Goal: Task Accomplishment & Management: Complete application form

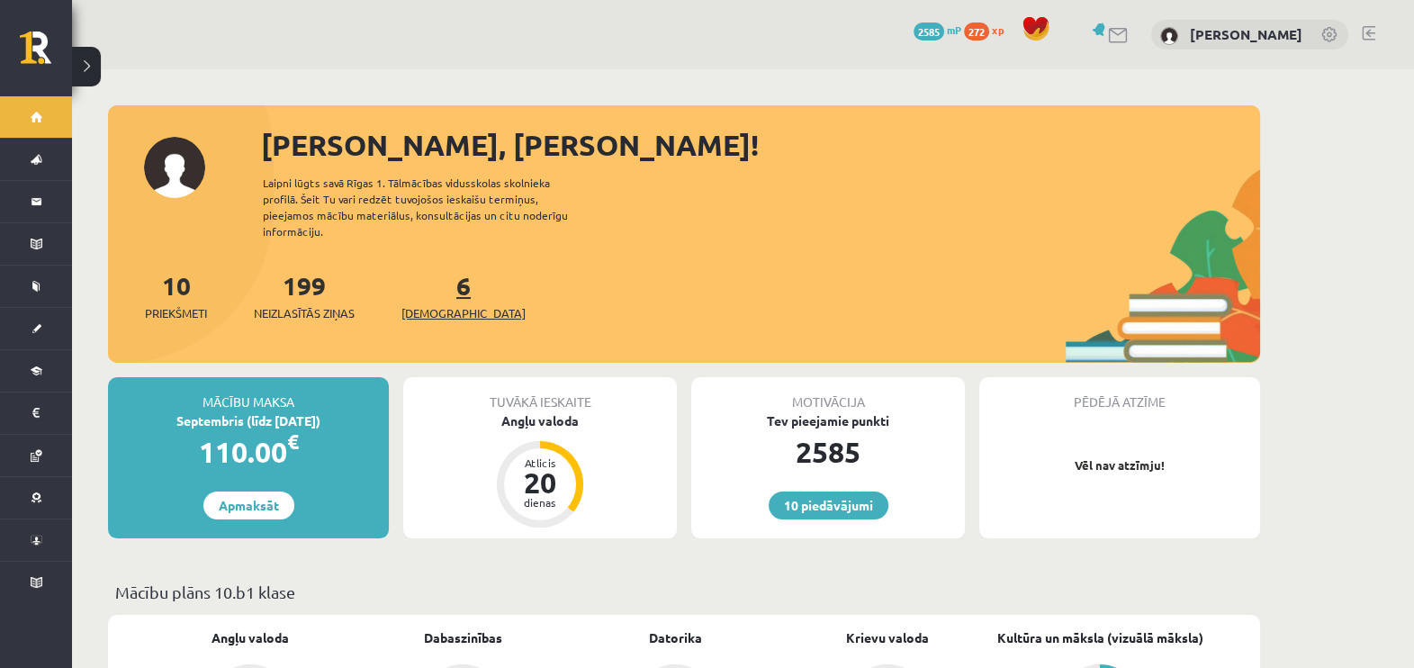
click at [438, 269] on link "6 Ieskaites" at bounding box center [463, 295] width 124 height 53
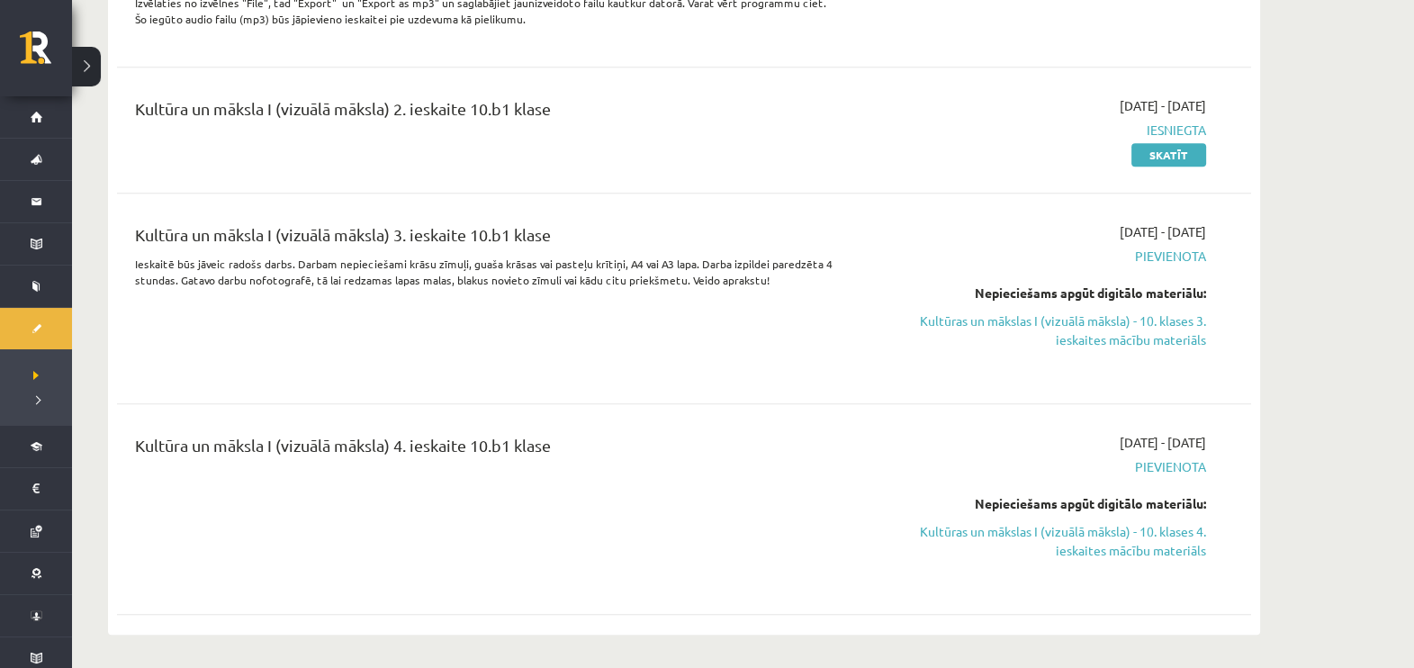
scroll to position [1139, 0]
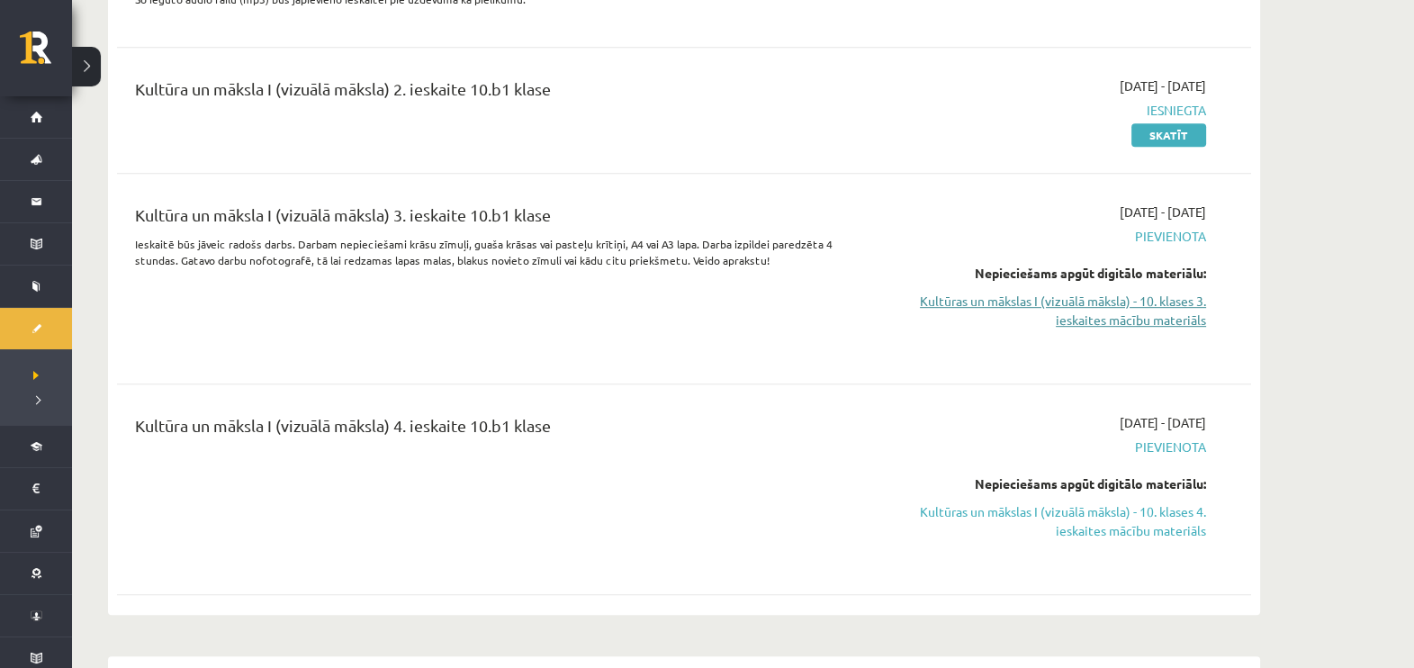
click at [1125, 329] on link "Kultūras un mākslas I (vizuālā māksla) - 10. klases 3. ieskaites mācību materiā…" at bounding box center [1036, 311] width 339 height 38
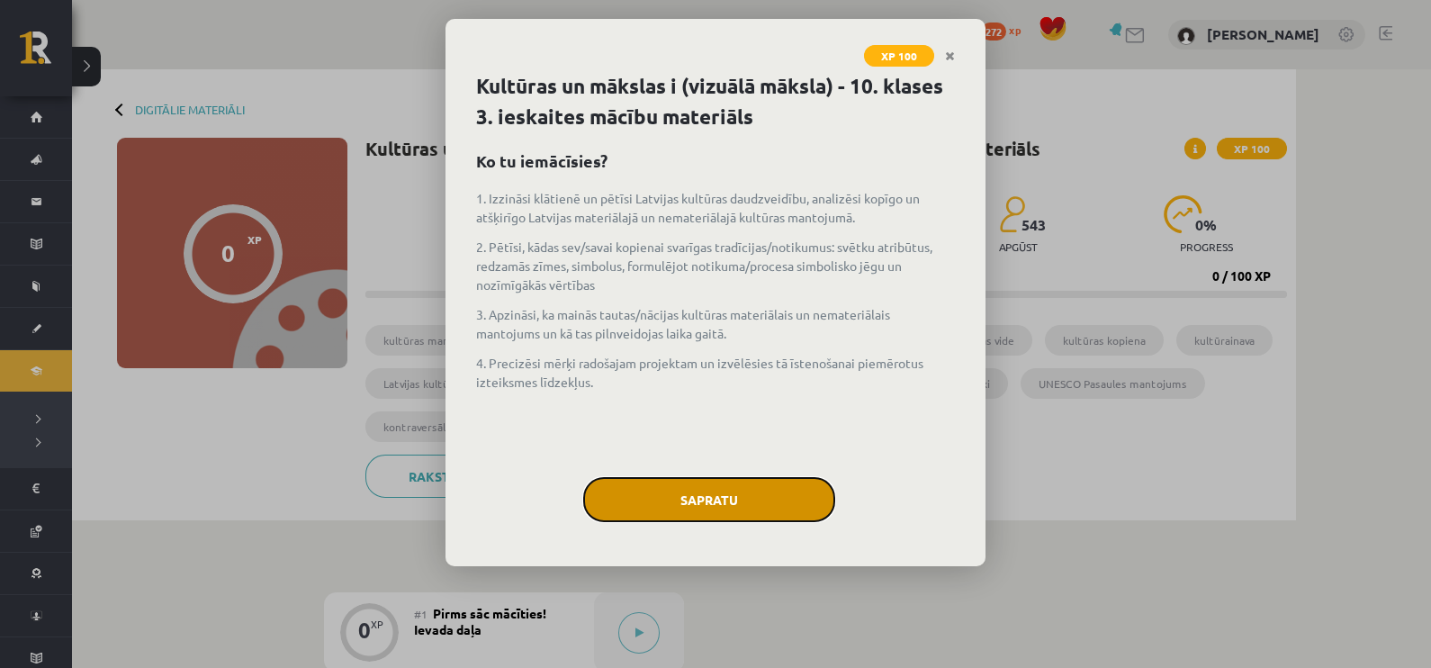
click at [777, 491] on button "Sapratu" at bounding box center [709, 499] width 252 height 45
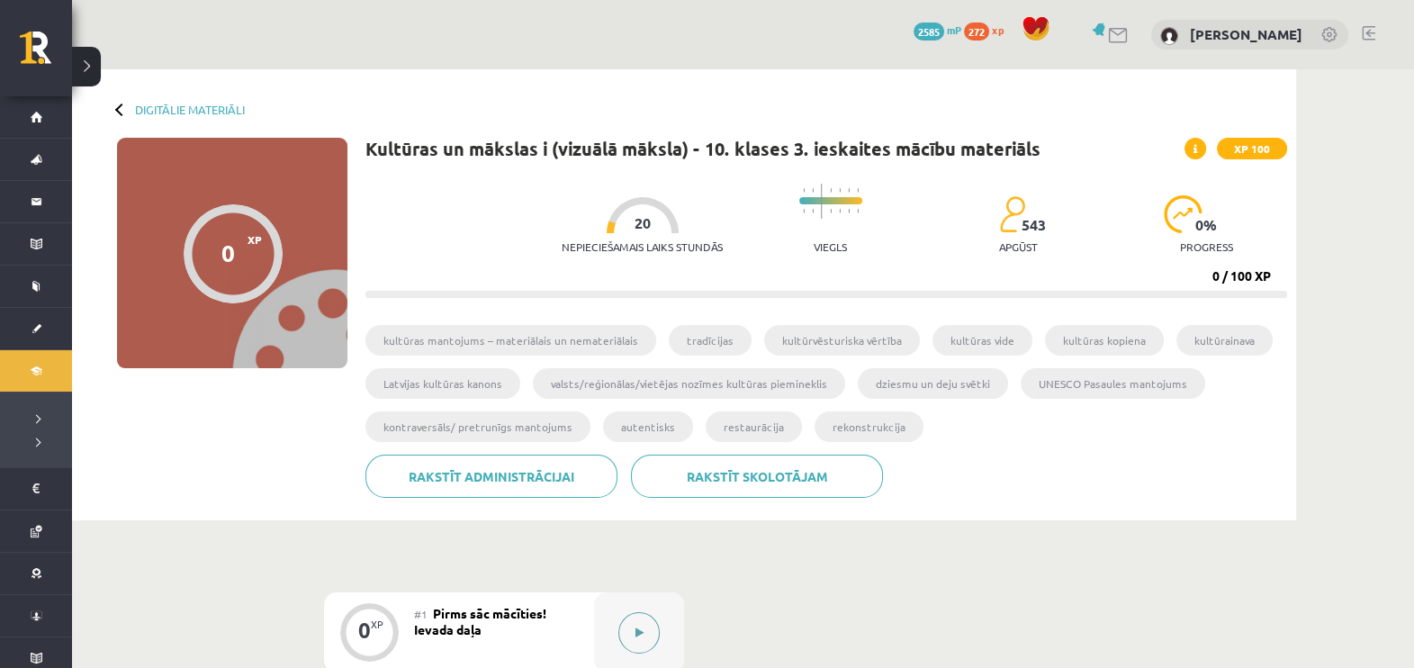
click at [653, 628] on button at bounding box center [638, 632] width 41 height 41
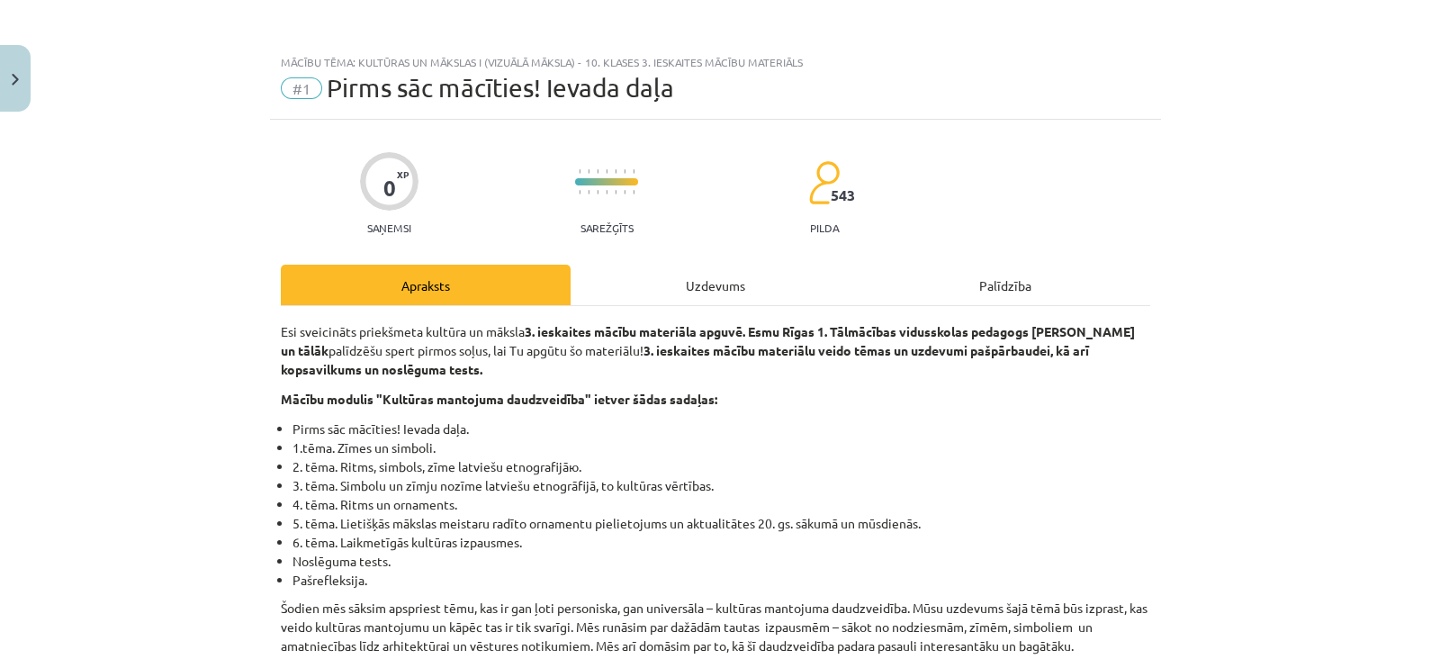
click at [705, 285] on div "Uzdevums" at bounding box center [716, 285] width 290 height 41
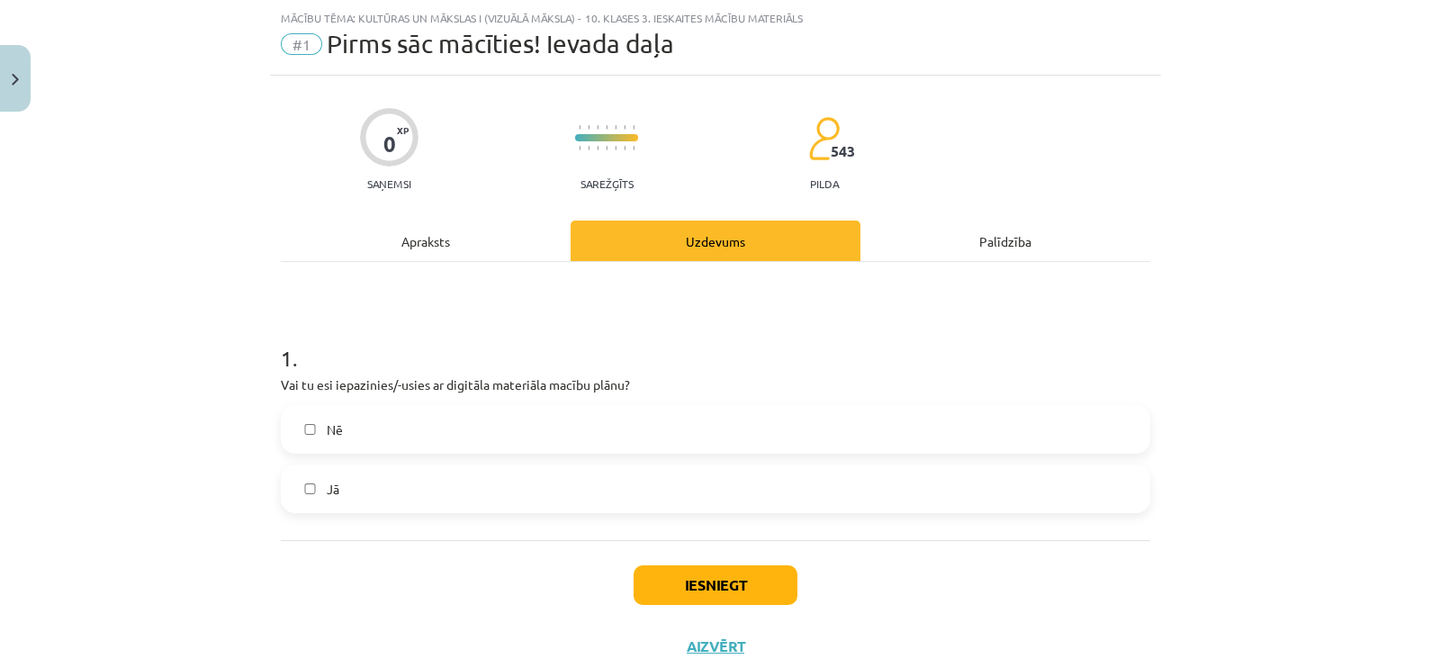
click at [587, 490] on label "Jā" at bounding box center [716, 488] width 866 height 45
click at [652, 574] on button "Iesniegt" at bounding box center [716, 585] width 164 height 40
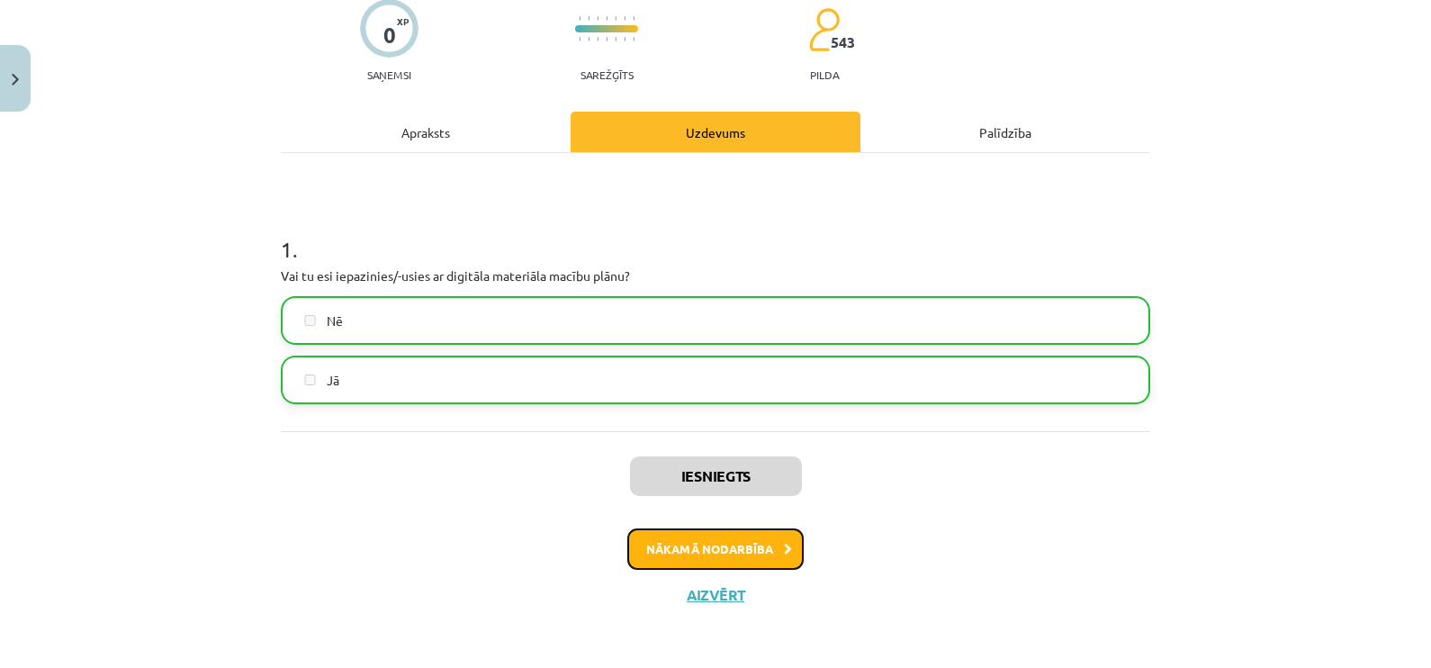
click at [734, 549] on button "Nākamā nodarbība" at bounding box center [715, 548] width 176 height 41
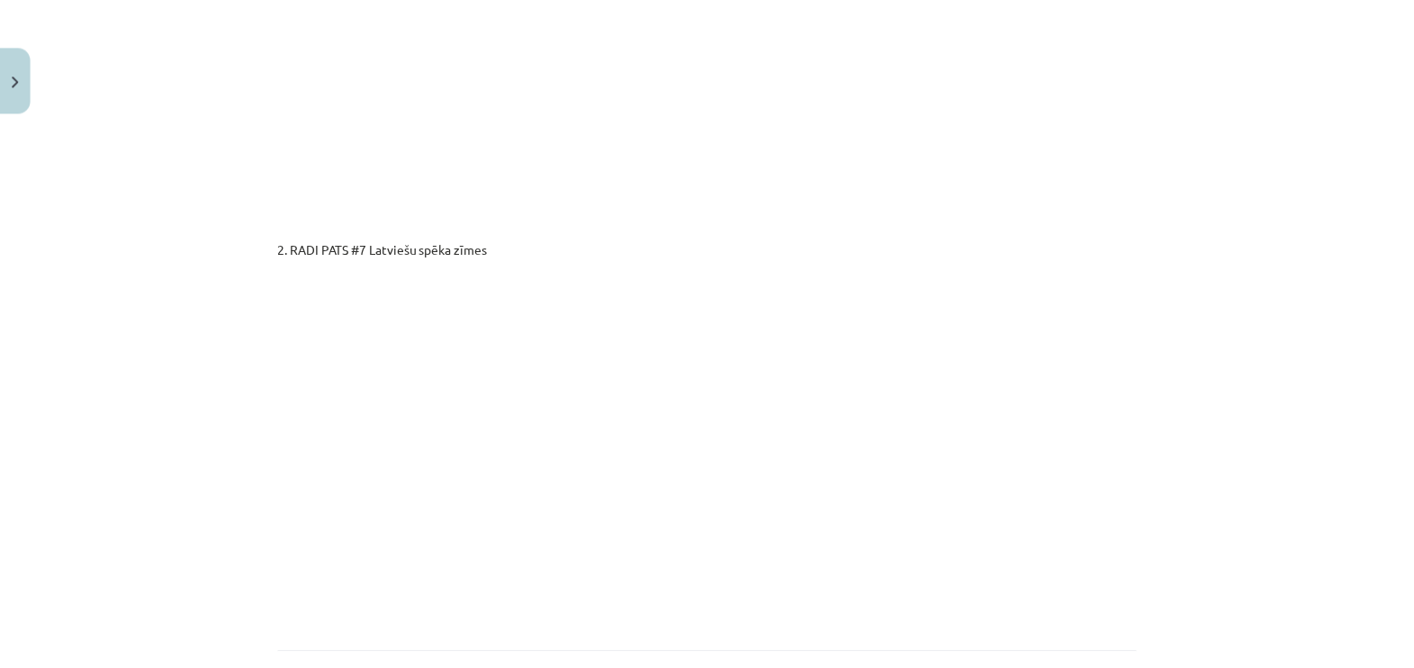
scroll to position [3124, 0]
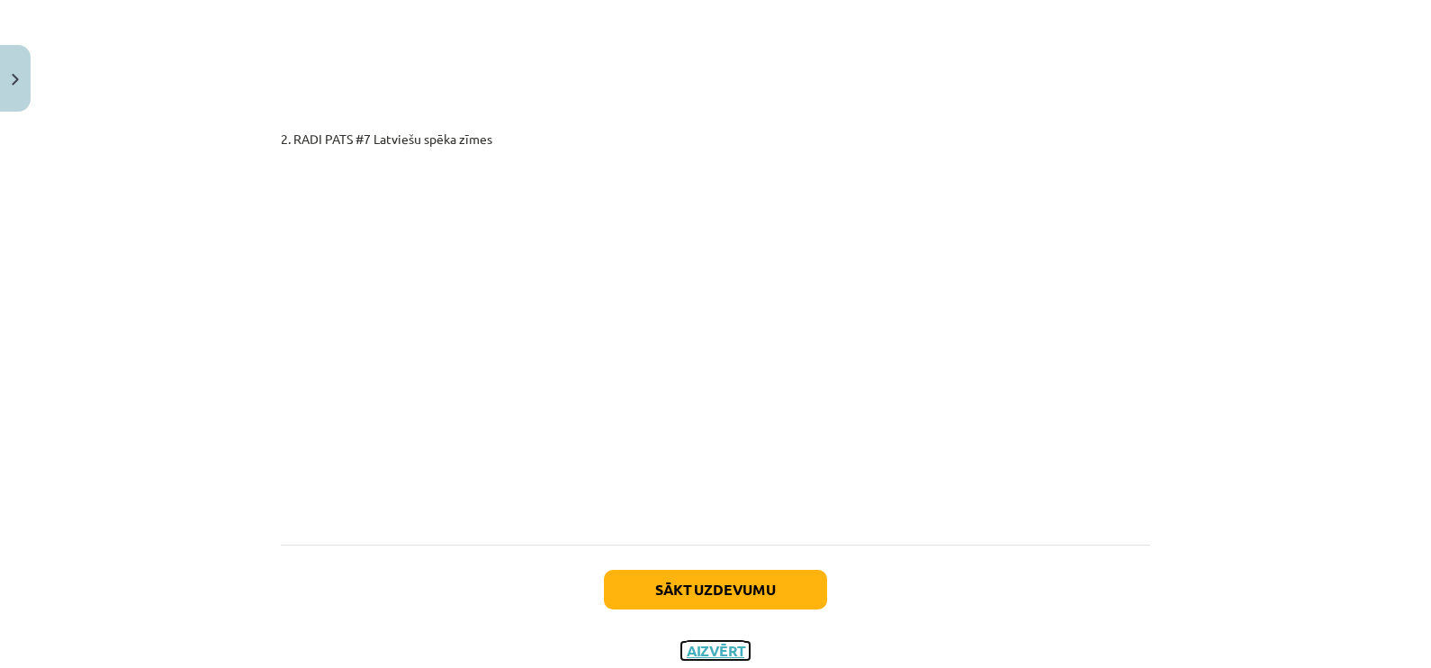
click at [697, 642] on button "Aizvērt" at bounding box center [715, 651] width 68 height 18
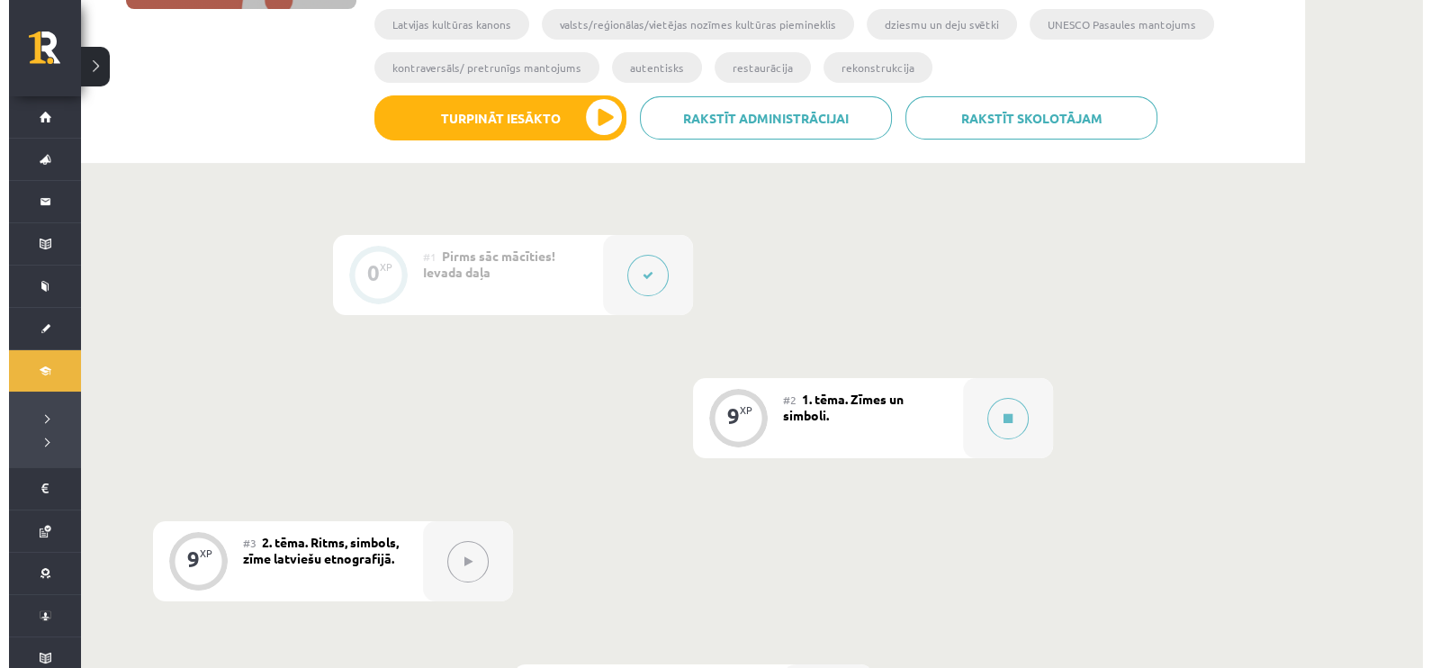
scroll to position [315, 0]
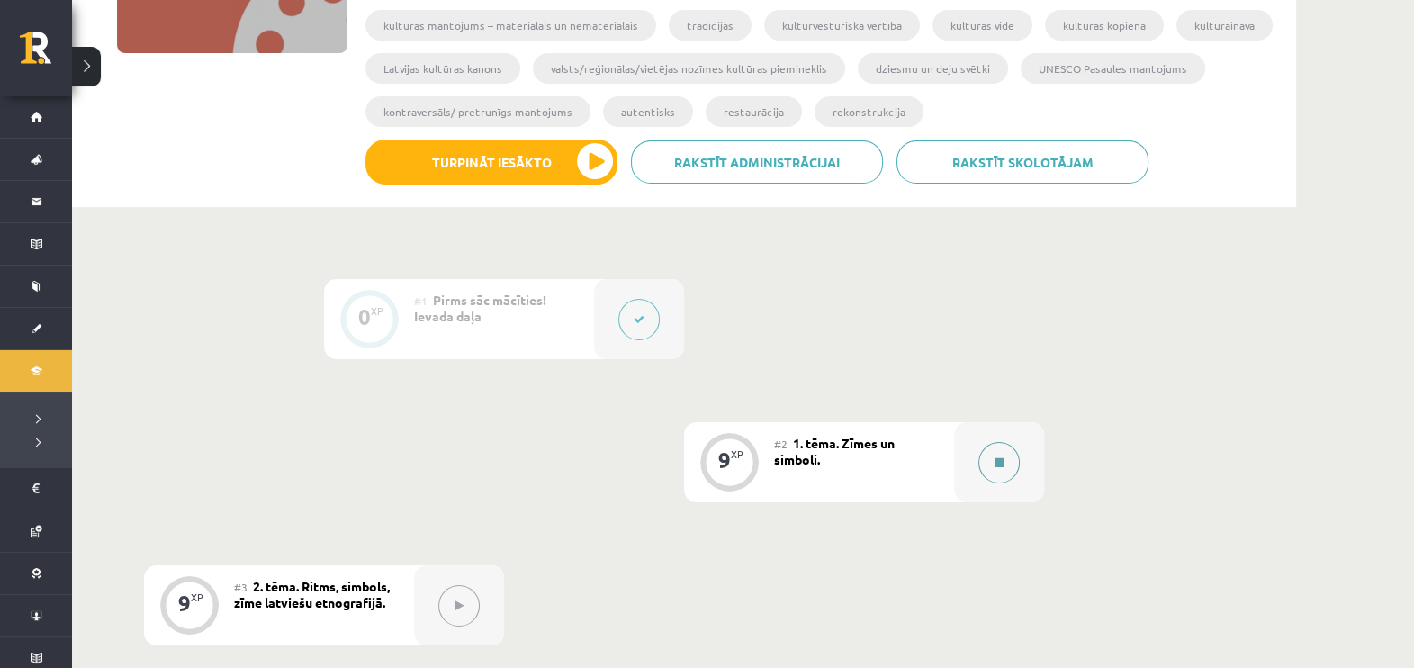
click at [1004, 464] on icon at bounding box center [999, 462] width 9 height 11
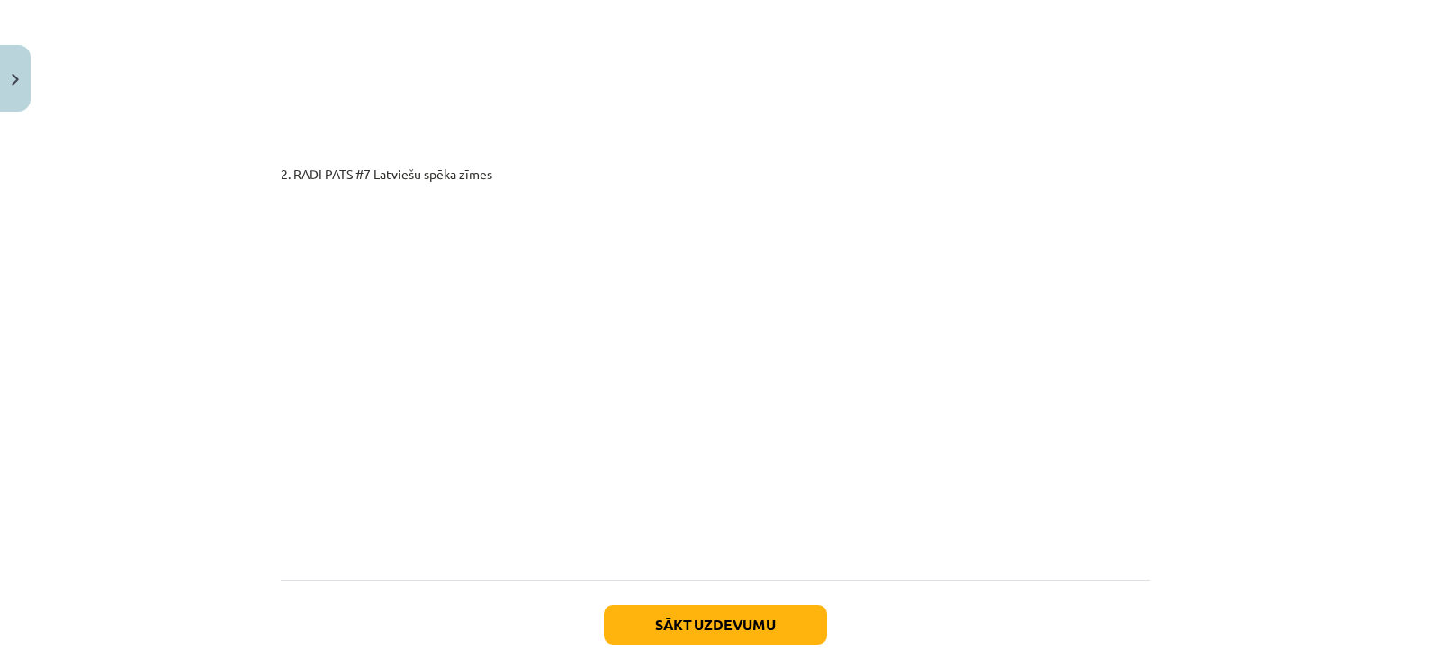
scroll to position [3124, 0]
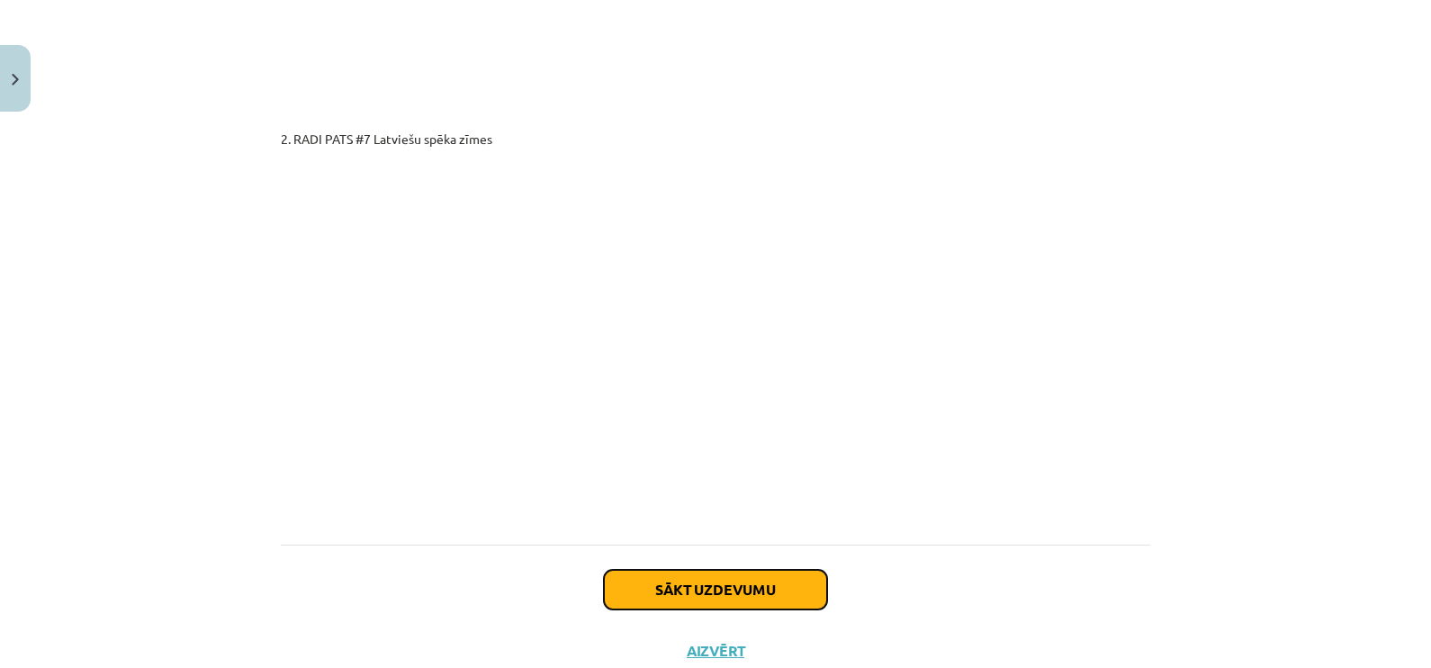
click at [759, 570] on button "Sākt uzdevumu" at bounding box center [715, 590] width 223 height 40
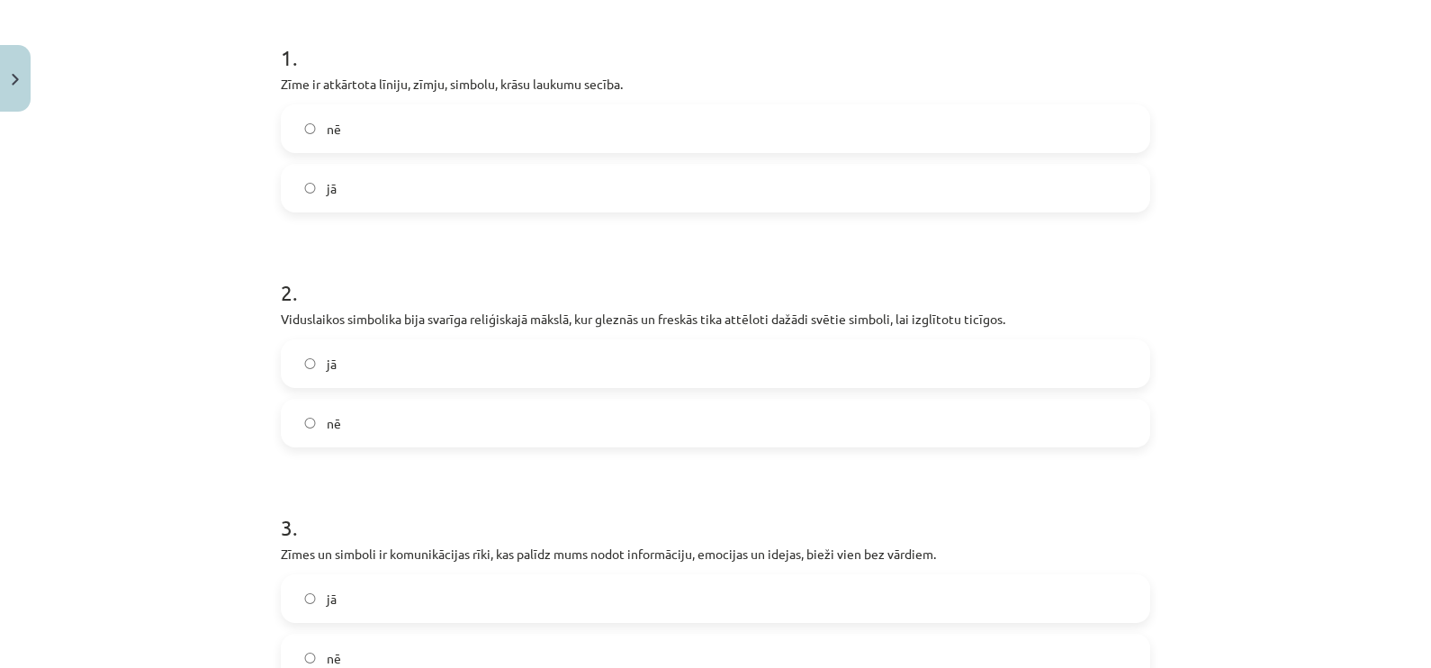
scroll to position [390, 0]
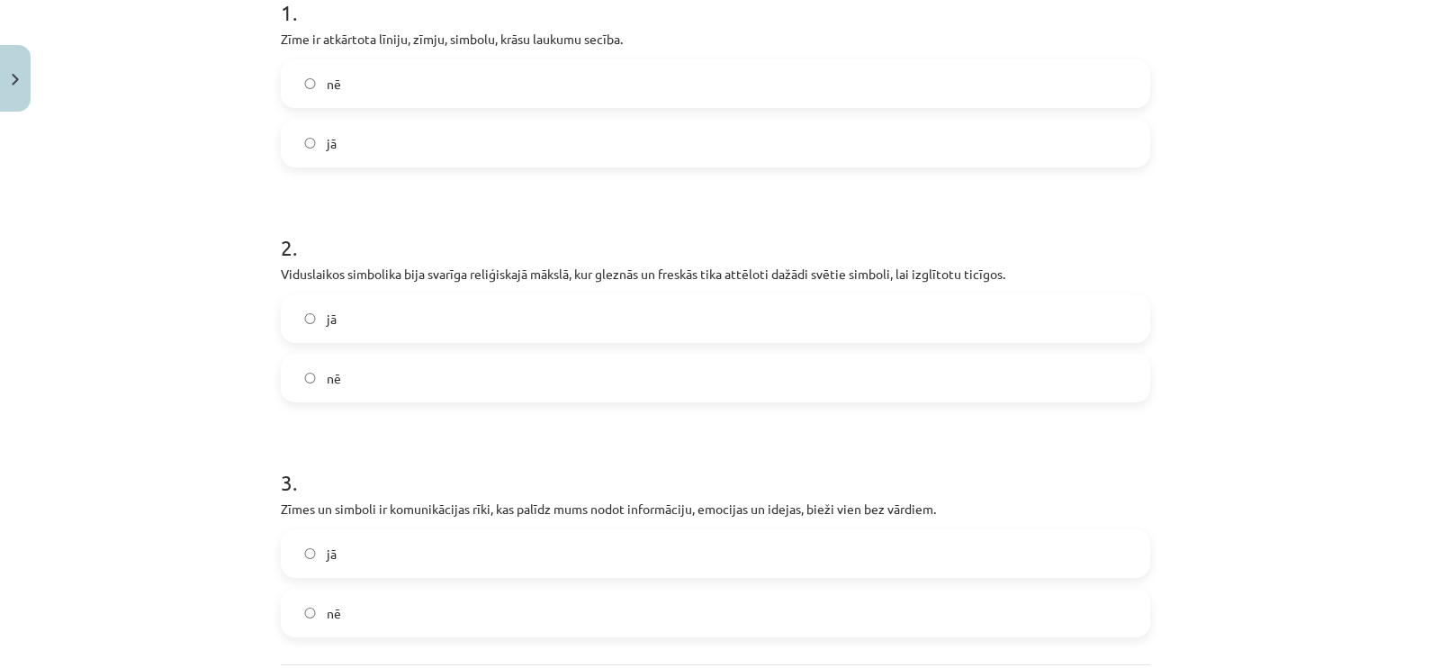
click at [640, 151] on label "jā" at bounding box center [716, 143] width 866 height 45
click at [557, 328] on label "jā" at bounding box center [716, 318] width 866 height 45
click at [503, 565] on label "jā" at bounding box center [716, 553] width 866 height 45
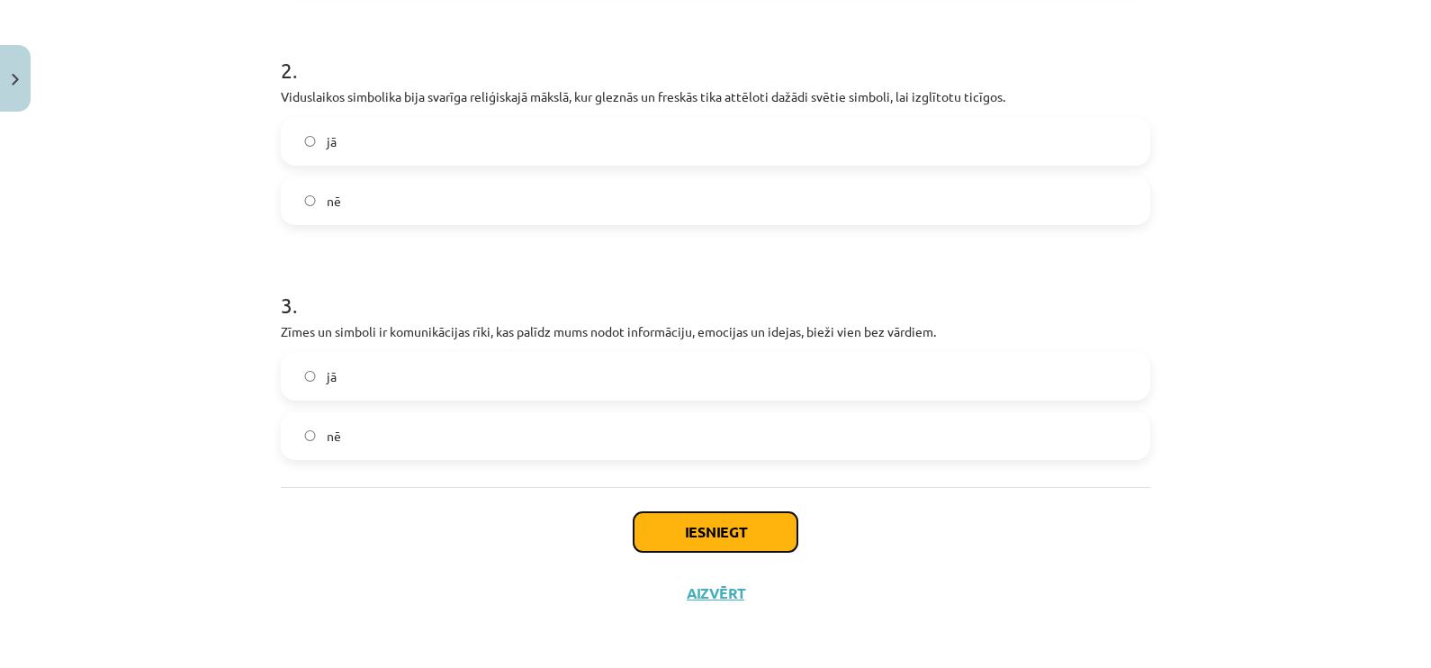
click at [697, 524] on button "Iesniegt" at bounding box center [716, 532] width 164 height 40
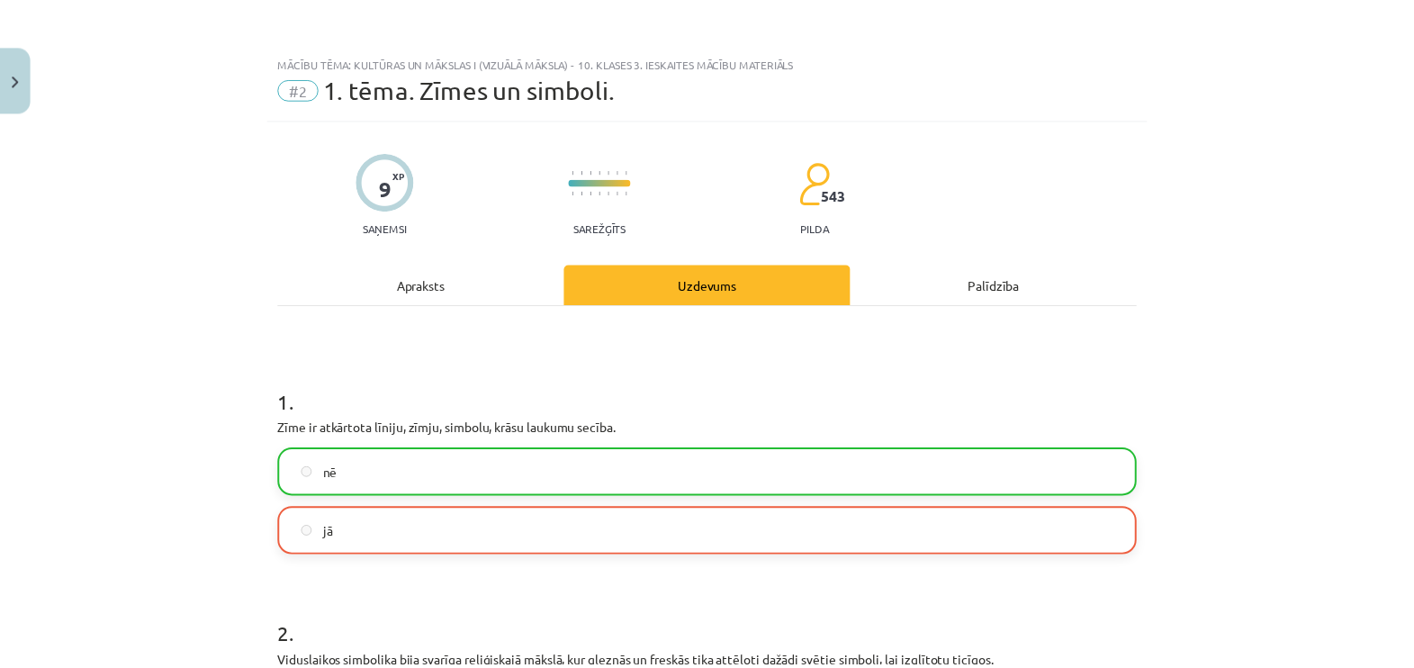
scroll to position [584, 0]
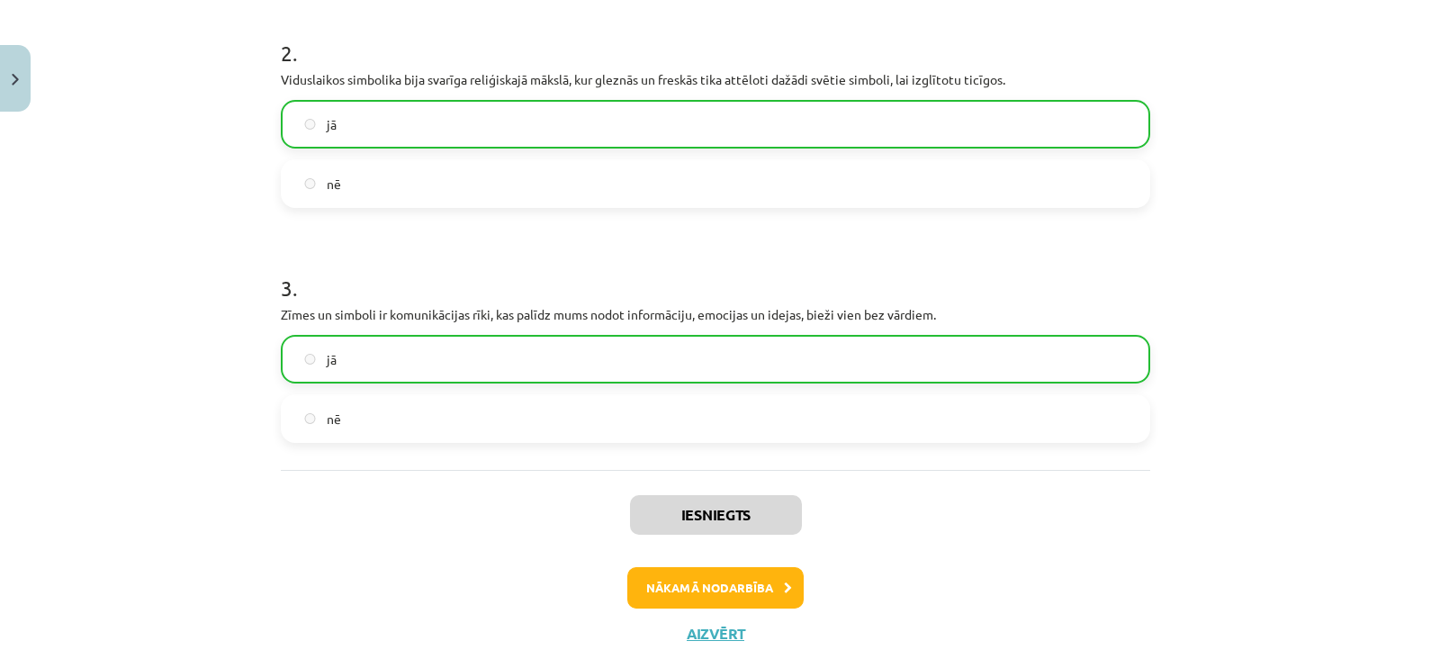
click at [698, 619] on div "Iesniegts Nākamā nodarbība Aizvērt" at bounding box center [715, 562] width 869 height 184
click at [710, 630] on button "Aizvērt" at bounding box center [715, 634] width 68 height 18
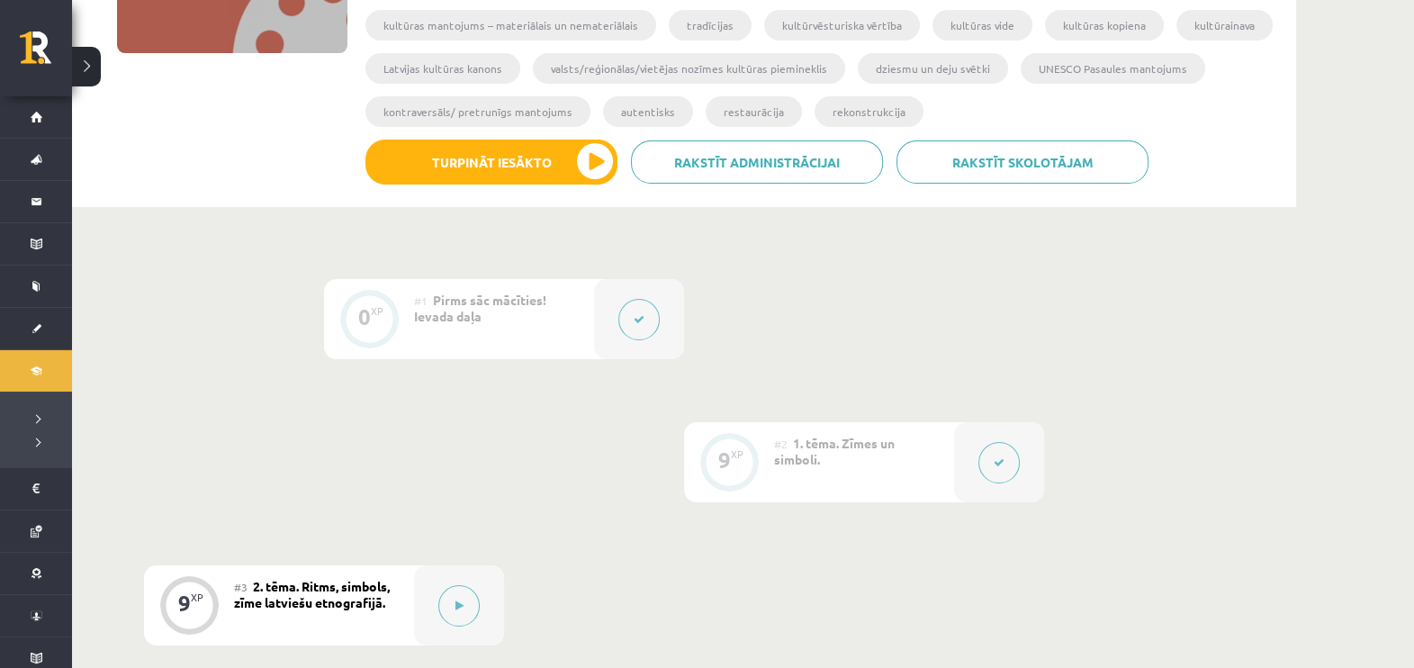
scroll to position [0, 0]
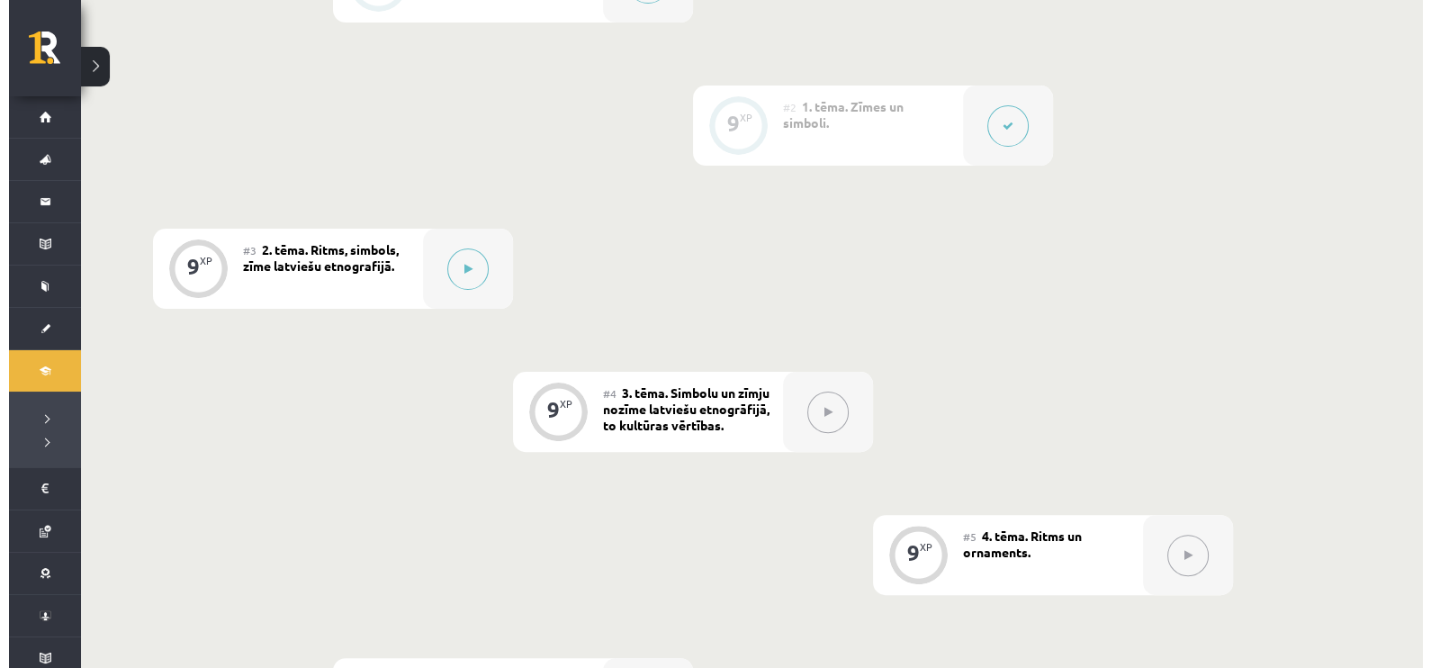
scroll to position [661, 0]
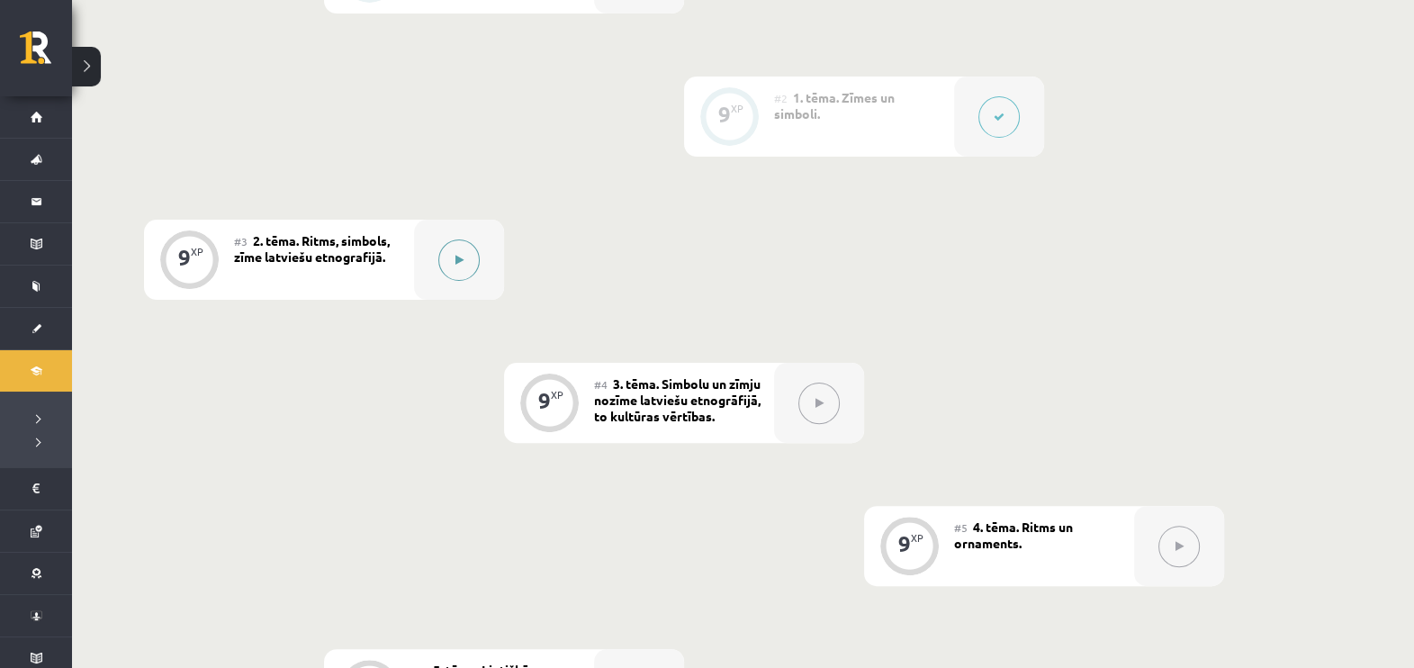
click at [449, 253] on button at bounding box center [458, 259] width 41 height 41
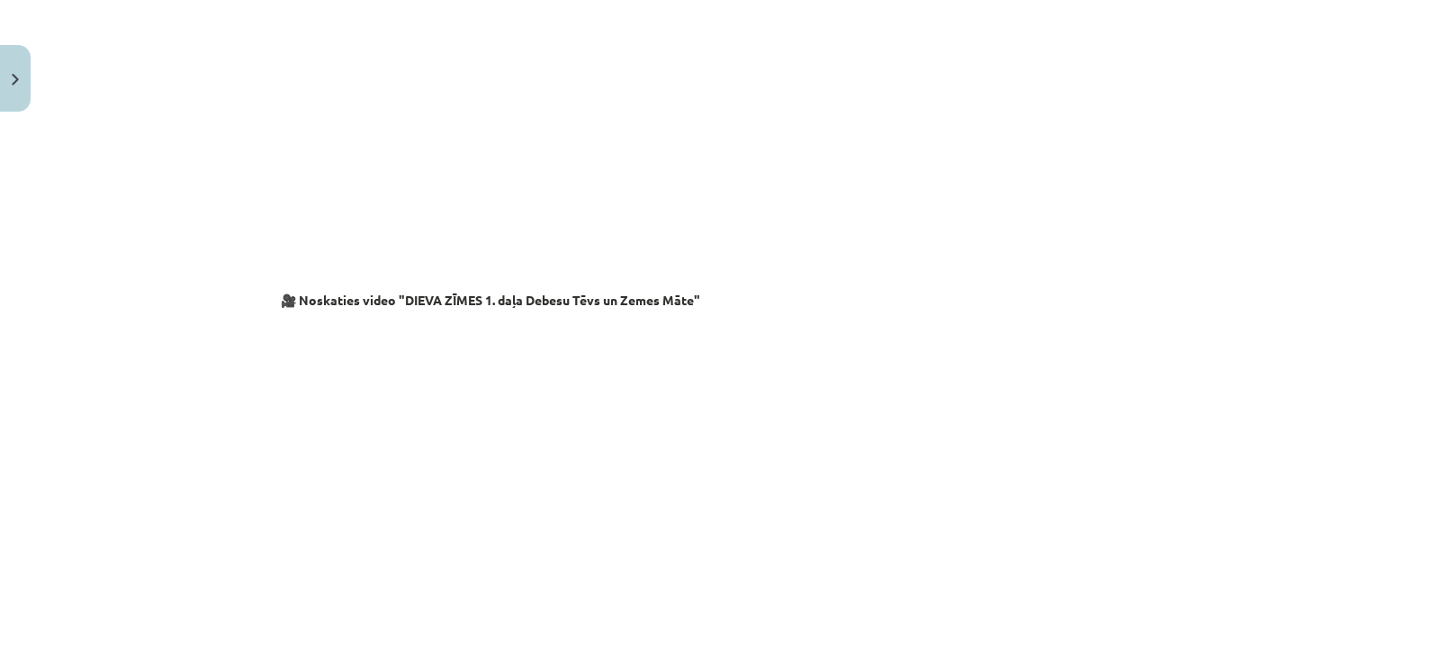
scroll to position [3011, 0]
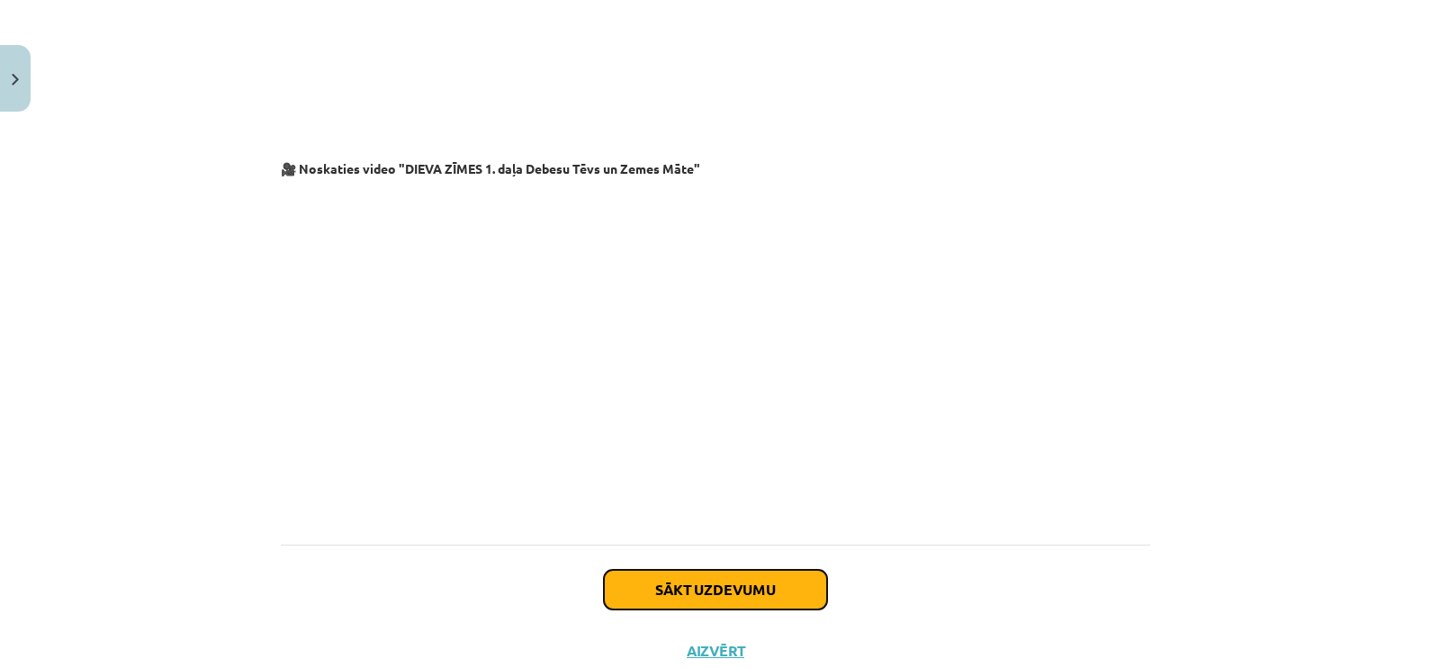
click at [805, 570] on button "Sākt uzdevumu" at bounding box center [715, 590] width 223 height 40
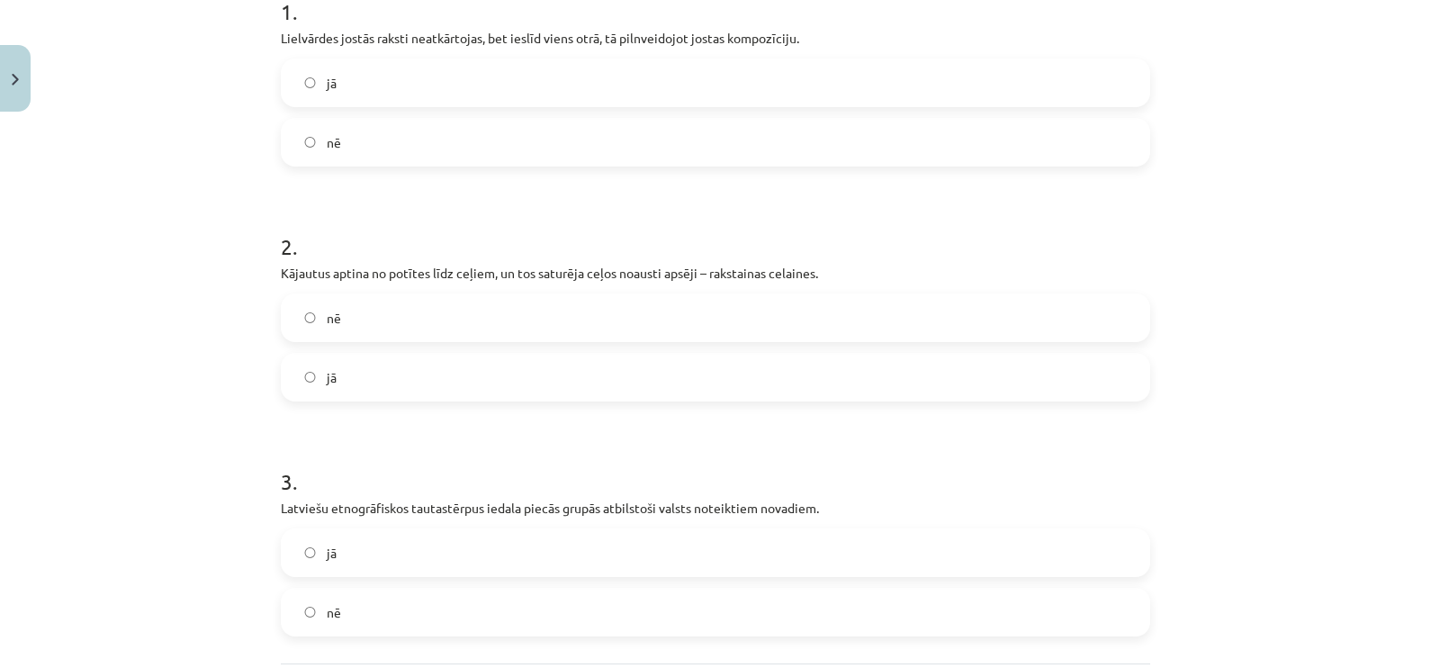
scroll to position [404, 0]
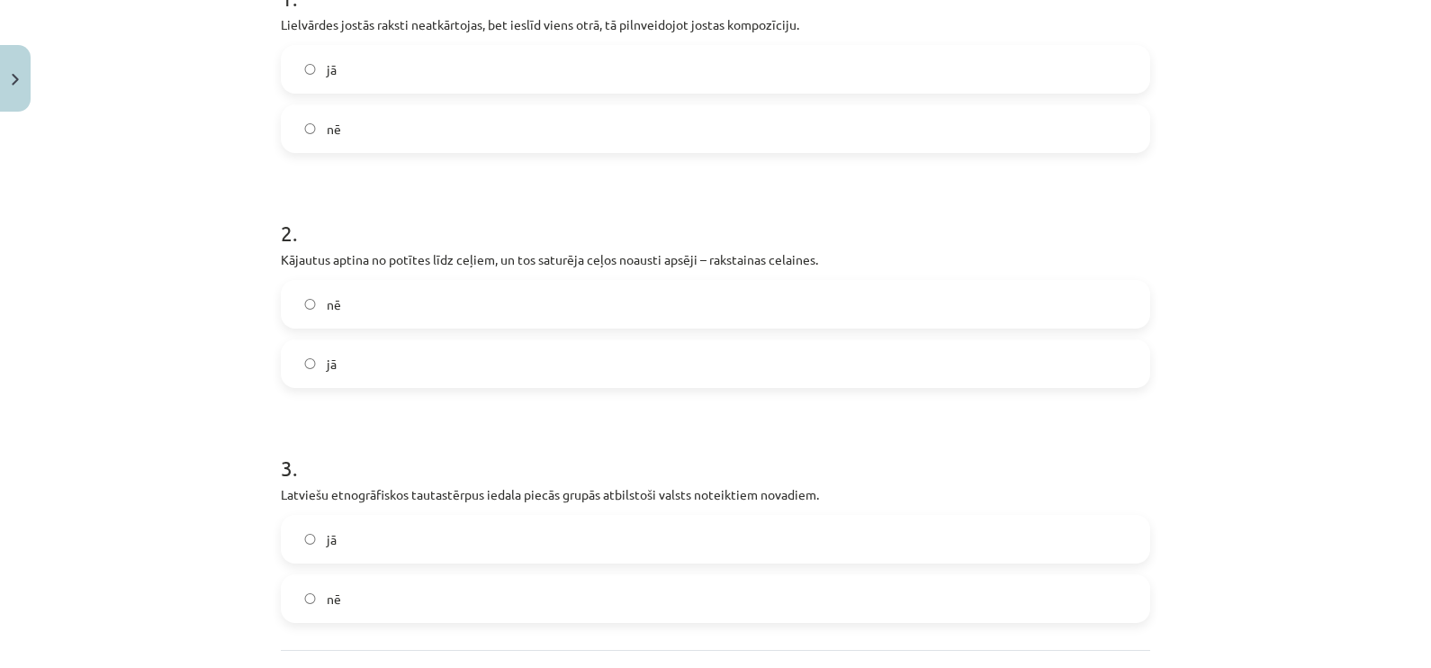
click at [476, 63] on label "jā" at bounding box center [716, 69] width 866 height 45
click at [433, 293] on label "nē" at bounding box center [716, 304] width 866 height 45
click at [378, 534] on label "jā" at bounding box center [716, 539] width 866 height 45
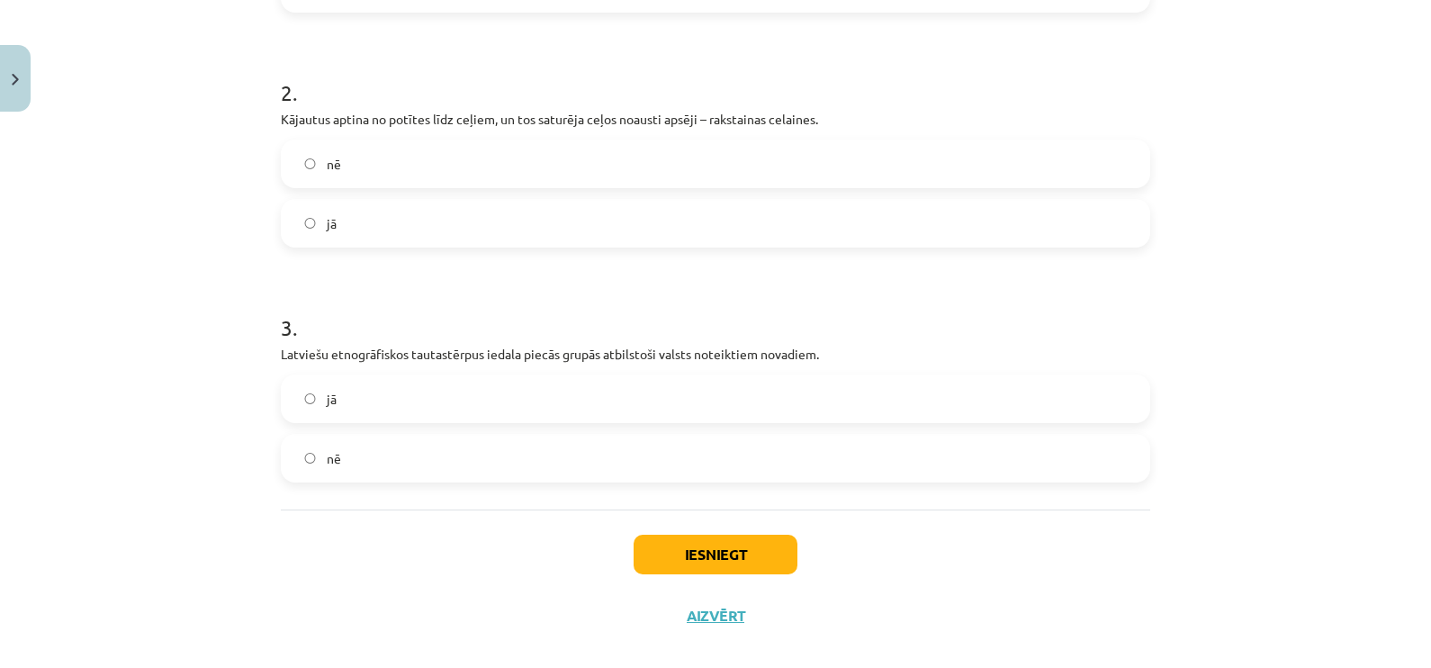
scroll to position [567, 0]
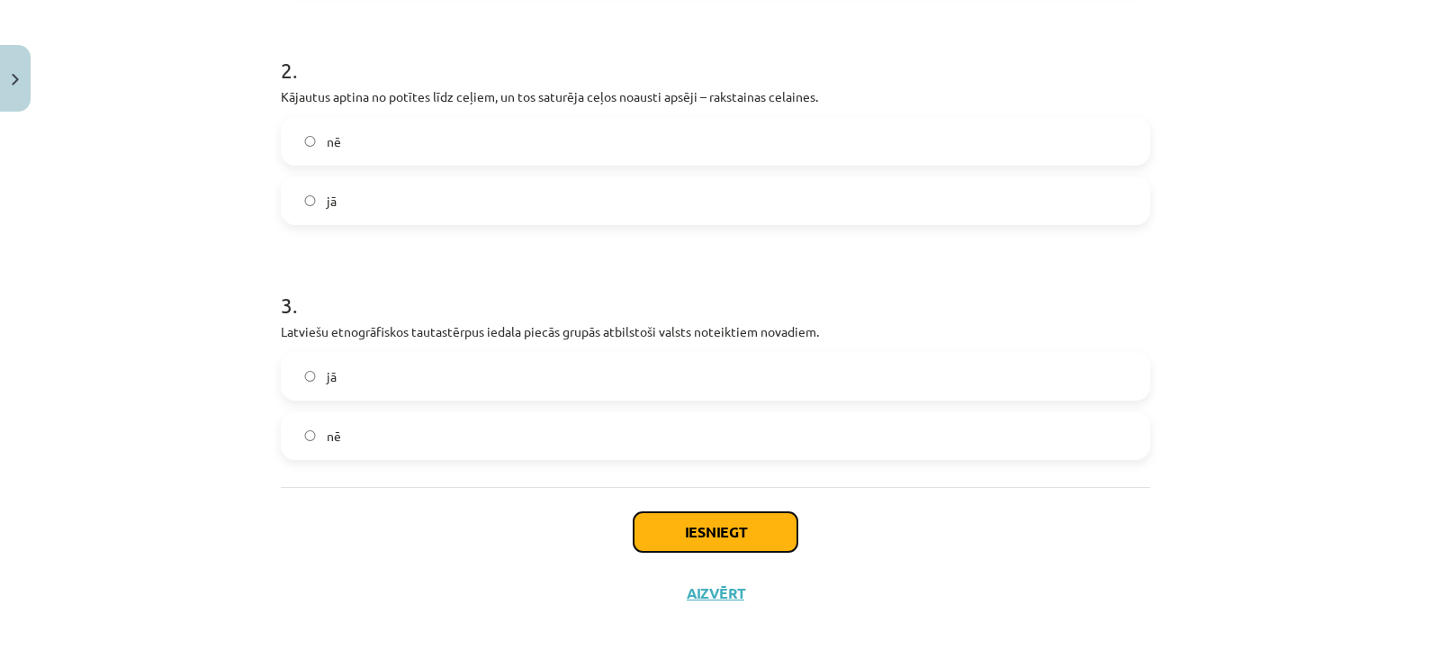
click at [691, 542] on button "Iesniegt" at bounding box center [716, 532] width 164 height 40
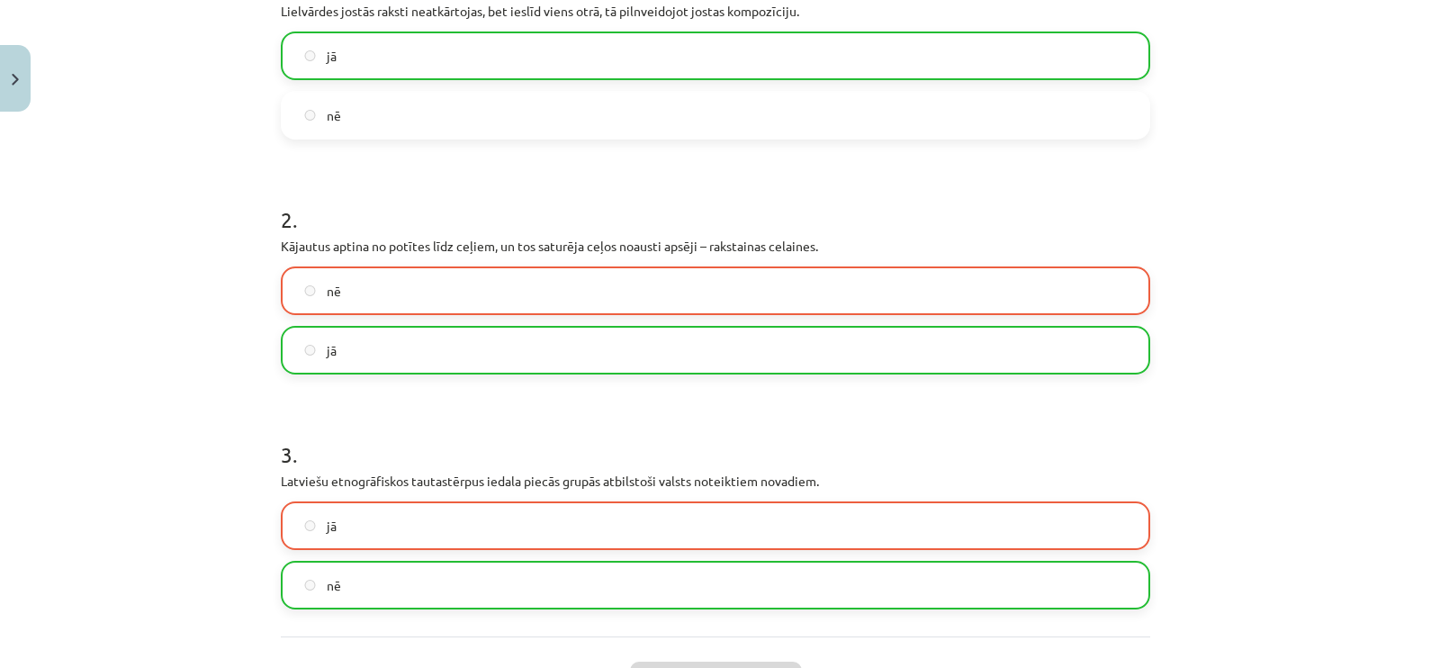
scroll to position [623, 0]
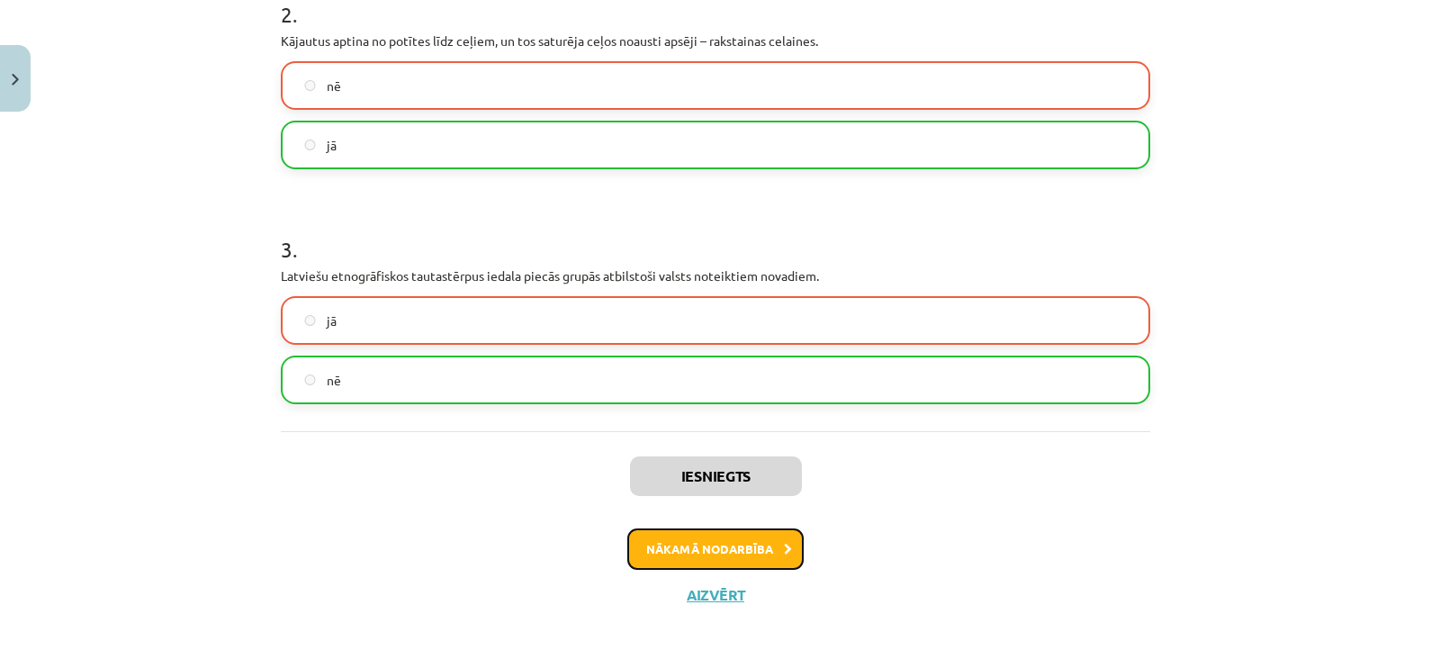
click at [694, 545] on button "Nākamā nodarbība" at bounding box center [715, 548] width 176 height 41
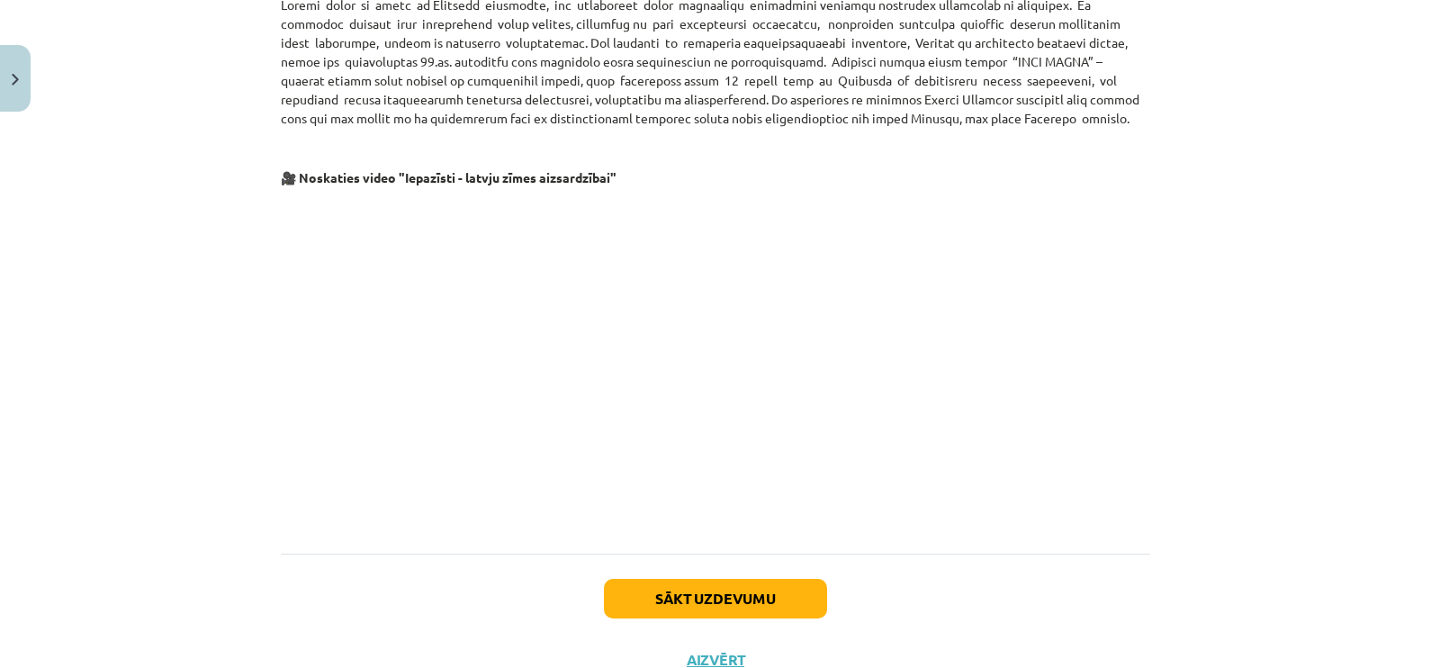
scroll to position [1026, 0]
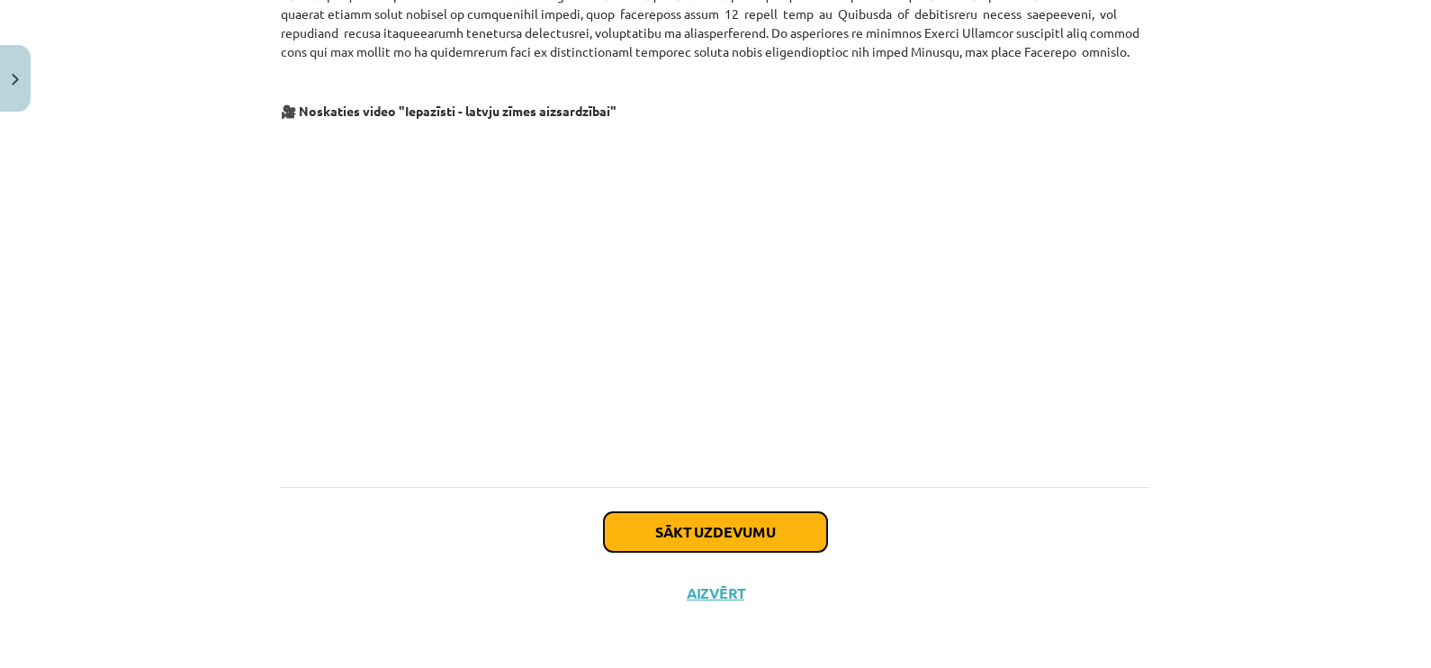
click at [783, 527] on button "Sākt uzdevumu" at bounding box center [715, 532] width 223 height 40
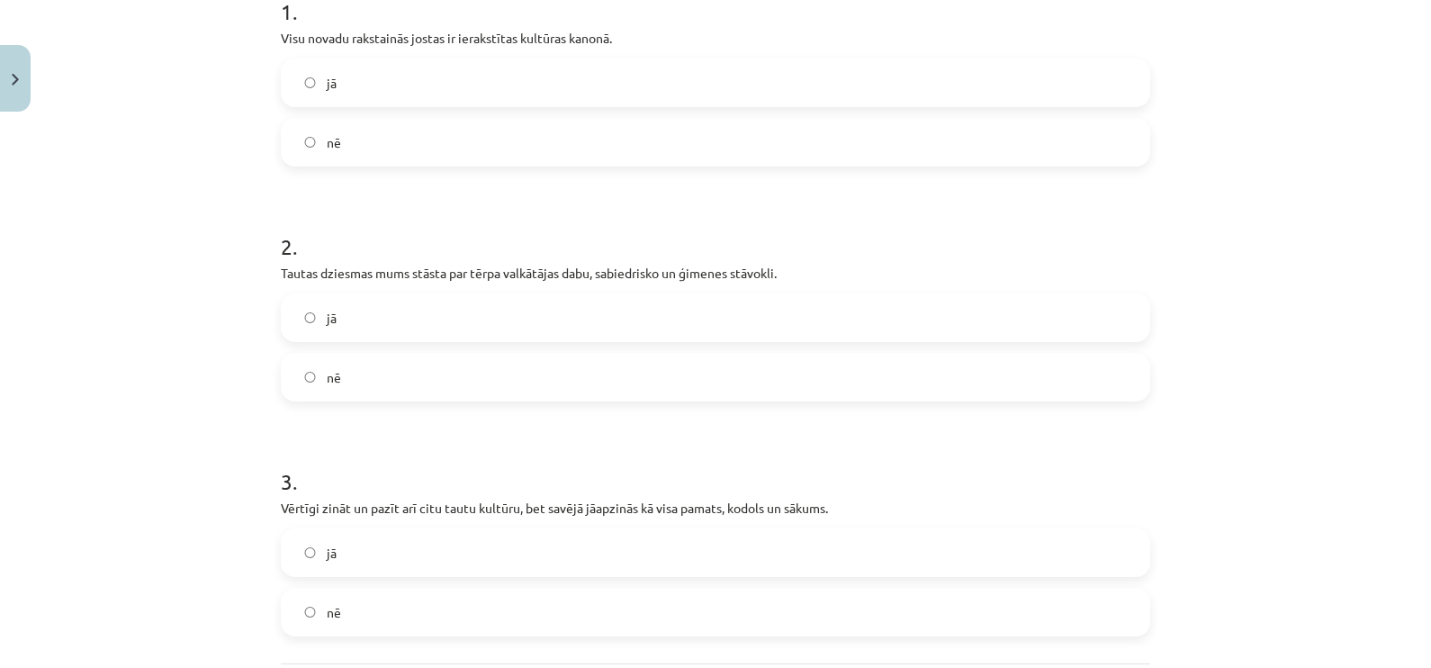
scroll to position [404, 0]
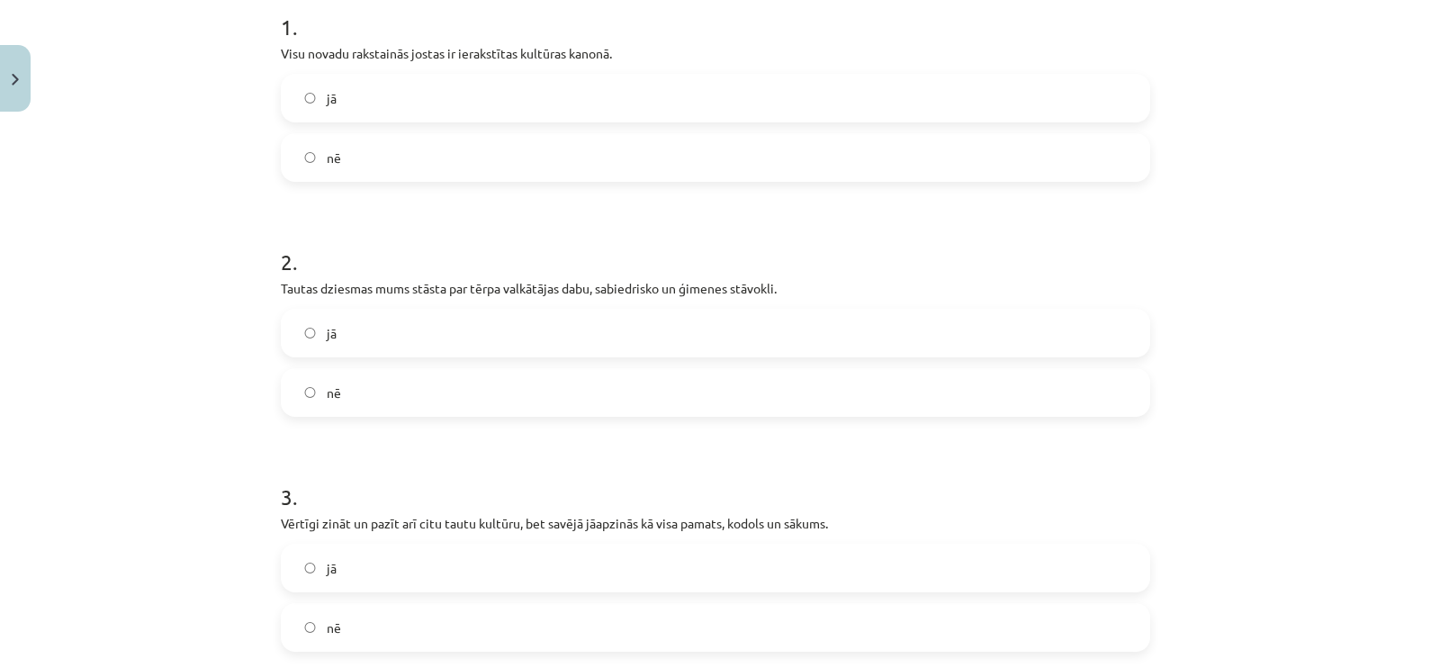
click at [659, 176] on label "nē" at bounding box center [716, 157] width 866 height 45
click at [563, 353] on label "jā" at bounding box center [716, 333] width 866 height 45
click at [528, 563] on label "jā" at bounding box center [716, 567] width 866 height 45
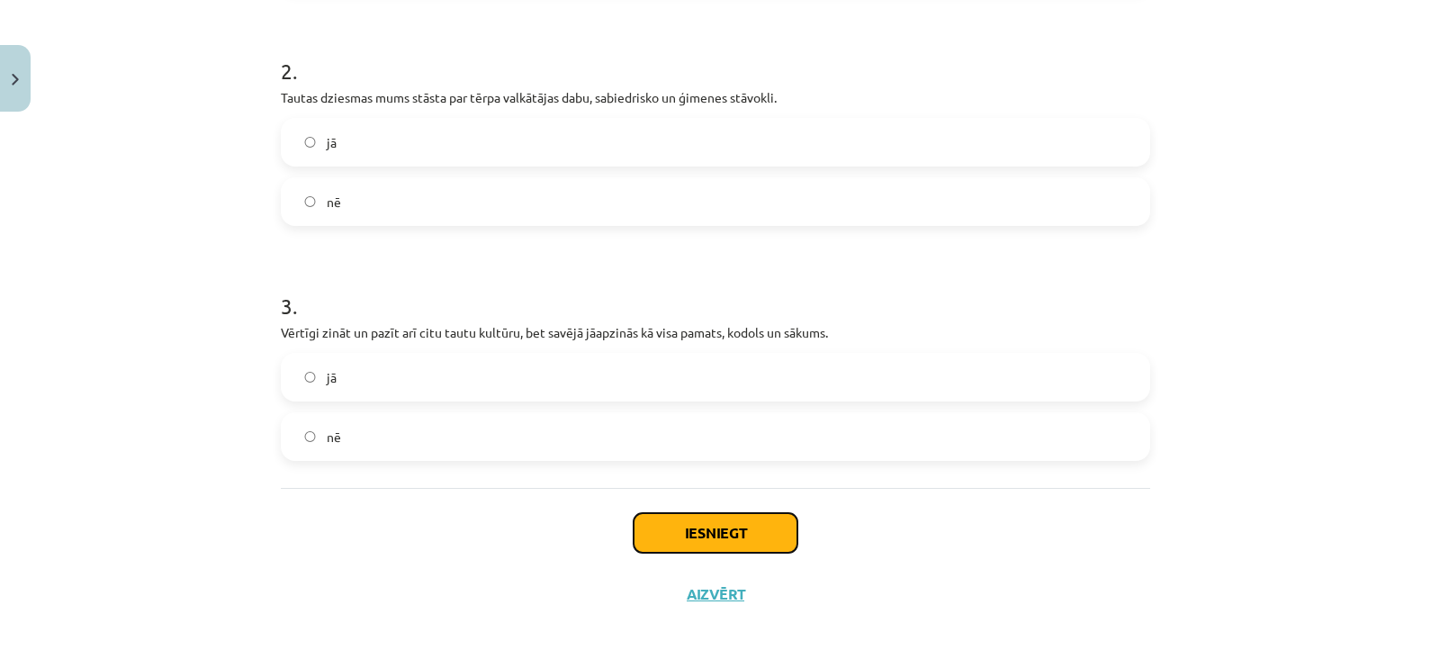
click at [714, 518] on button "Iesniegt" at bounding box center [716, 533] width 164 height 40
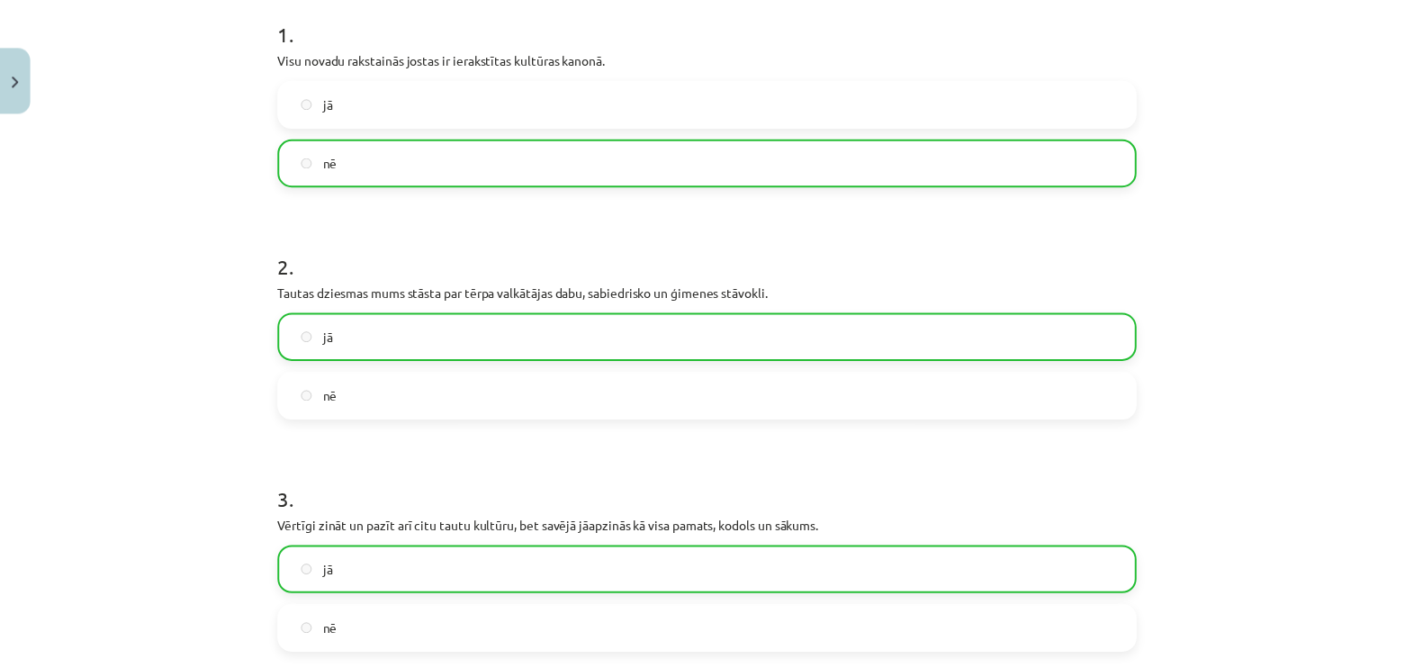
scroll to position [653, 0]
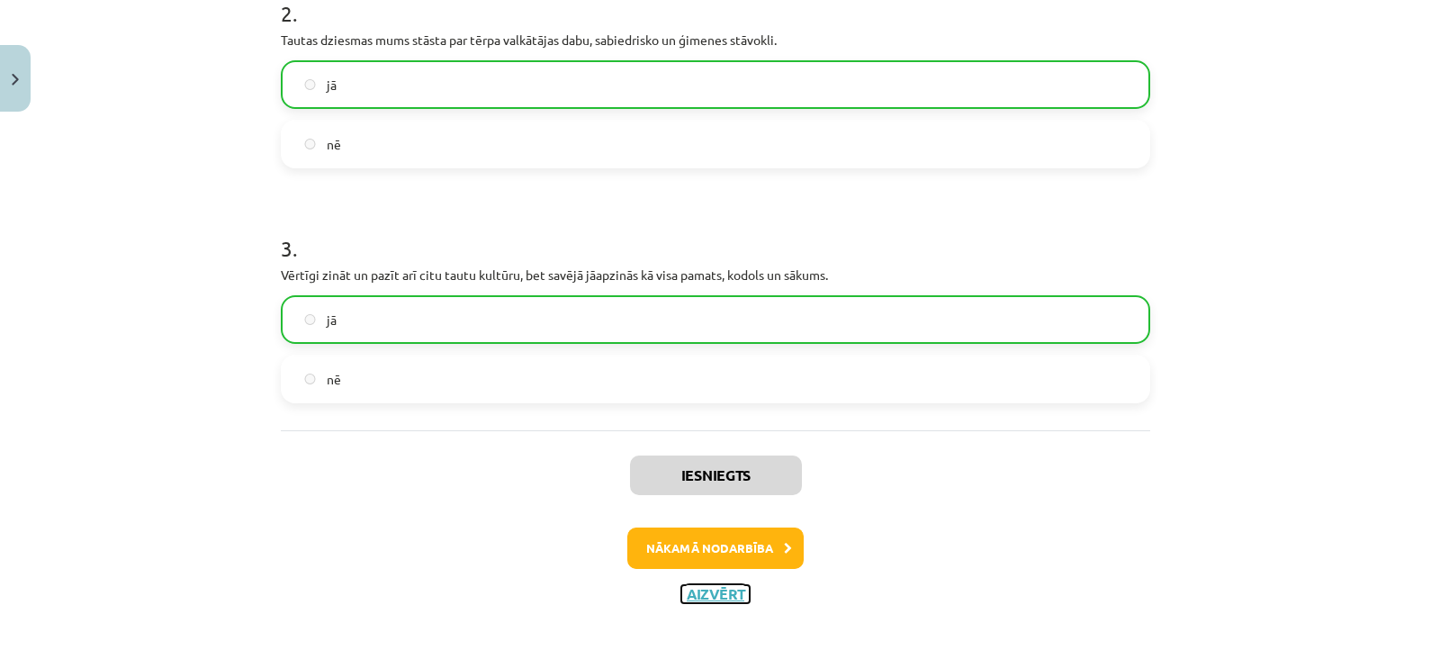
click at [709, 593] on button "Aizvērt" at bounding box center [715, 594] width 68 height 18
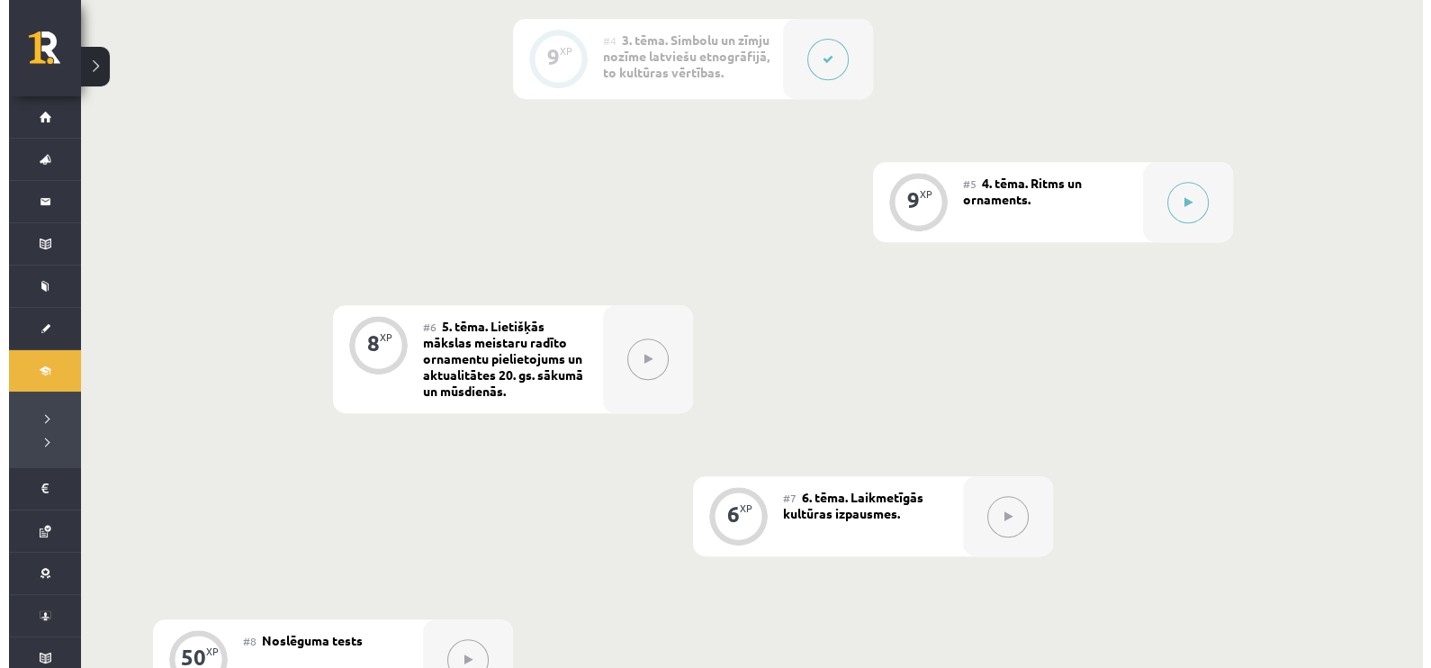
scroll to position [1049, 0]
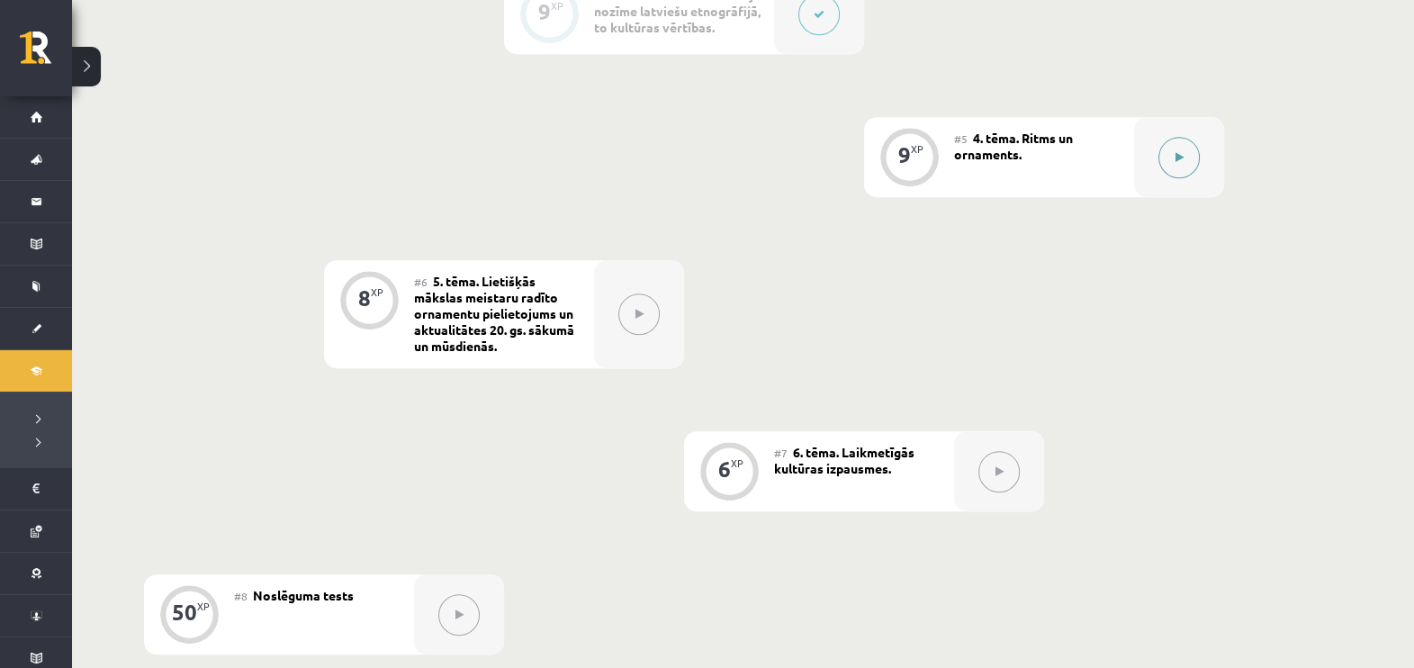
click at [1170, 176] on button at bounding box center [1178, 157] width 41 height 41
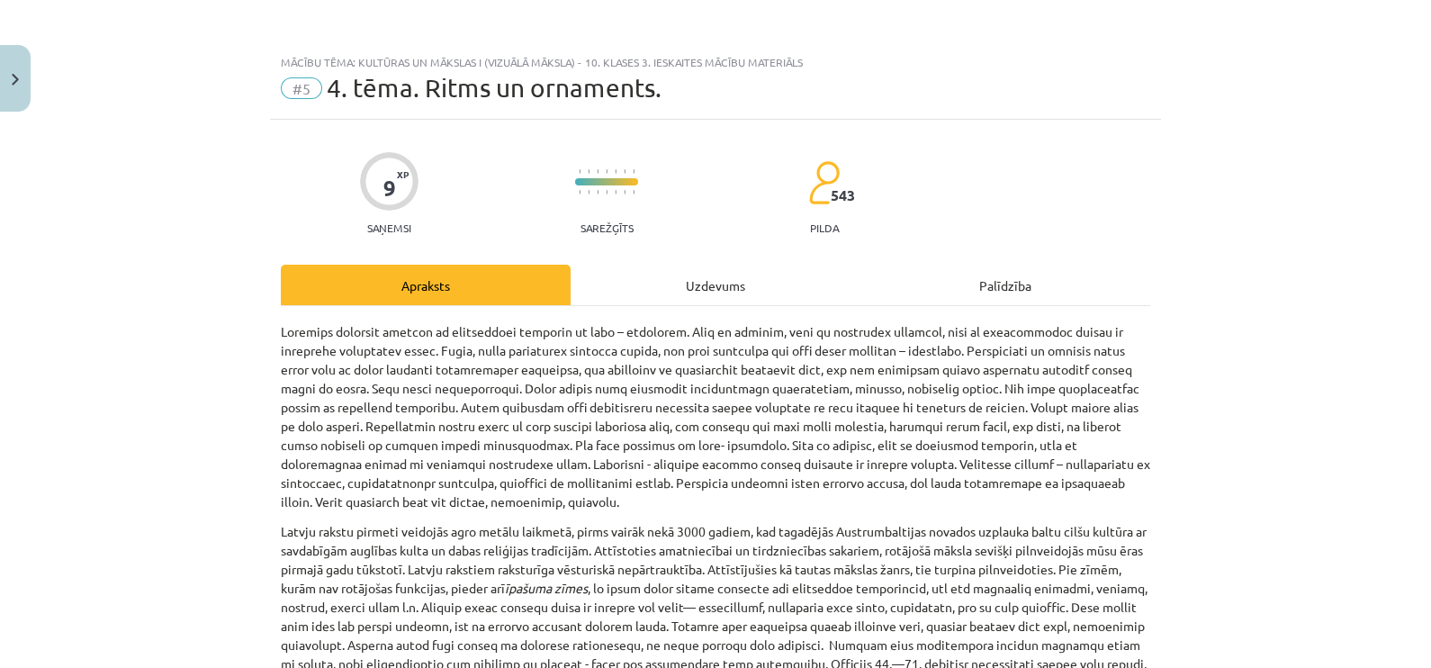
click at [729, 282] on div "Uzdevums" at bounding box center [716, 285] width 290 height 41
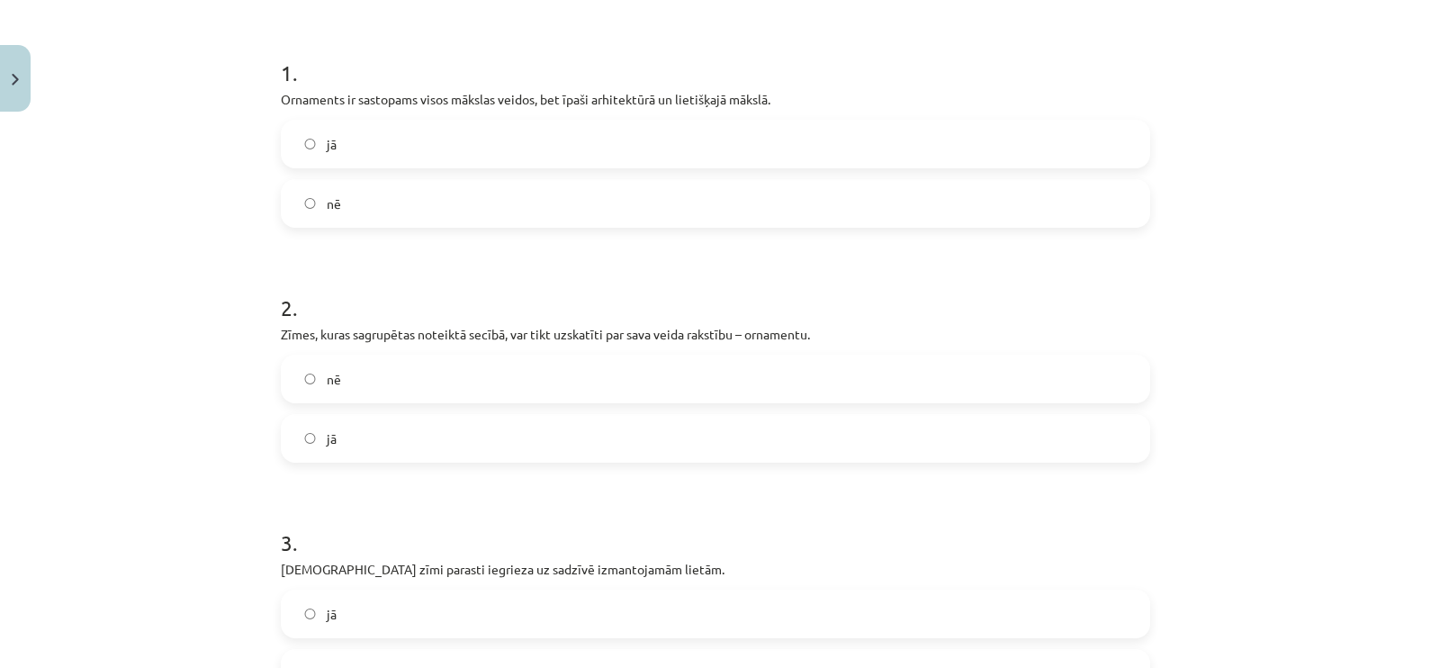
scroll to position [374, 0]
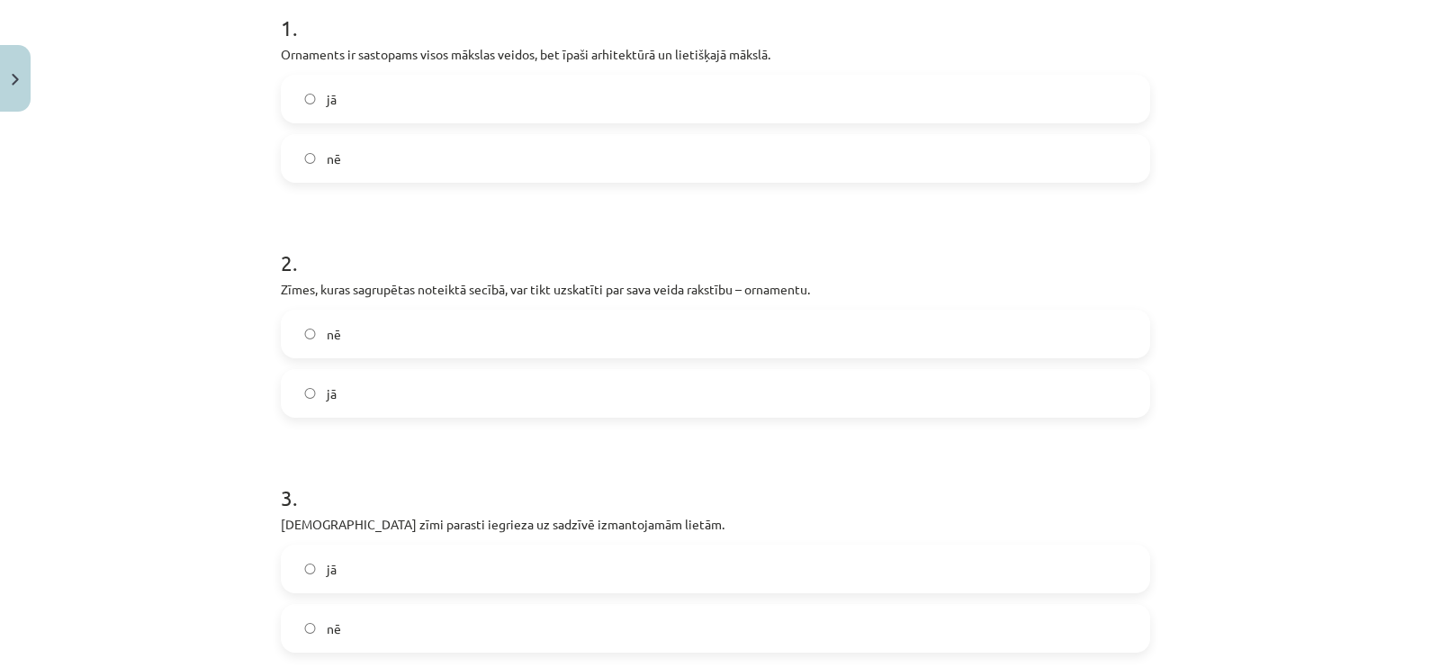
click at [599, 563] on label "jā" at bounding box center [716, 568] width 866 height 45
click at [527, 406] on label "jā" at bounding box center [716, 393] width 866 height 45
click at [522, 106] on label "jā" at bounding box center [716, 99] width 866 height 45
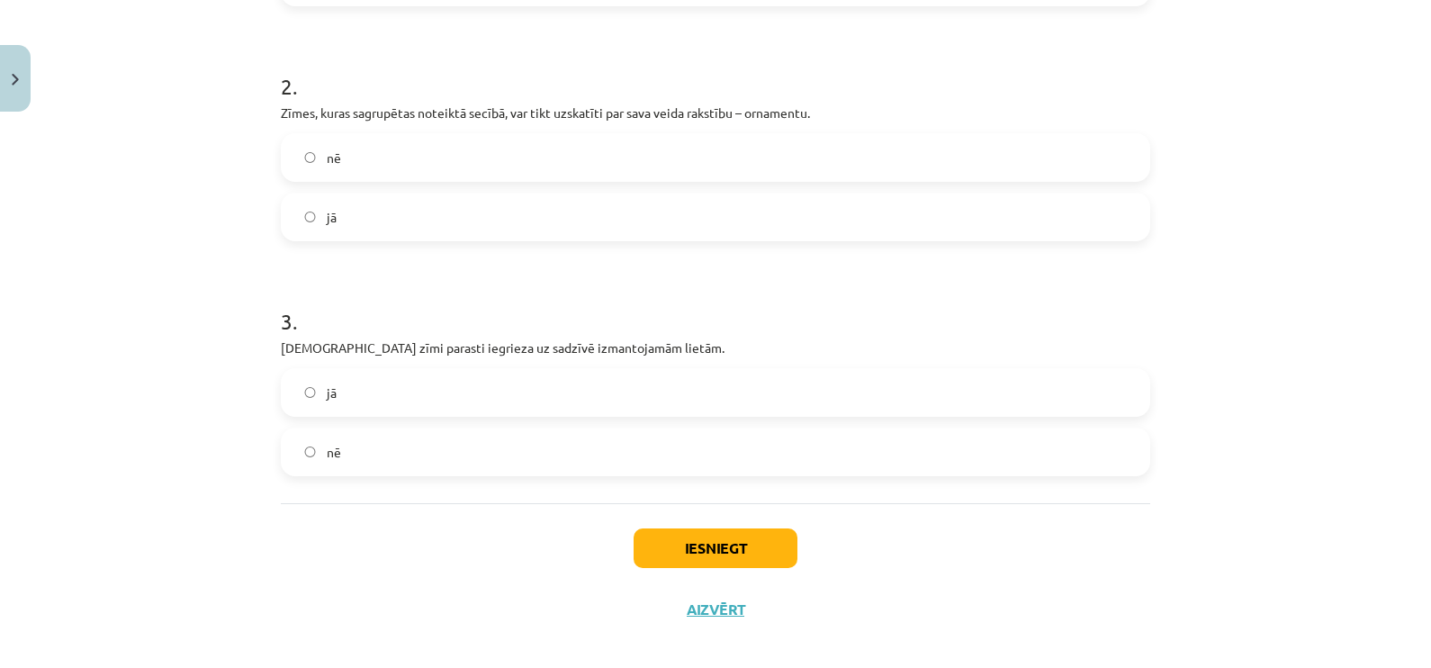
scroll to position [567, 0]
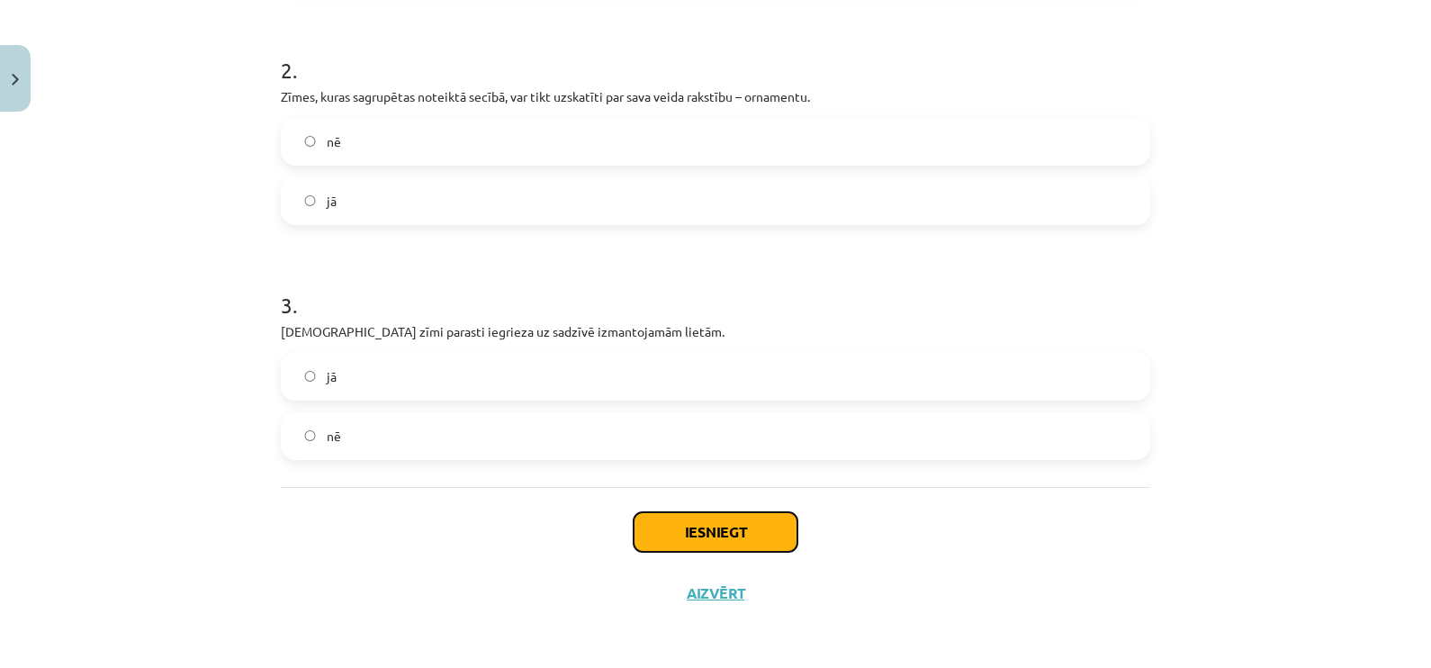
click at [679, 529] on button "Iesniegt" at bounding box center [716, 532] width 164 height 40
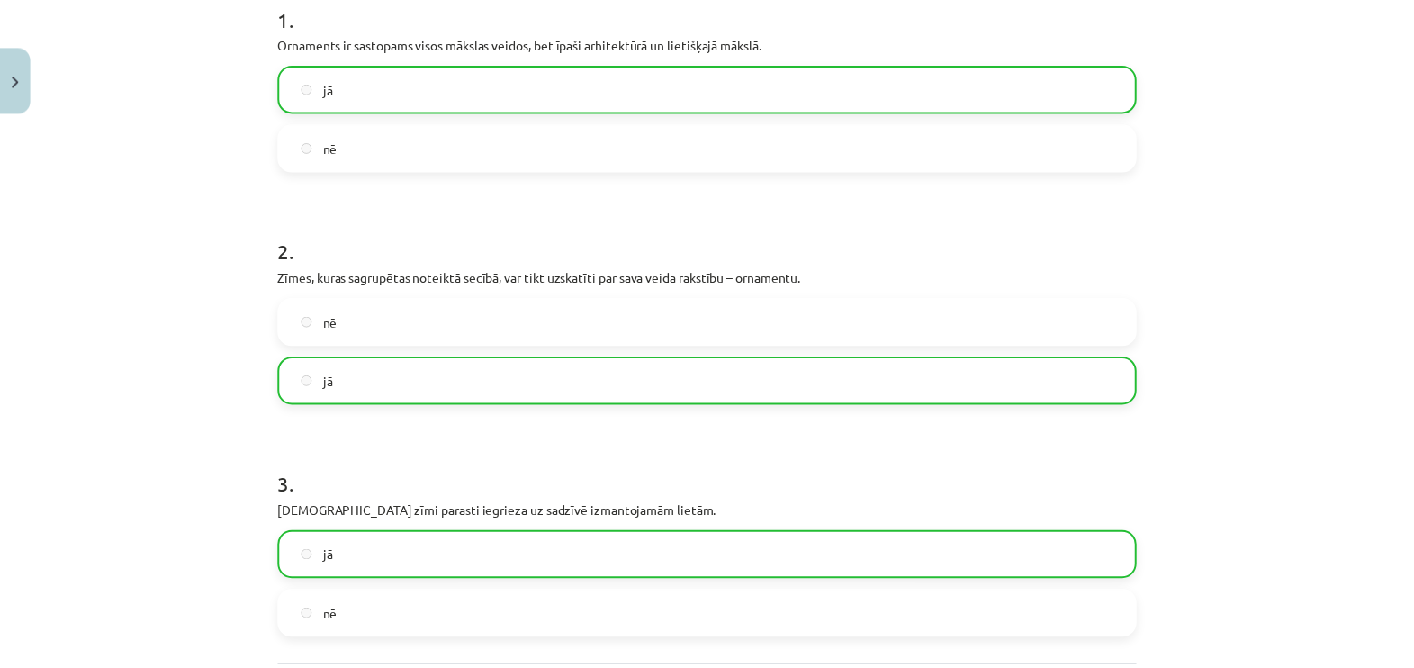
scroll to position [623, 0]
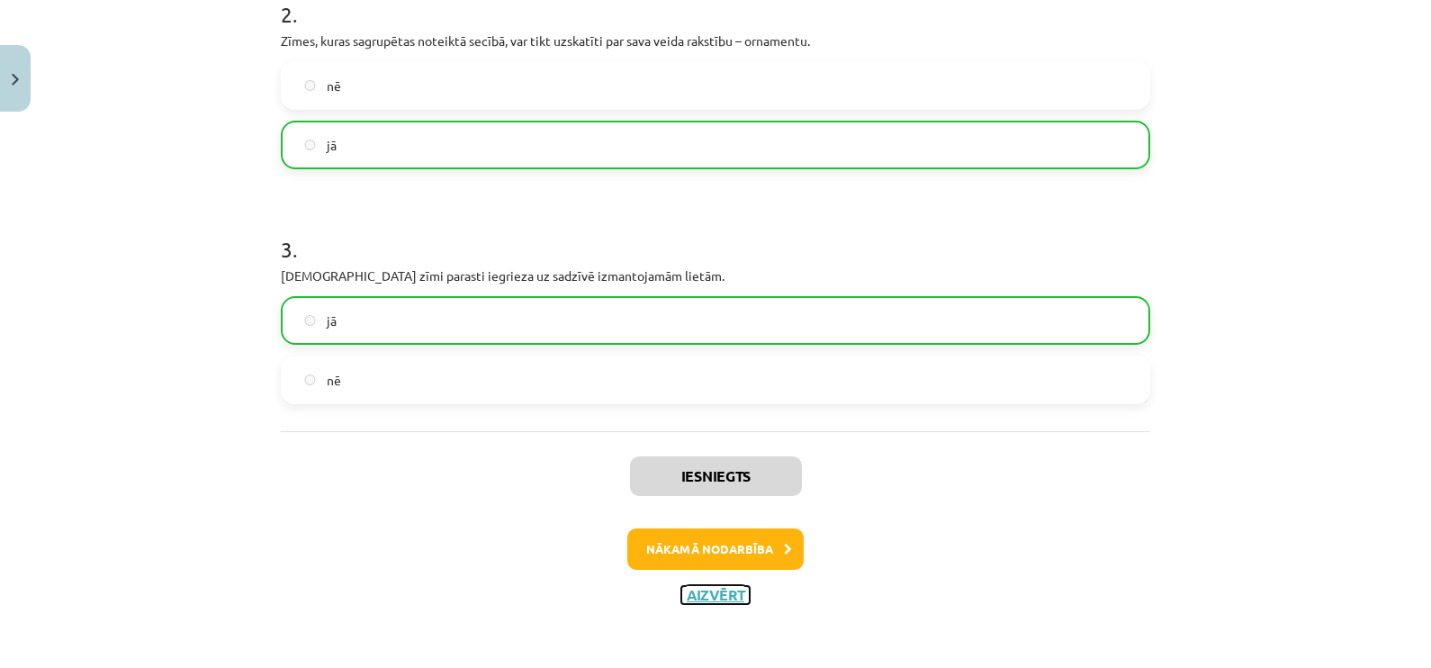
click at [712, 601] on button "Aizvērt" at bounding box center [715, 595] width 68 height 18
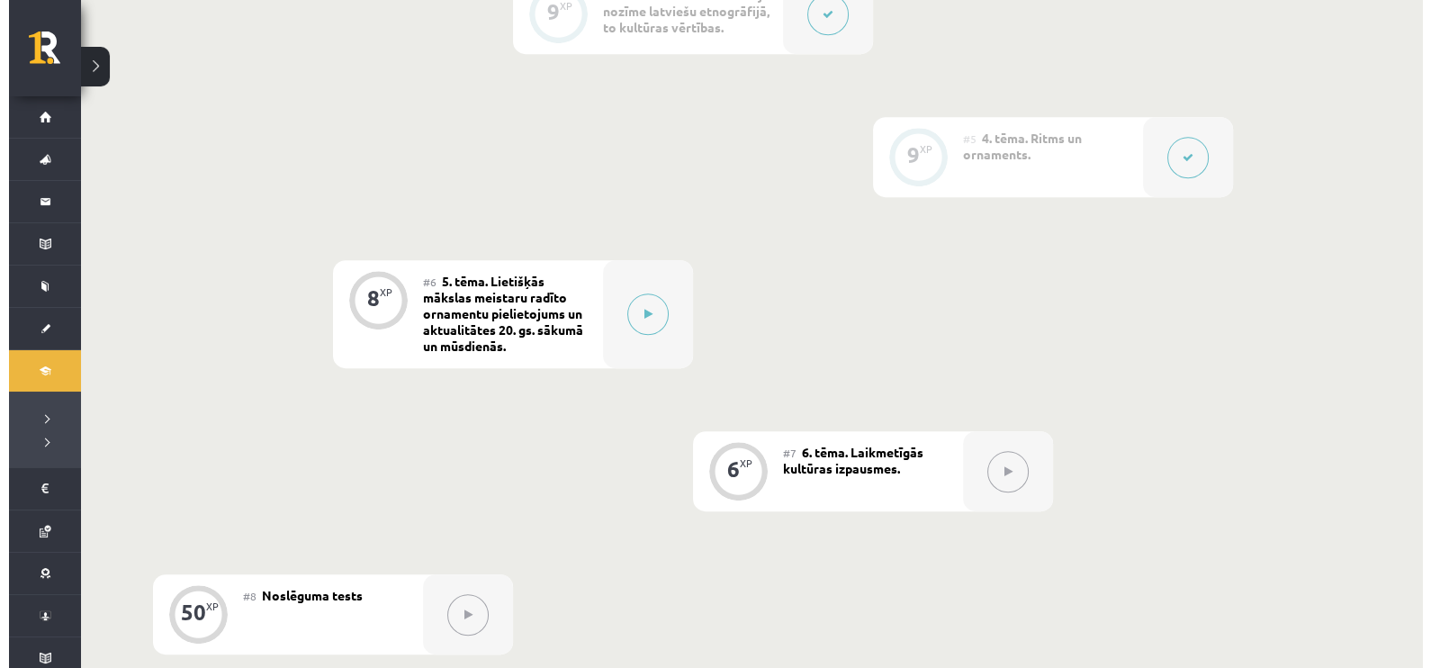
scroll to position [1094, 0]
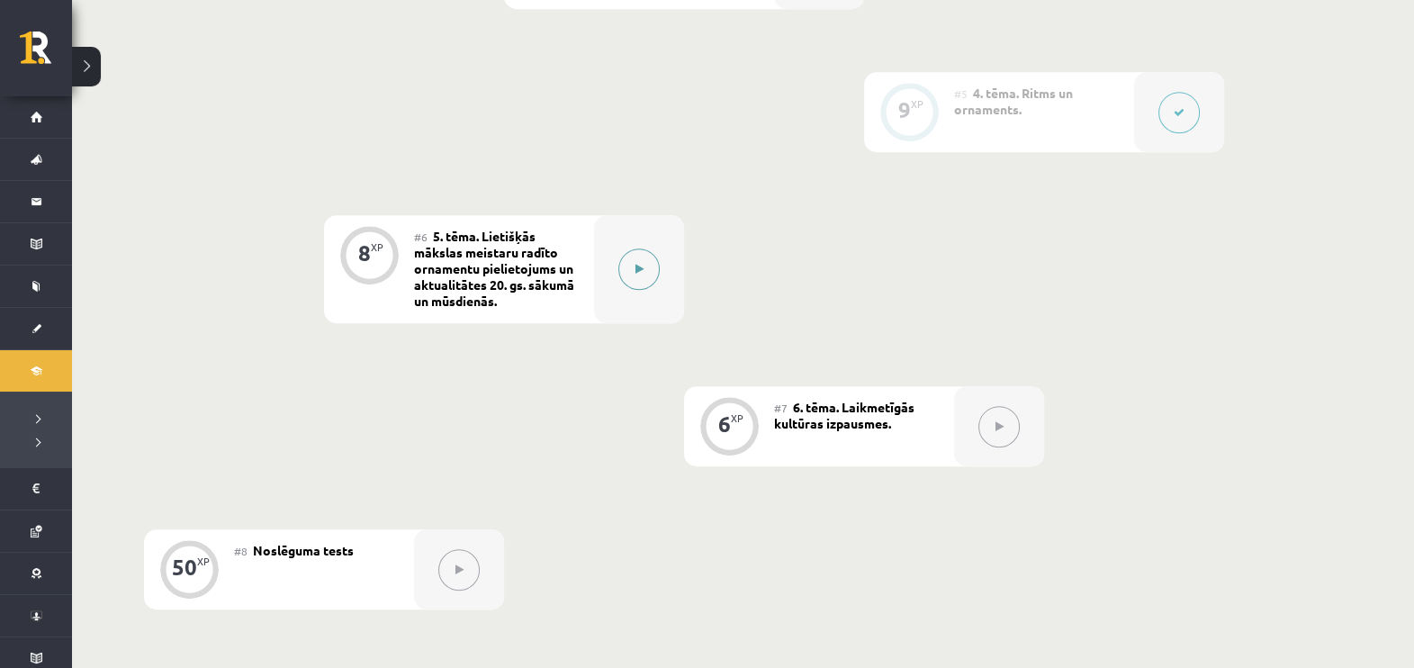
click at [623, 290] on button at bounding box center [638, 268] width 41 height 41
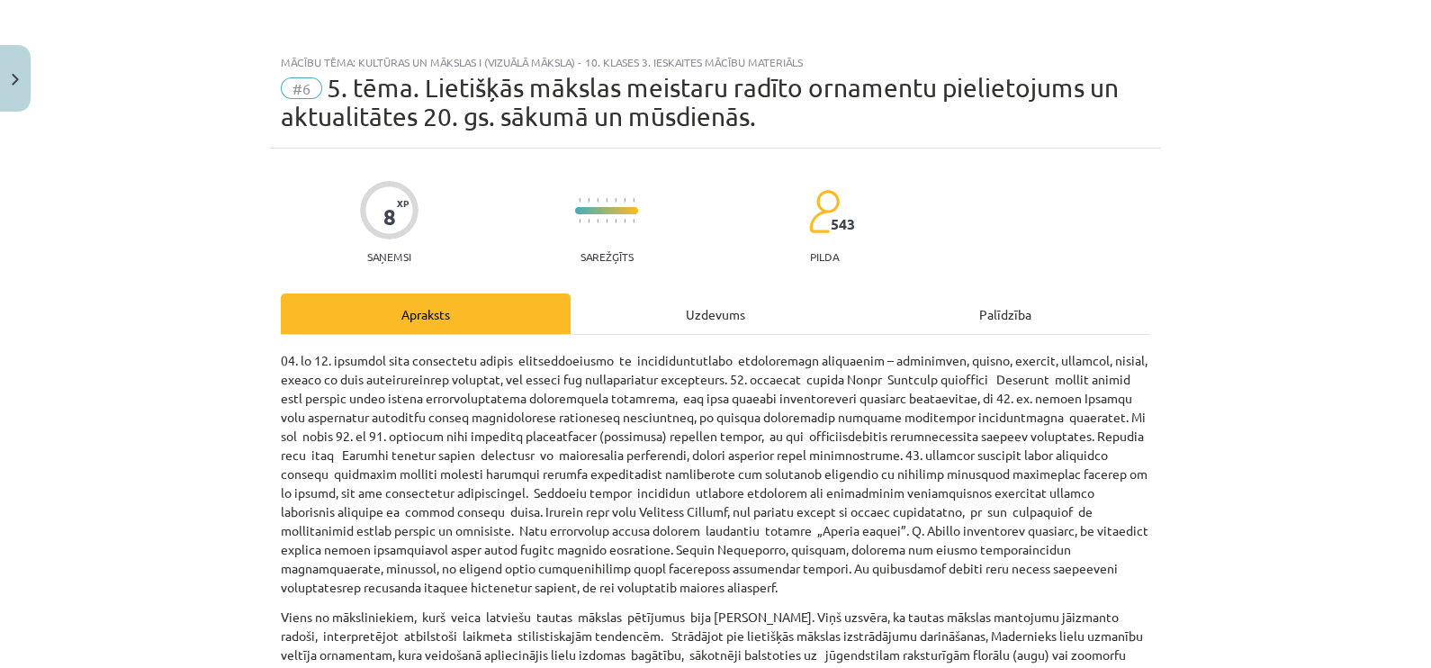
click at [683, 319] on div "Uzdevums" at bounding box center [716, 313] width 290 height 41
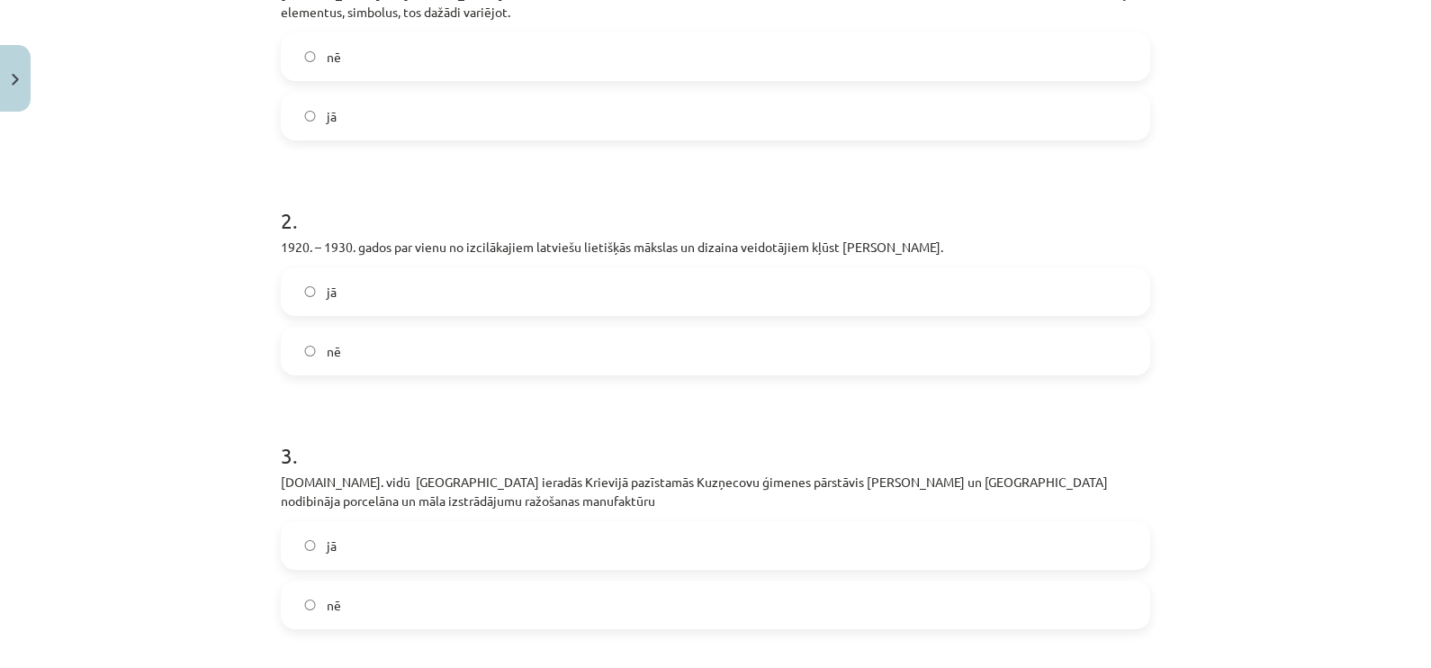
scroll to position [419, 0]
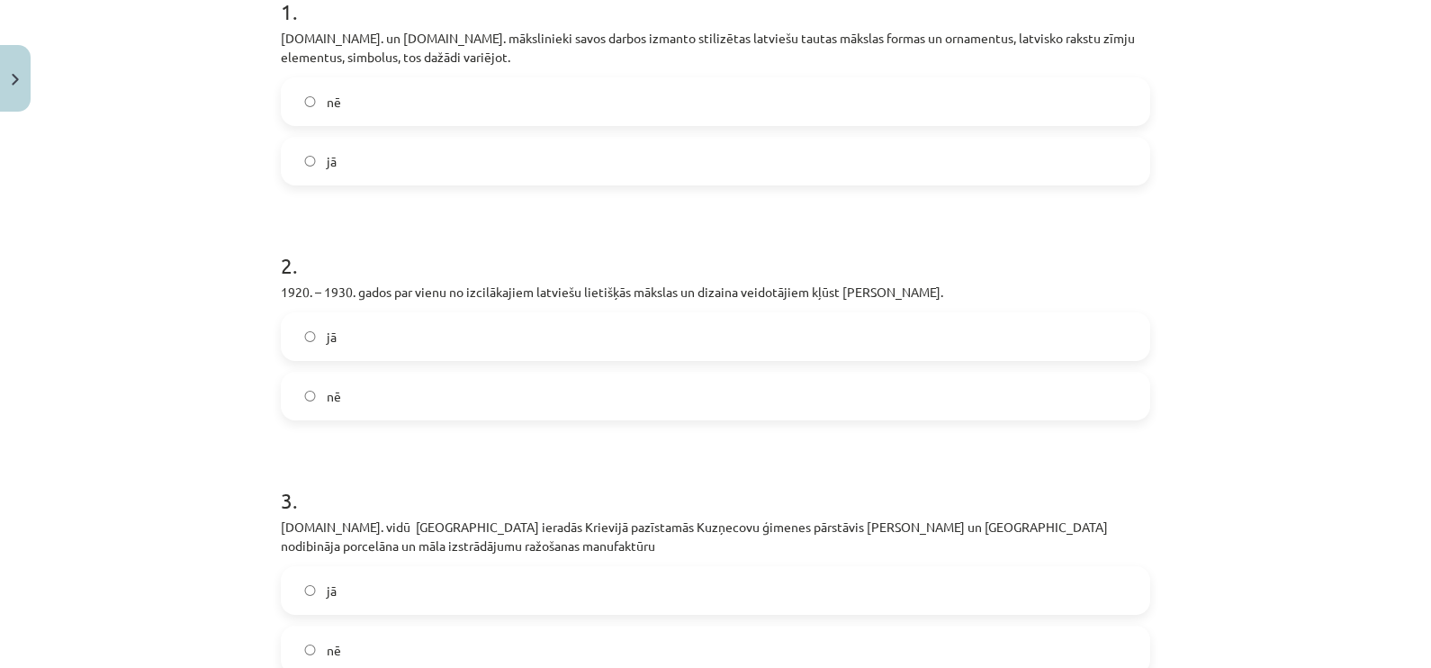
click at [752, 164] on label "jā" at bounding box center [716, 161] width 866 height 45
click at [590, 359] on div "jā" at bounding box center [715, 336] width 869 height 49
click at [582, 347] on label "jā" at bounding box center [716, 336] width 866 height 45
click at [512, 649] on label "nē" at bounding box center [716, 649] width 866 height 45
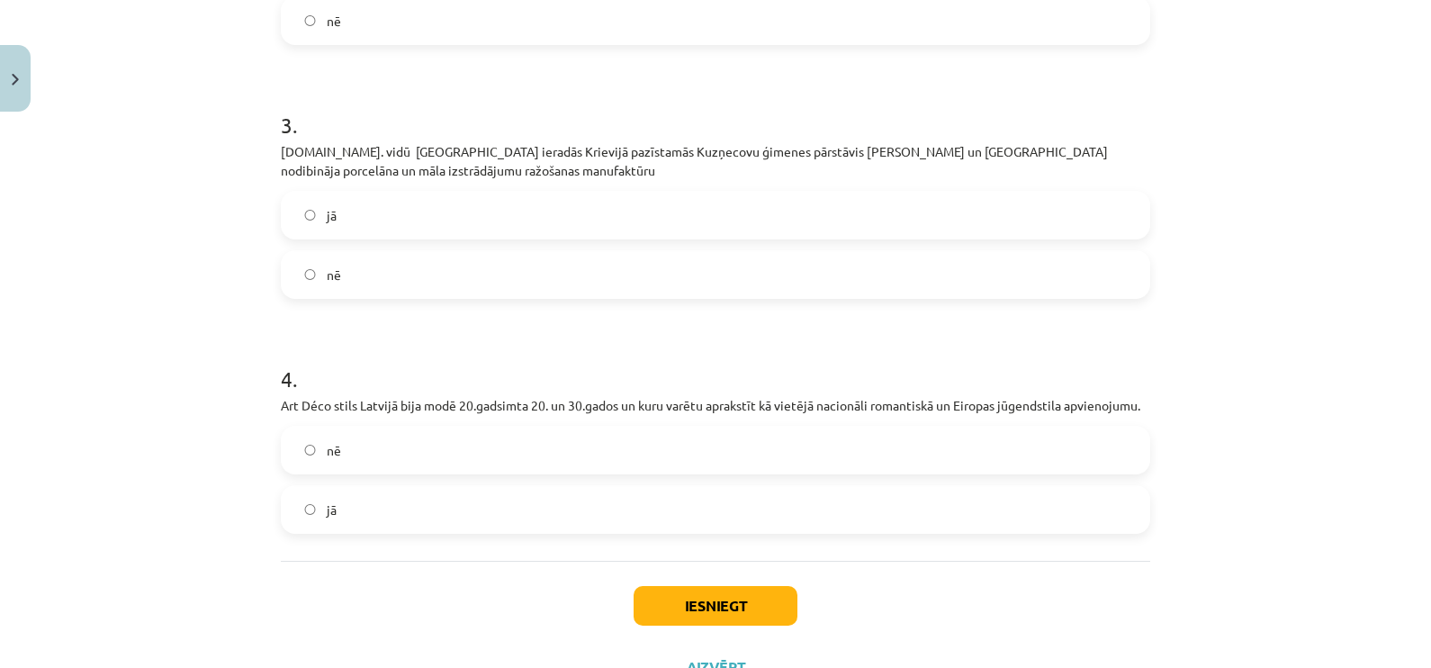
scroll to position [840, 0]
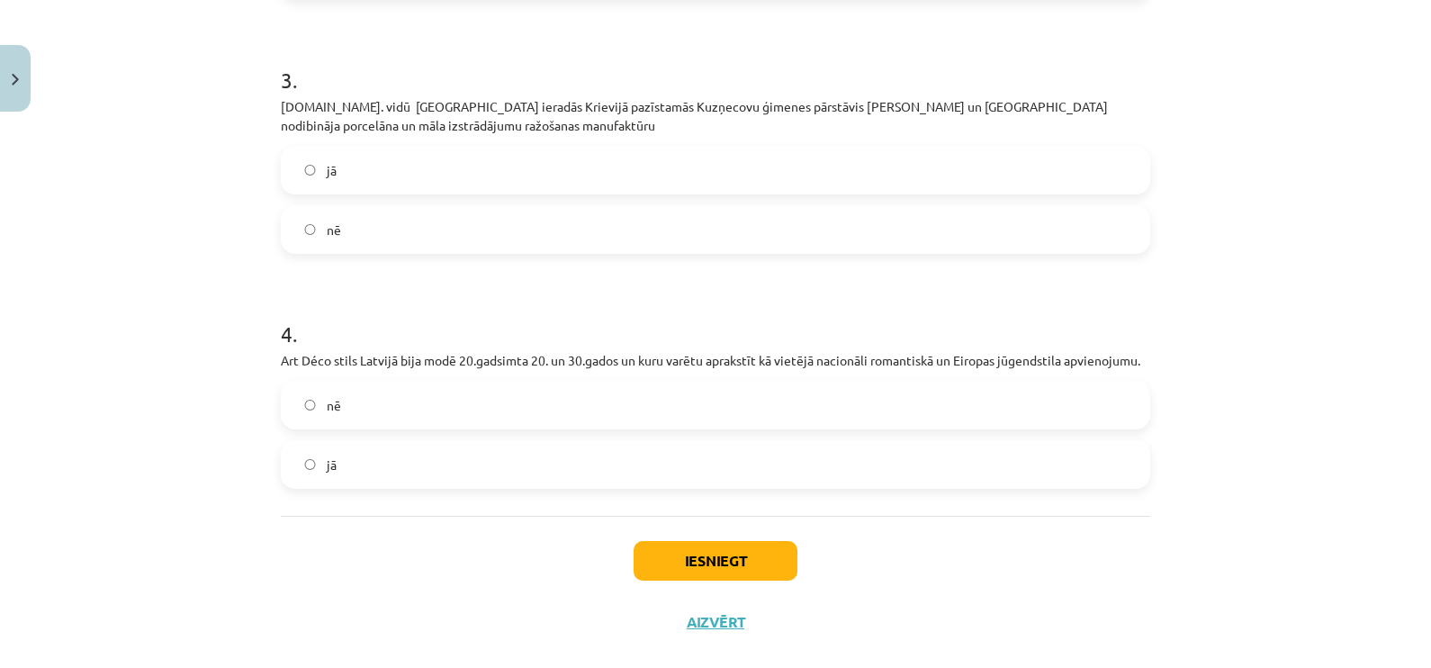
click at [672, 457] on label "jā" at bounding box center [716, 464] width 866 height 45
click at [697, 573] on button "Iesniegt" at bounding box center [716, 561] width 164 height 40
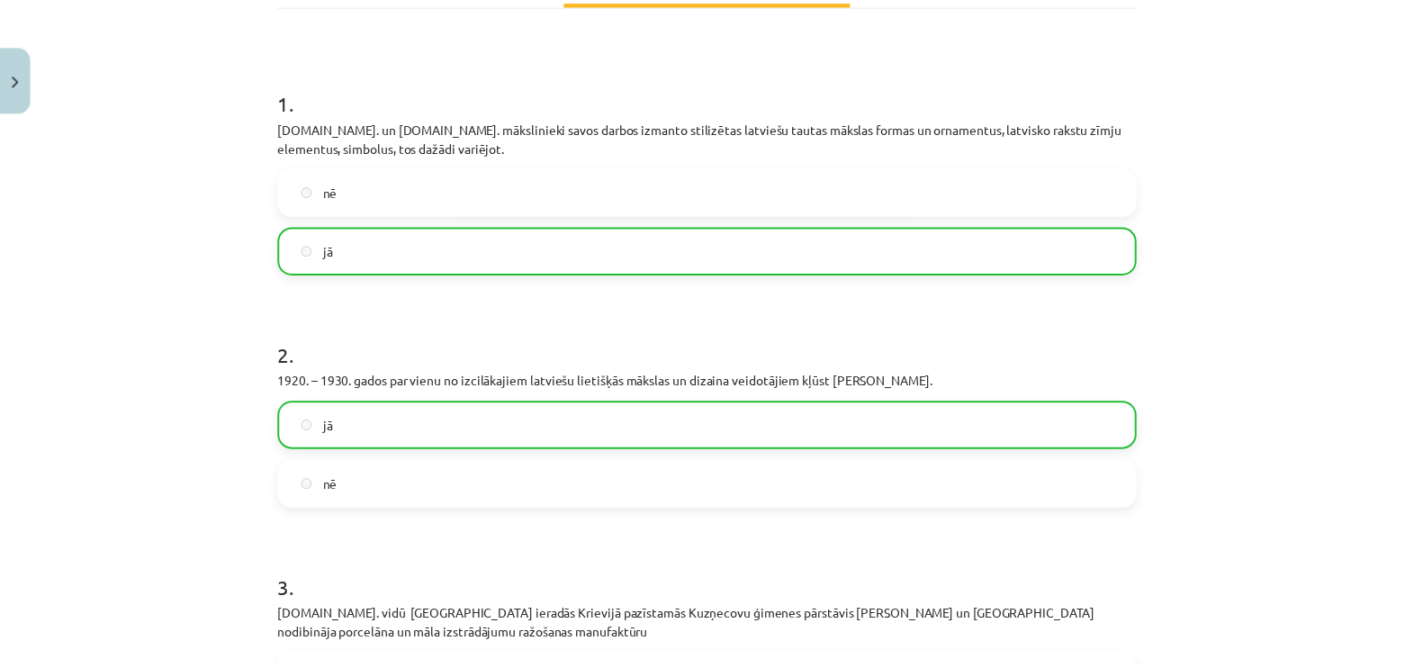
scroll to position [914, 0]
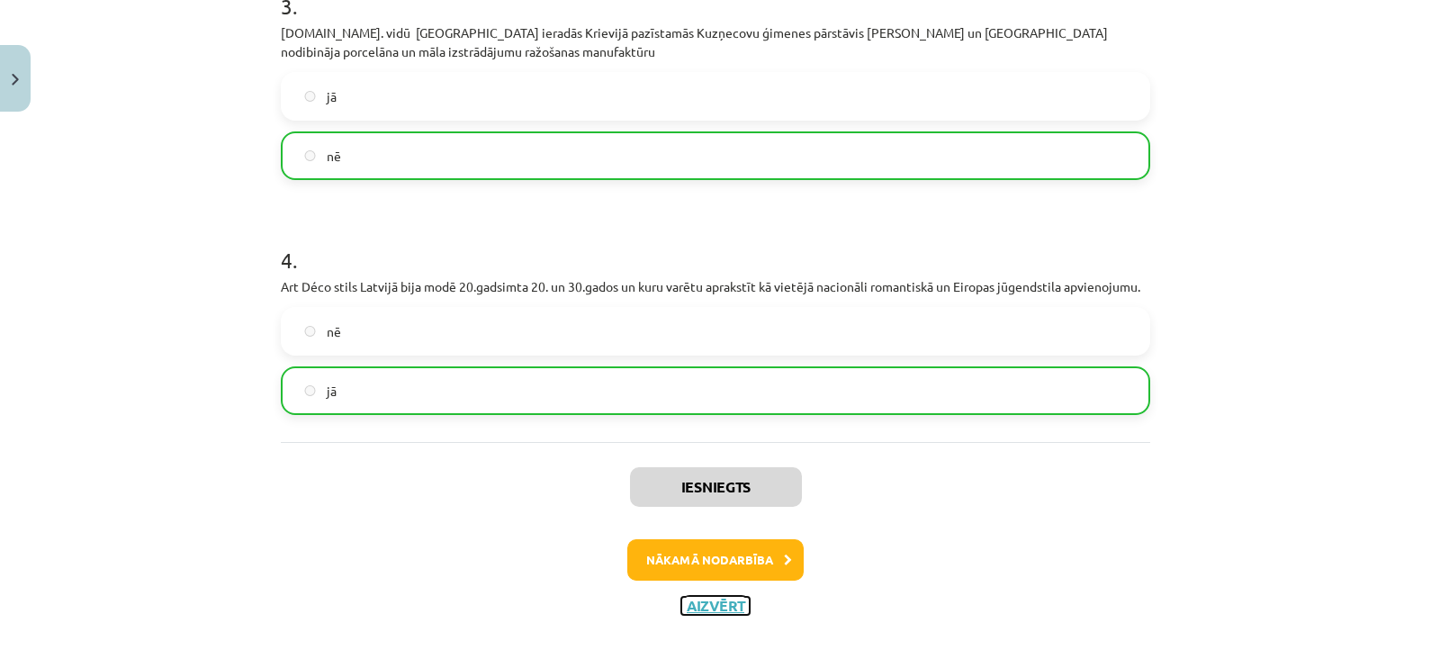
click at [699, 608] on button "Aizvērt" at bounding box center [715, 606] width 68 height 18
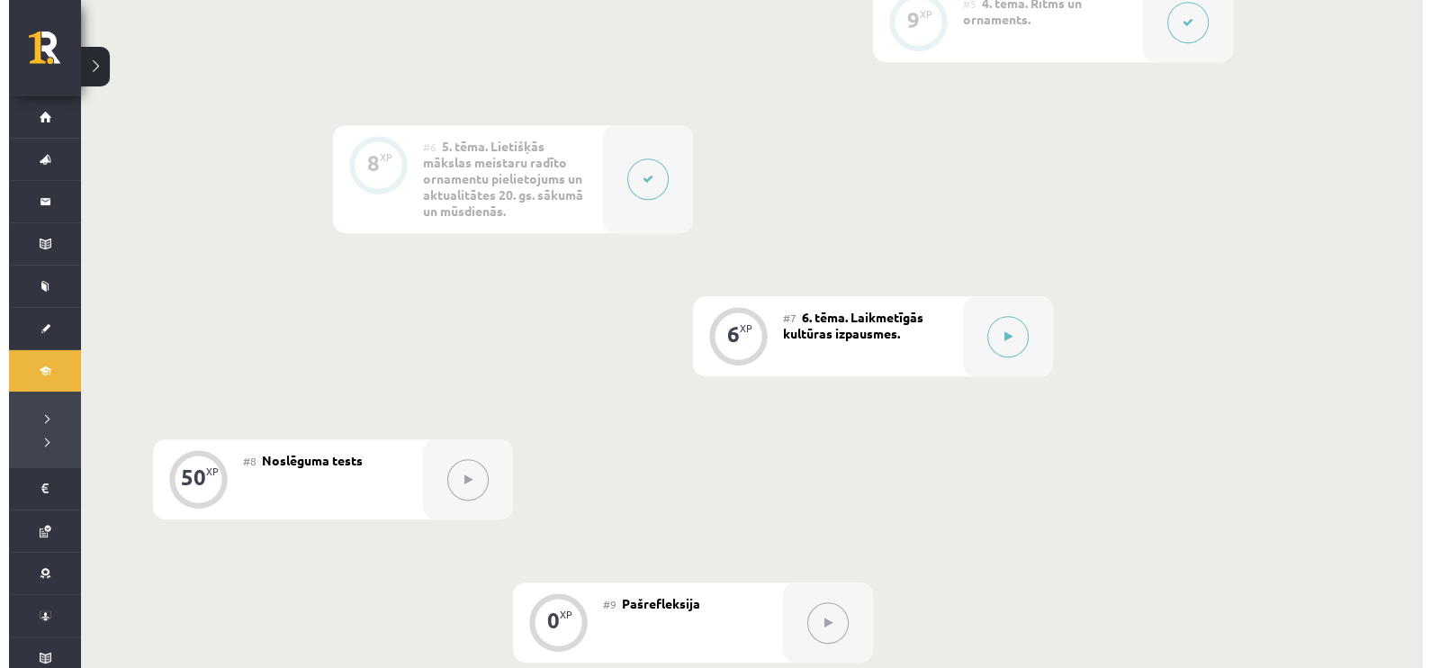
scroll to position [1289, 0]
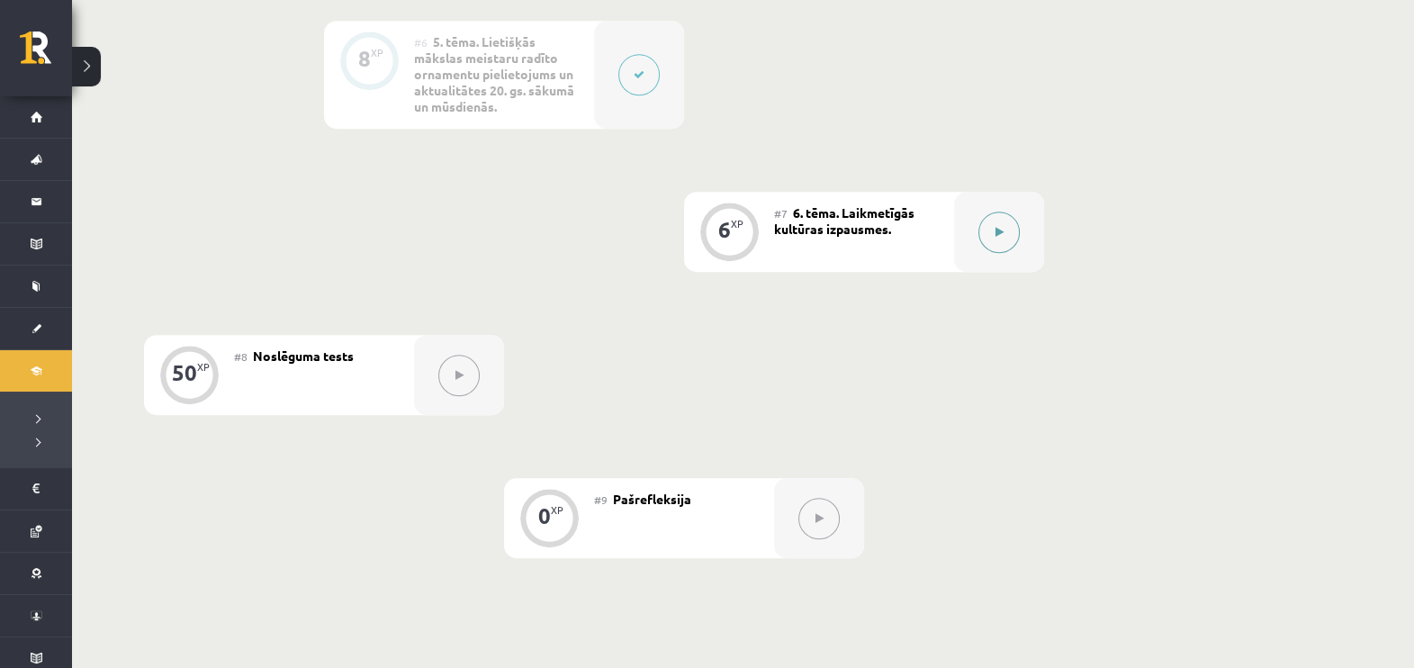
click at [978, 237] on div at bounding box center [999, 232] width 90 height 80
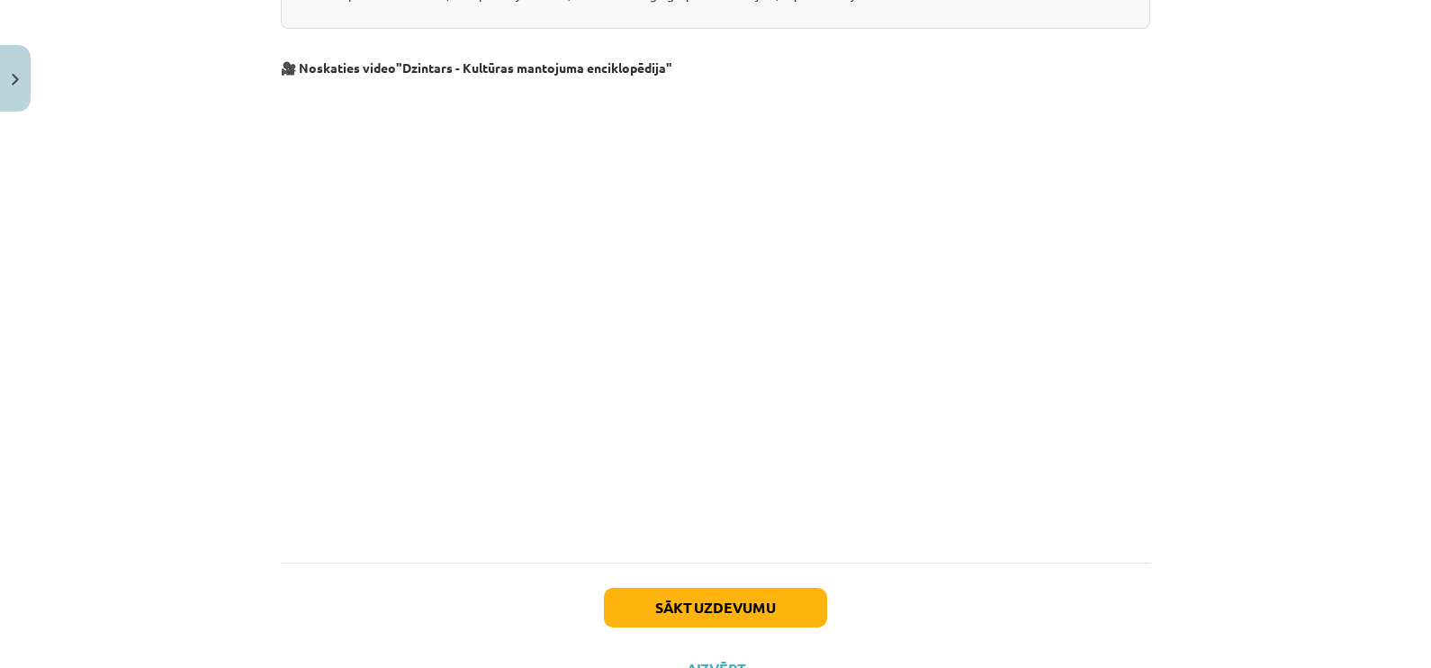
scroll to position [2421, 0]
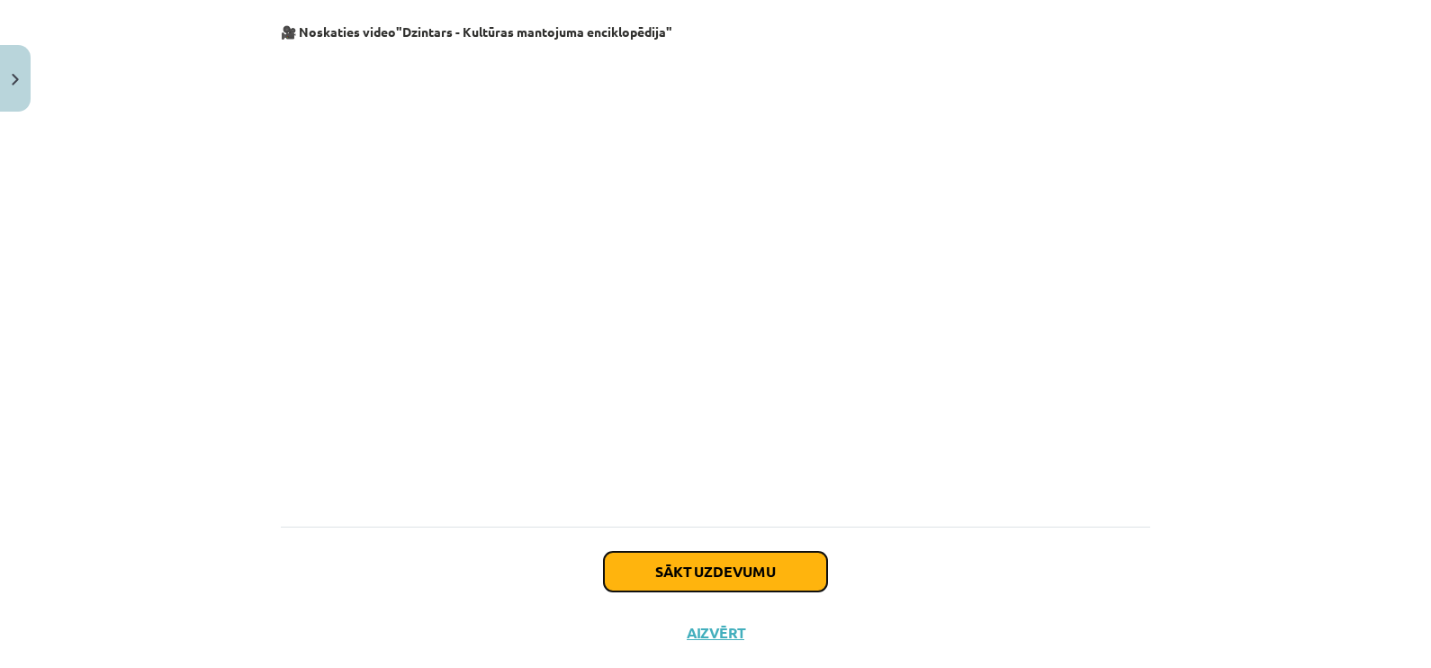
click at [747, 552] on button "Sākt uzdevumu" at bounding box center [715, 572] width 223 height 40
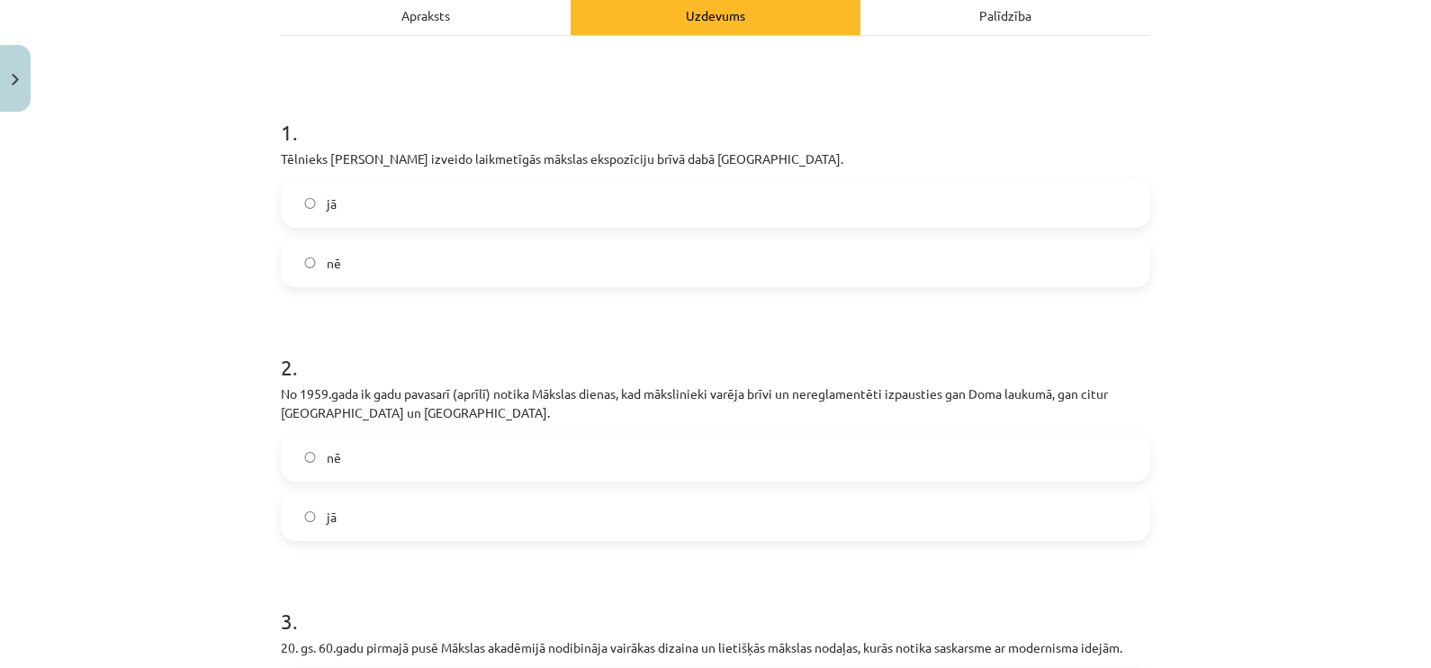
scroll to position [374, 0]
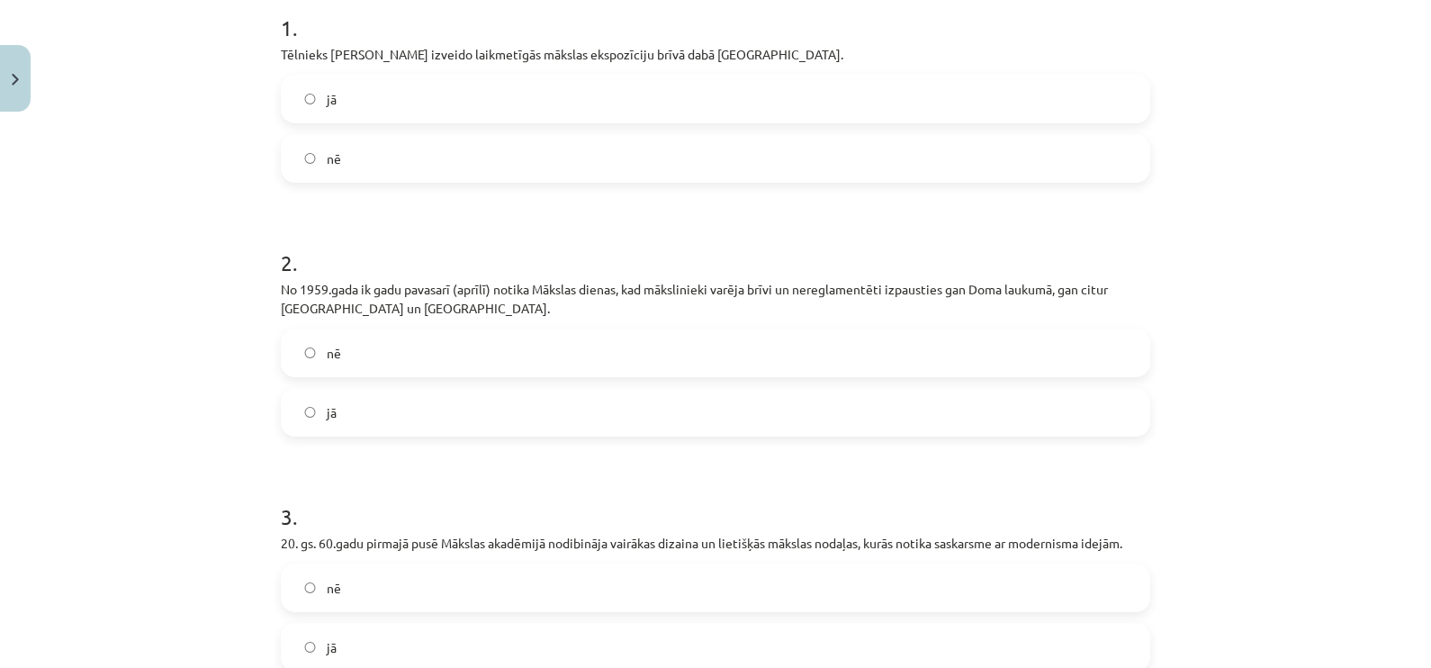
click at [576, 144] on label "nē" at bounding box center [716, 158] width 866 height 45
click at [482, 420] on label "jā" at bounding box center [716, 412] width 866 height 45
click at [458, 646] on label "jā" at bounding box center [716, 647] width 866 height 45
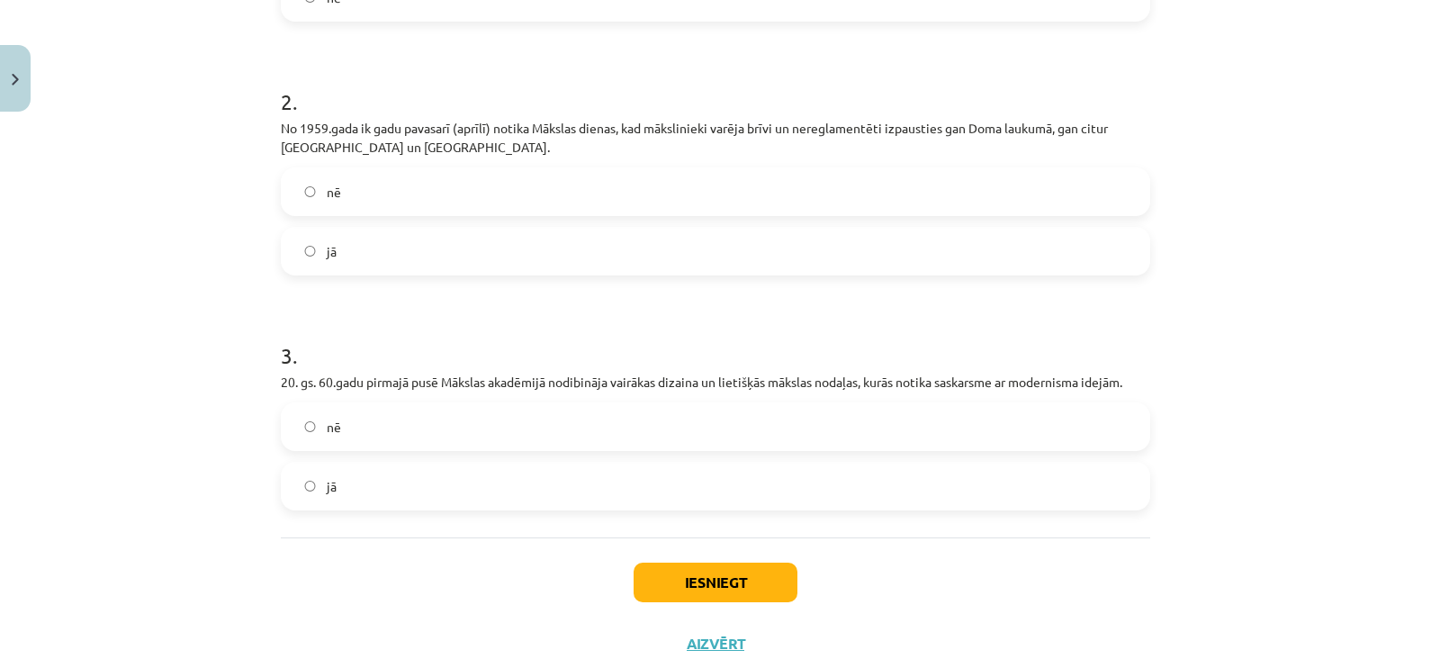
scroll to position [585, 0]
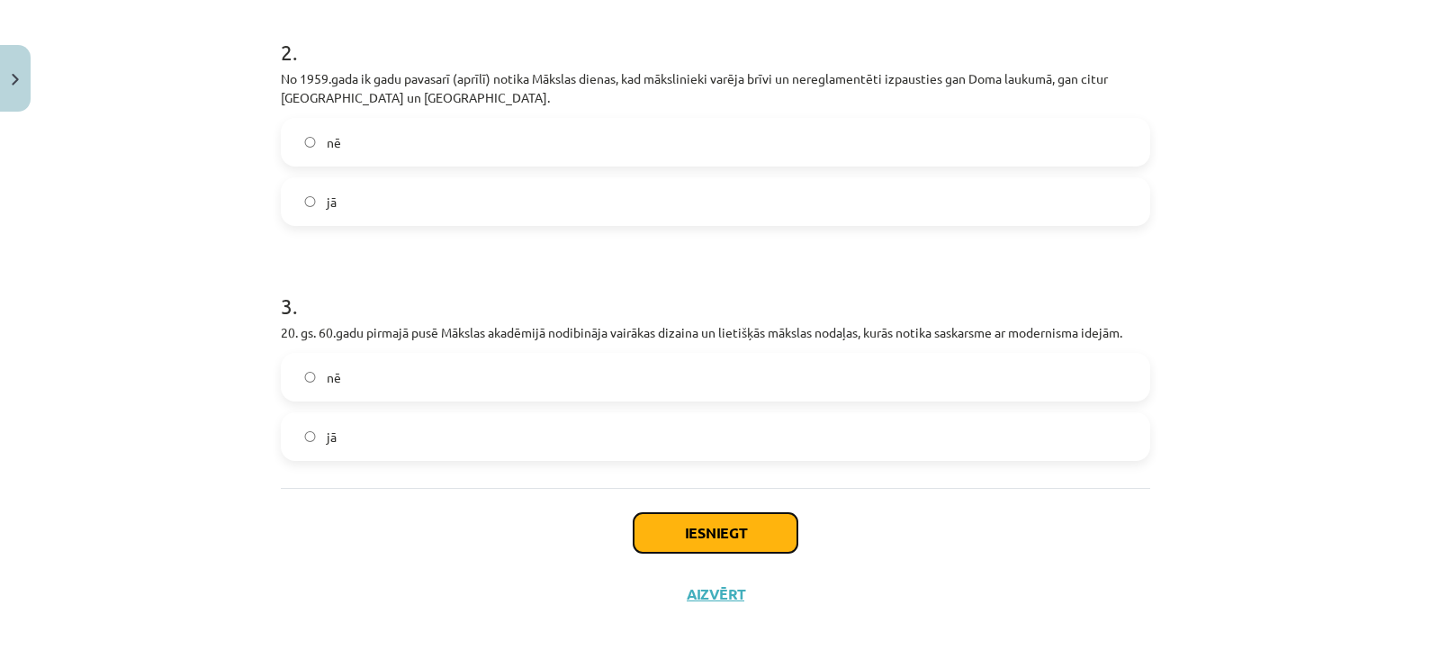
click at [714, 533] on button "Iesniegt" at bounding box center [716, 533] width 164 height 40
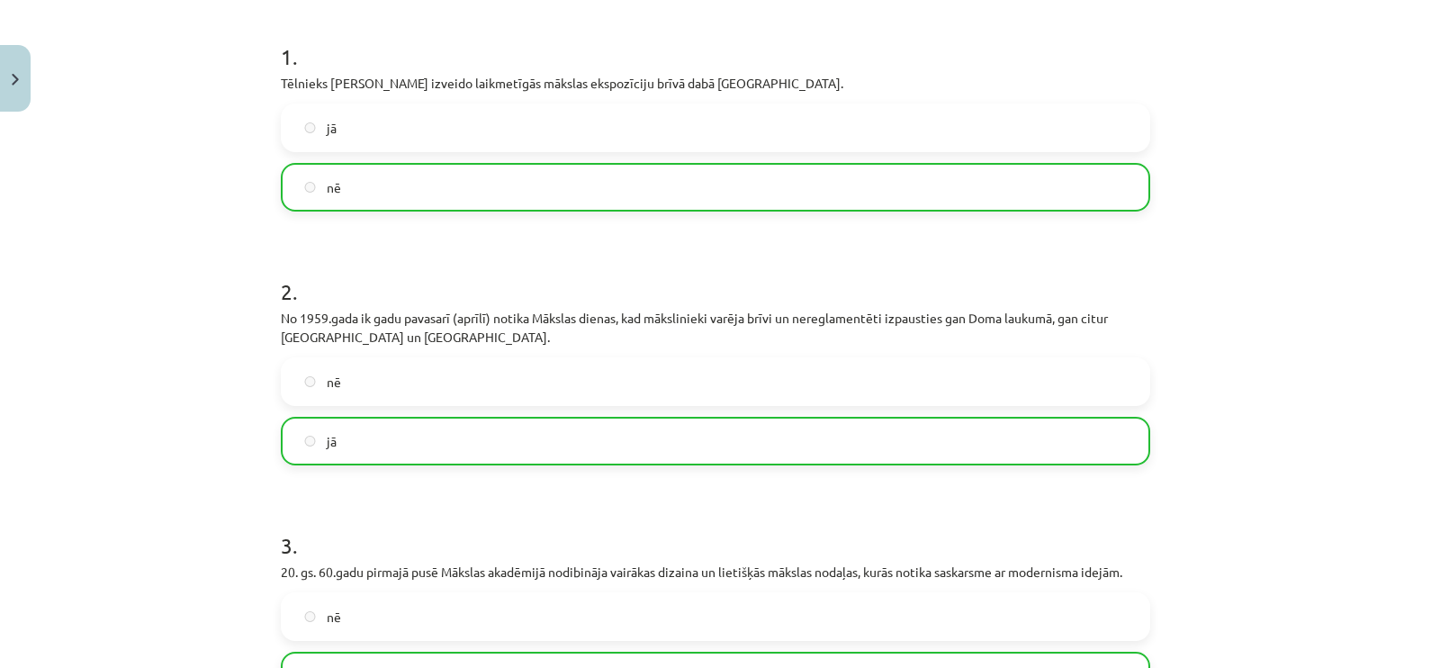
scroll to position [643, 0]
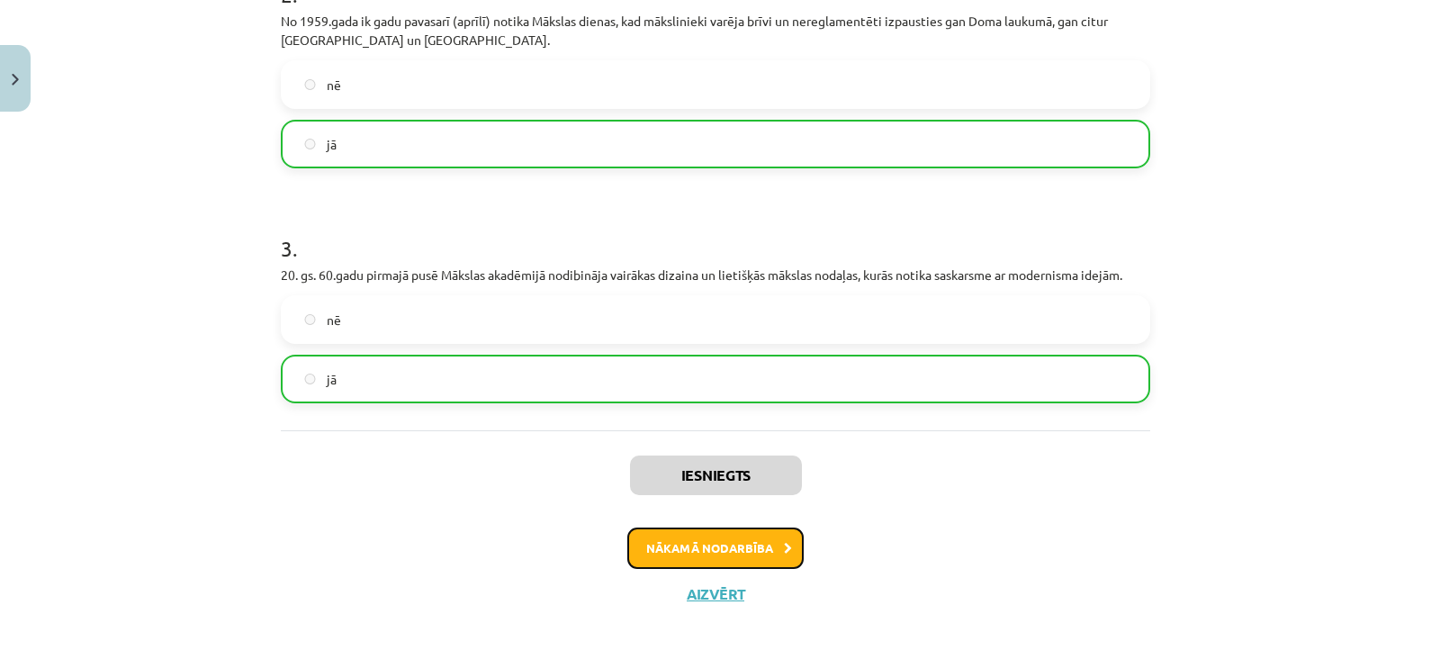
click at [763, 545] on button "Nākamā nodarbība" at bounding box center [715, 547] width 176 height 41
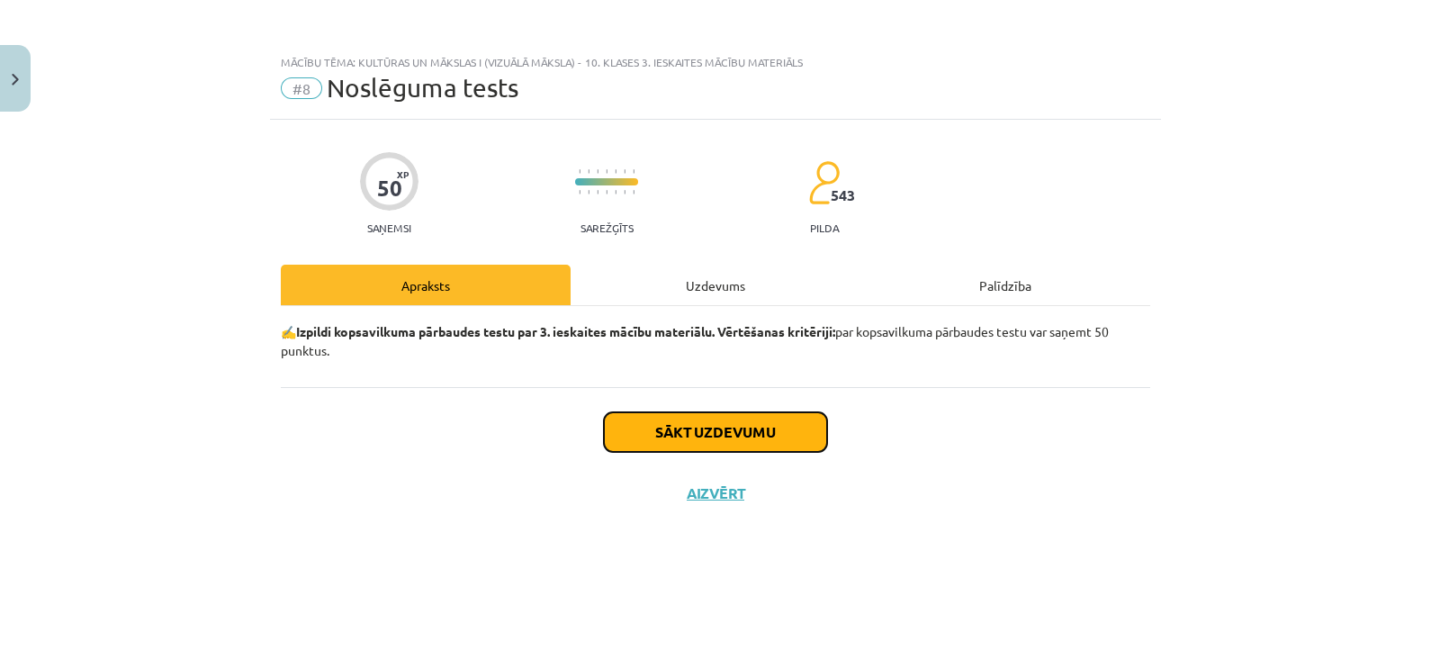
click at [771, 437] on button "Sākt uzdevumu" at bounding box center [715, 432] width 223 height 40
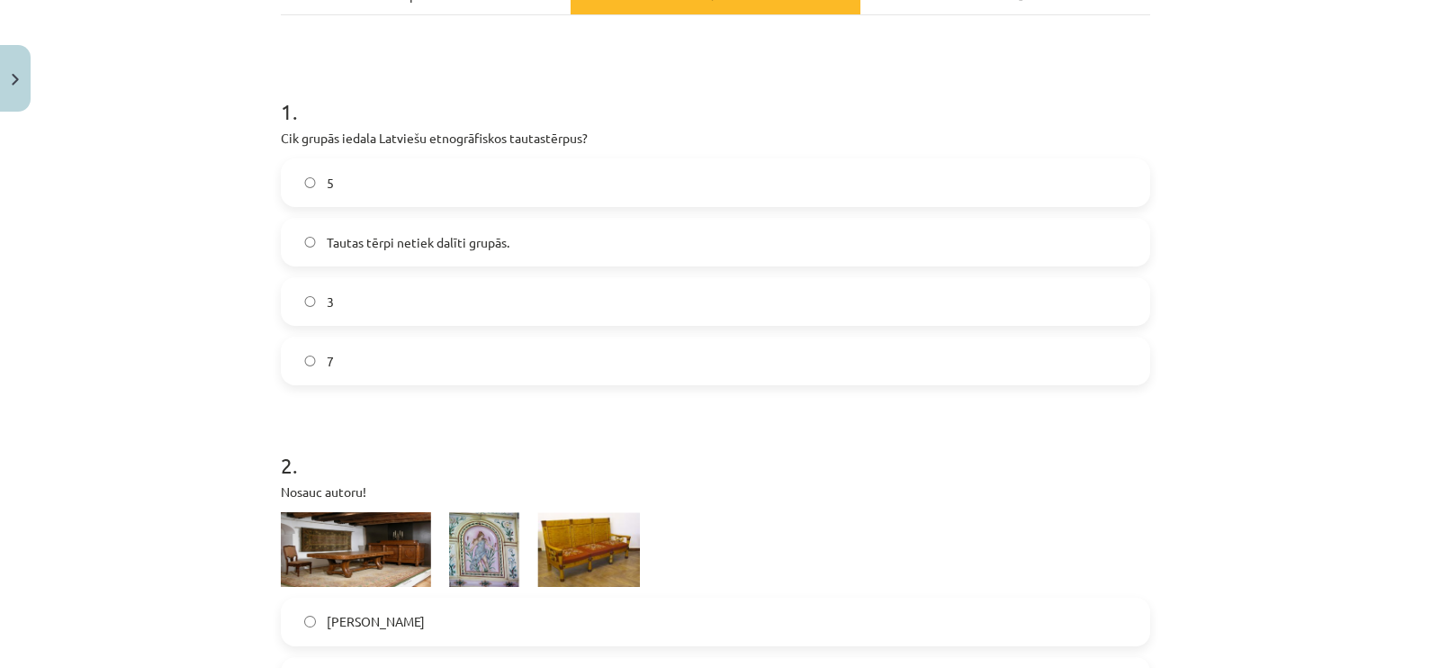
scroll to position [300, 0]
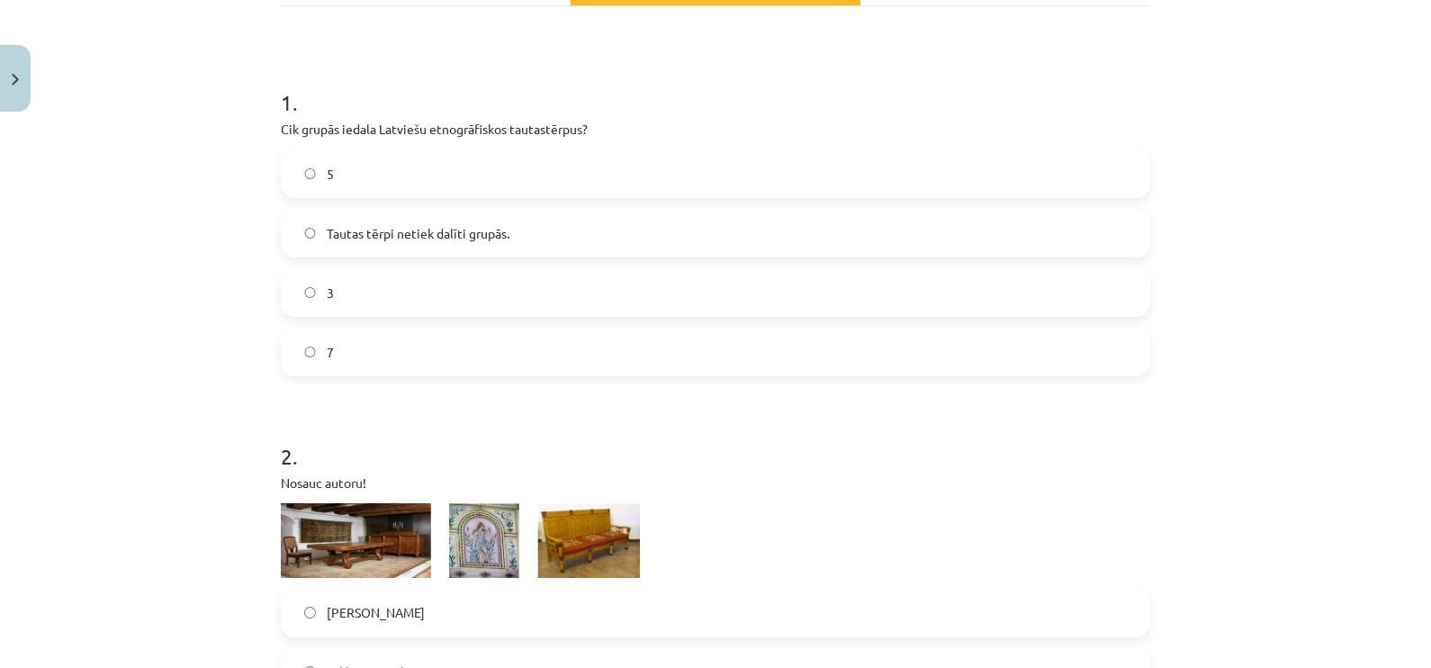
click at [1004, 351] on label "7" at bounding box center [716, 351] width 866 height 45
click at [505, 174] on label "5" at bounding box center [716, 173] width 866 height 45
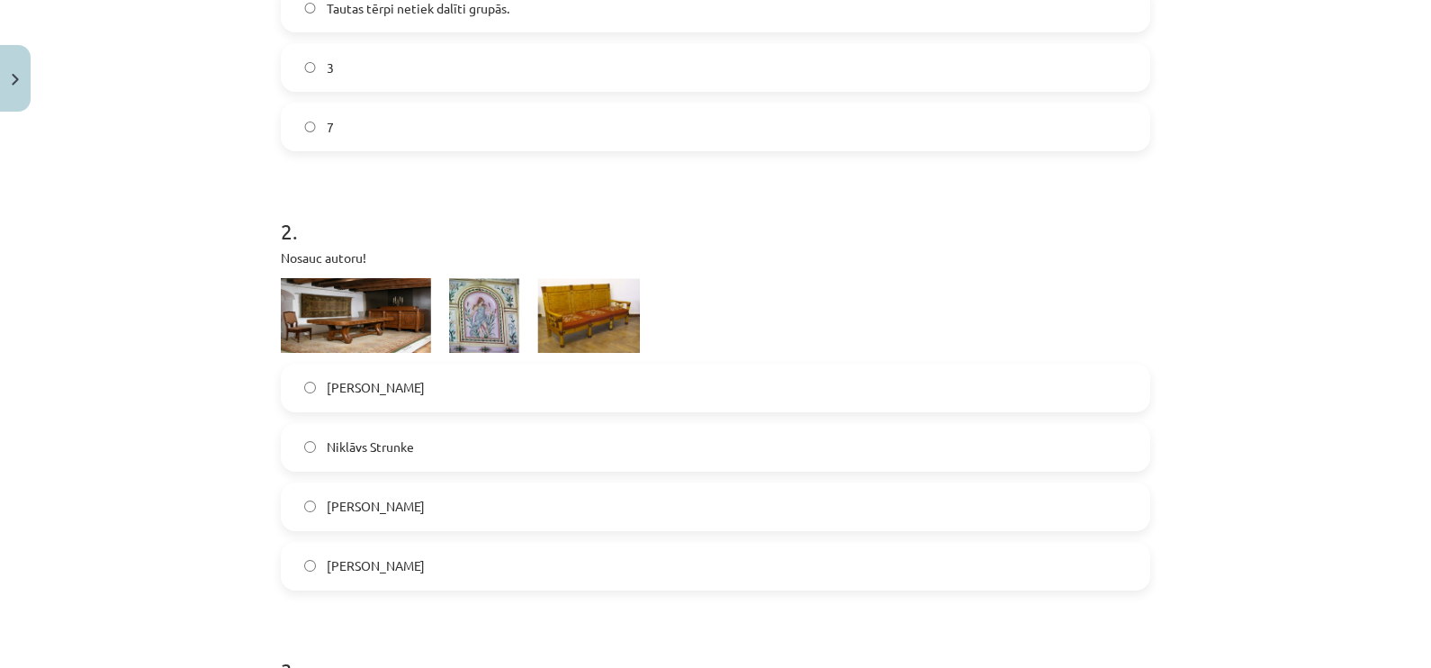
scroll to position [570, 0]
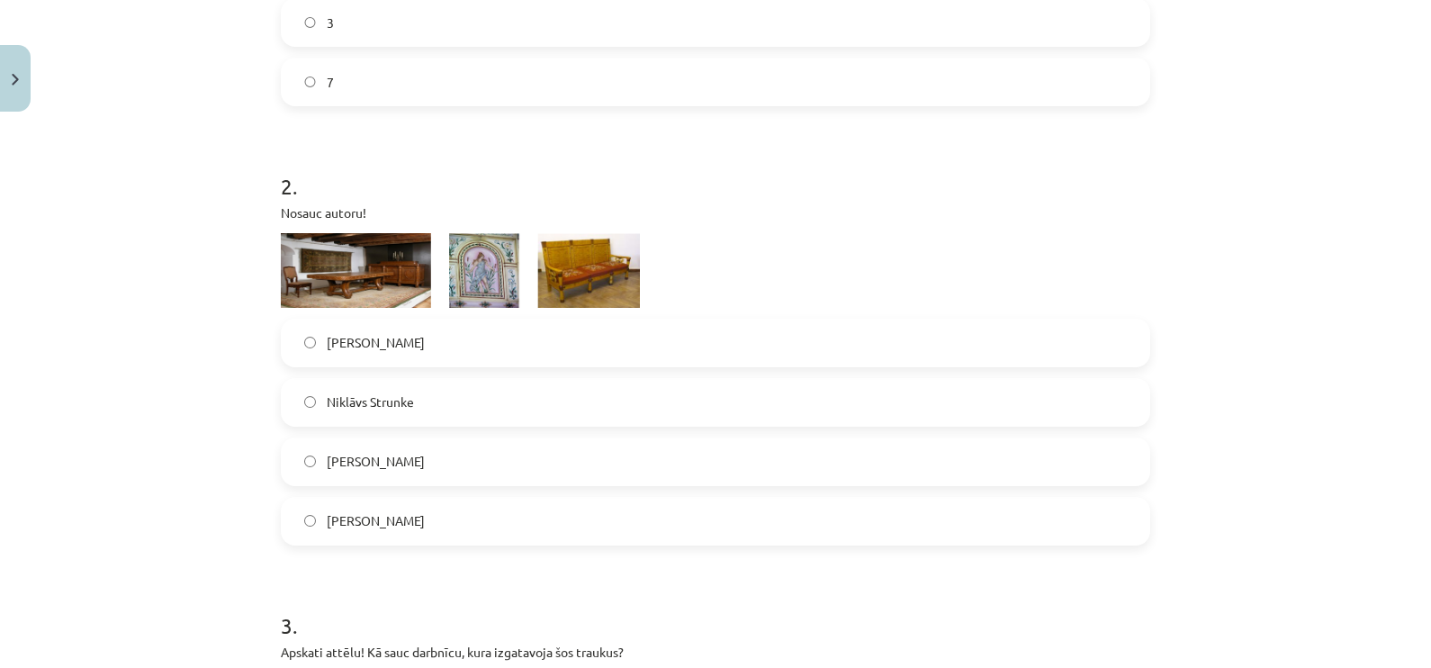
click at [486, 266] on img at bounding box center [460, 270] width 359 height 75
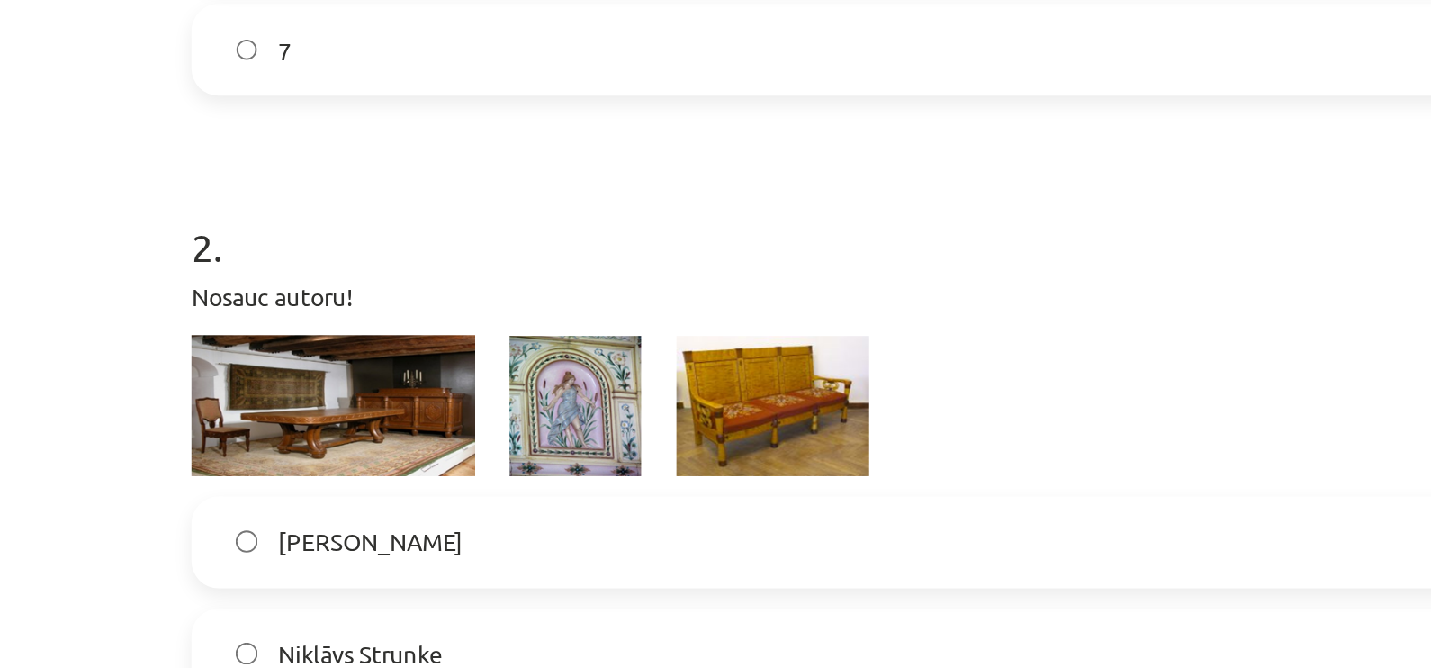
scroll to position [1289, 0]
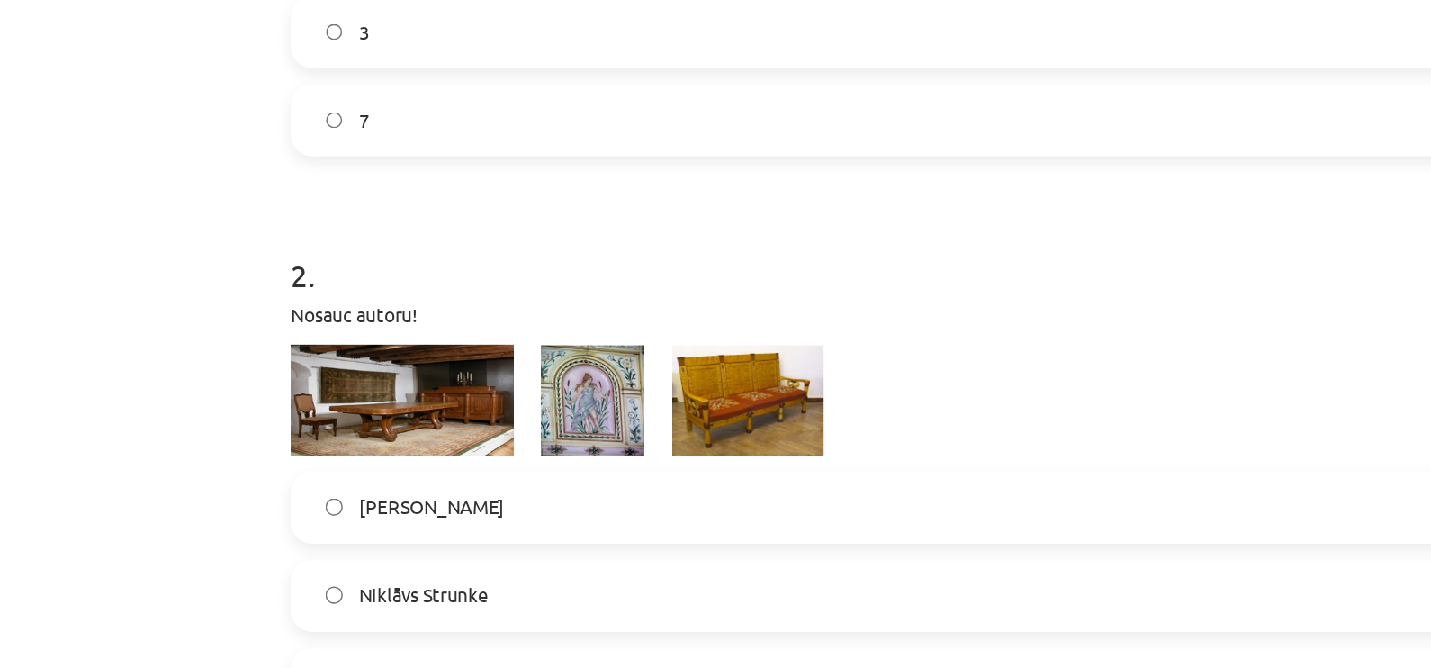
click at [527, 345] on label "Ansis Cīrulis" at bounding box center [716, 342] width 866 height 45
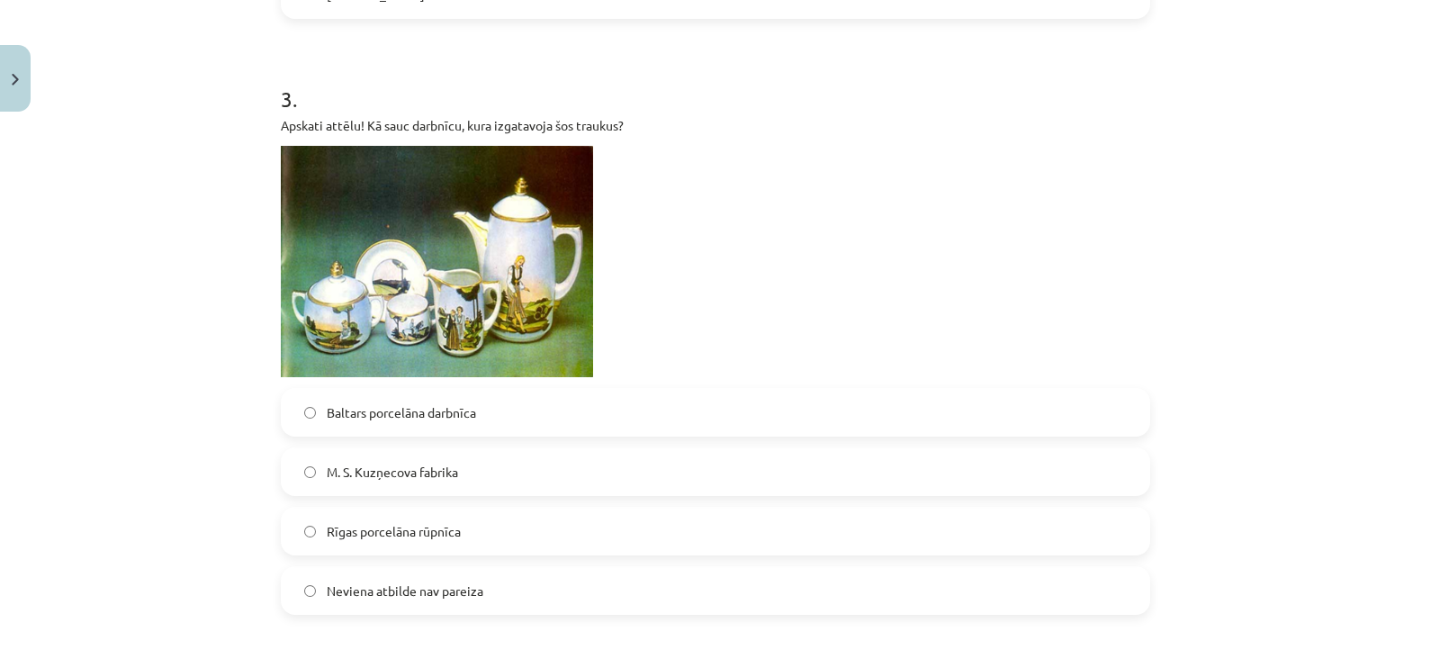
scroll to position [1111, 0]
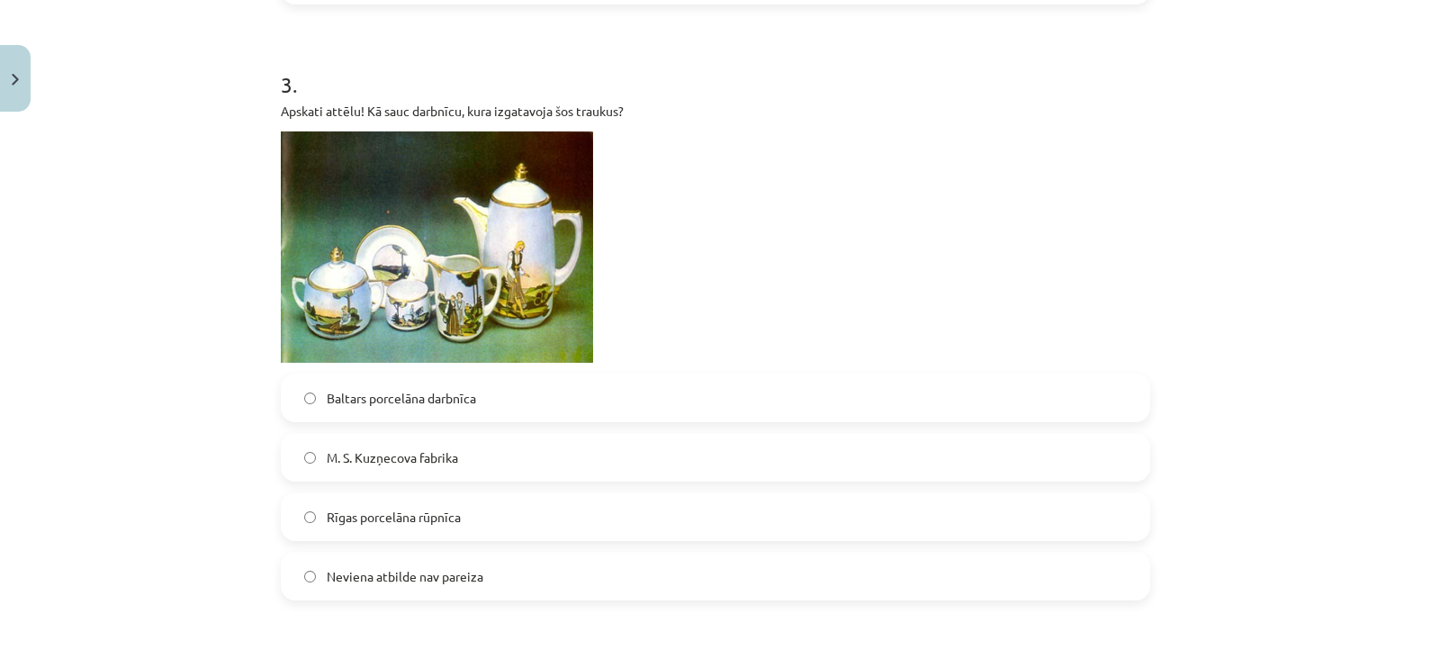
click at [637, 518] on label "Rīgas porcelāna rūpnīca" at bounding box center [716, 516] width 866 height 45
click at [743, 581] on label "Neviena atbilde nav pareiza" at bounding box center [716, 576] width 866 height 45
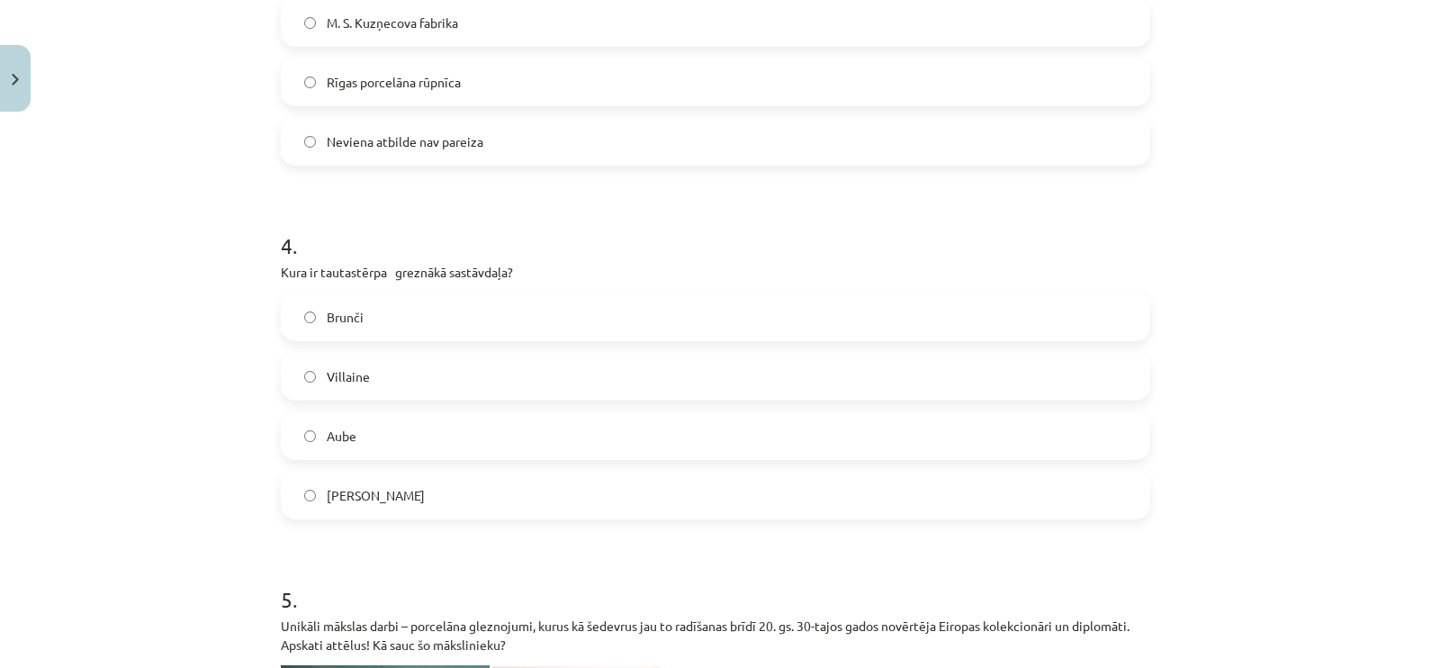
scroll to position [1590, 0]
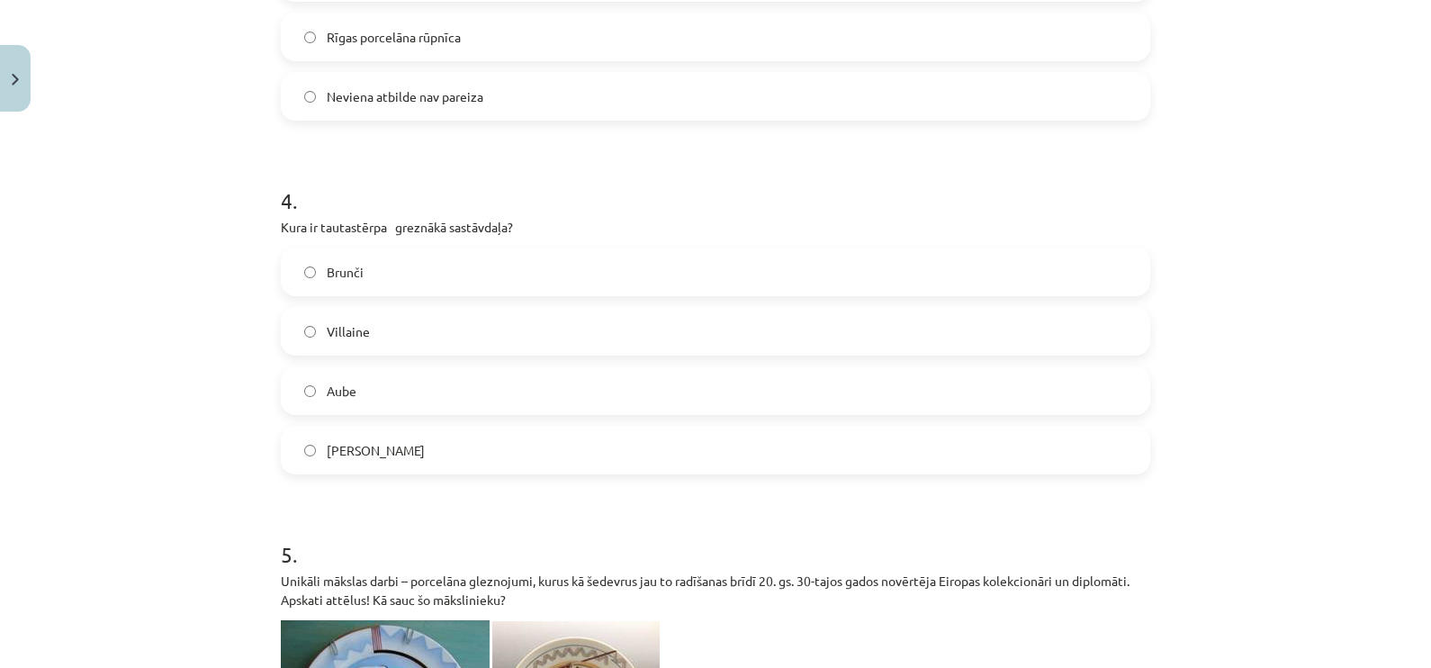
click at [960, 468] on label "Josta" at bounding box center [716, 450] width 866 height 45
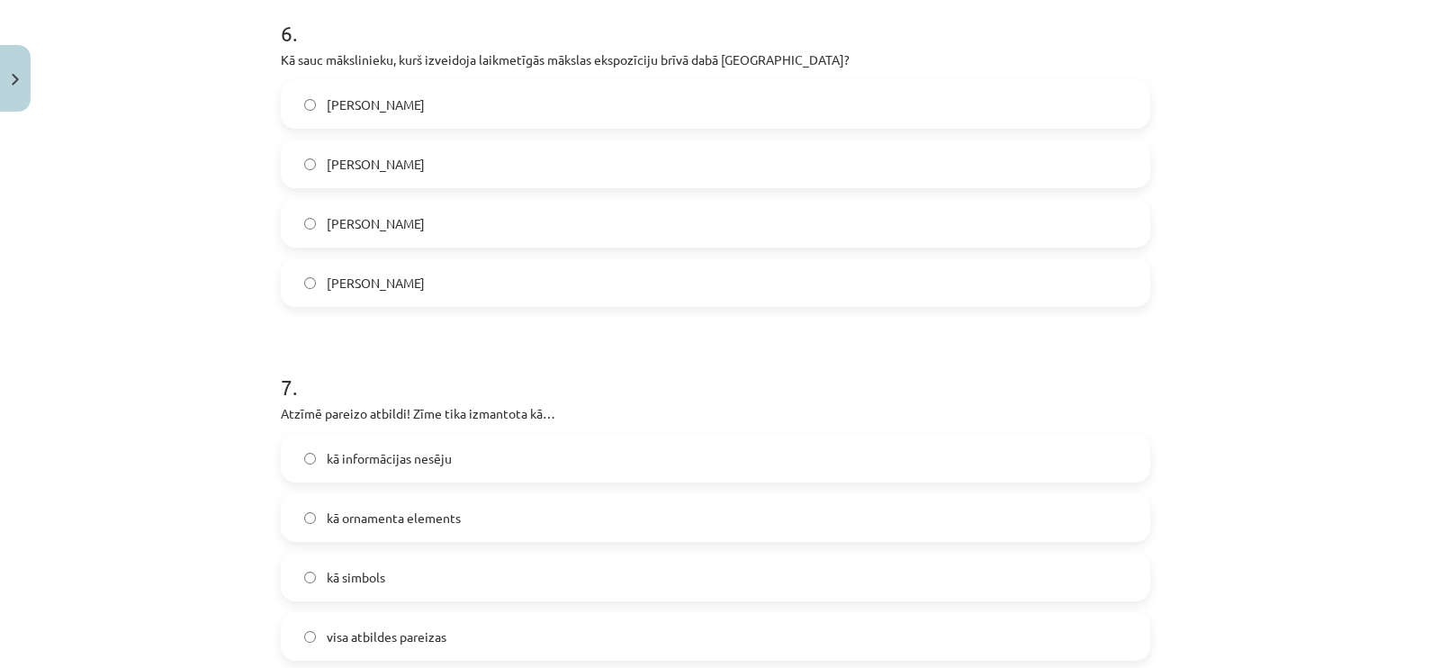
scroll to position [2700, 0]
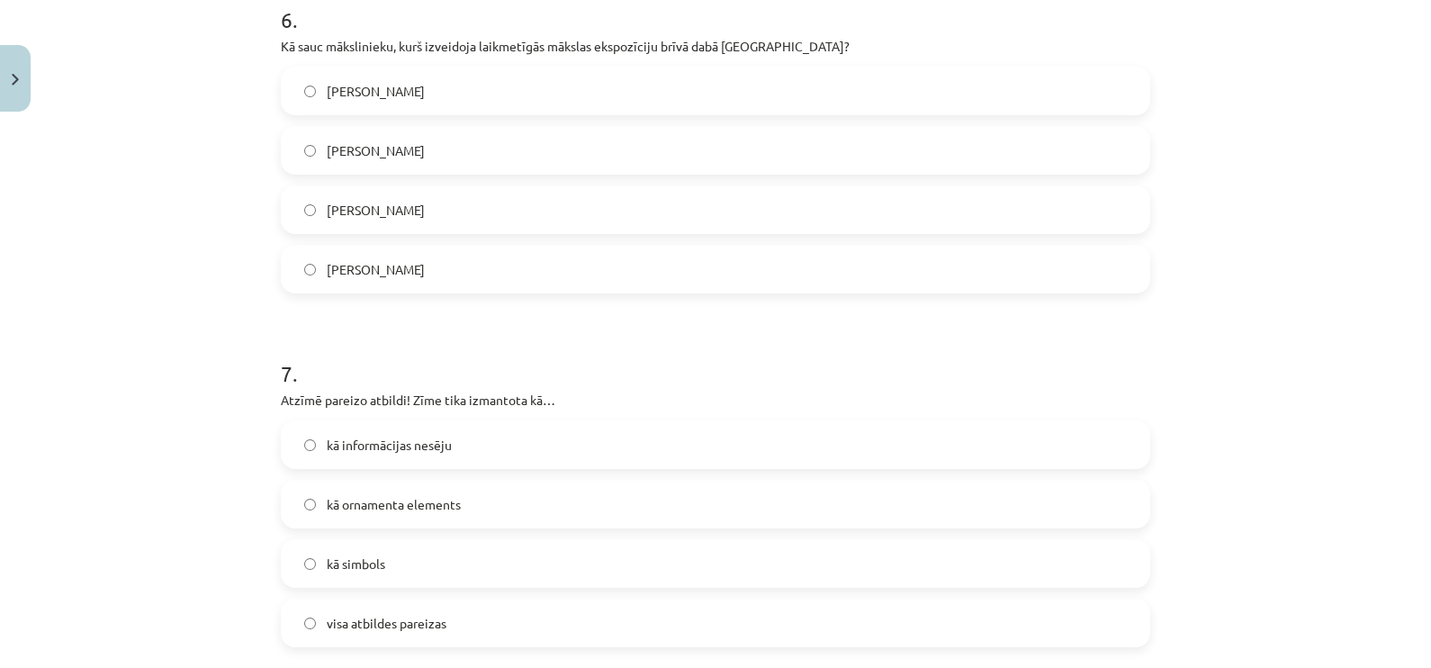
click at [500, 159] on label "Ojārs Feldbergs" at bounding box center [716, 150] width 866 height 45
click at [450, 610] on label "visa atbildes pareizas" at bounding box center [716, 622] width 866 height 45
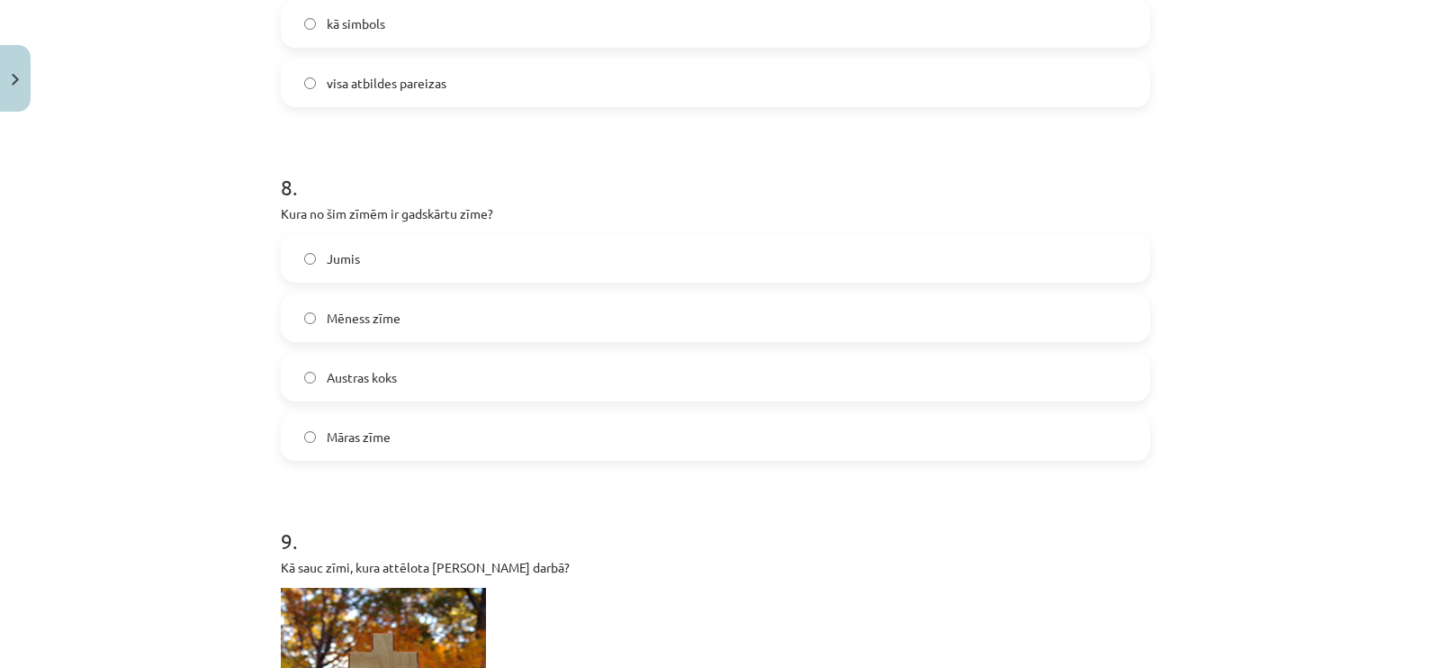
scroll to position [3285, 0]
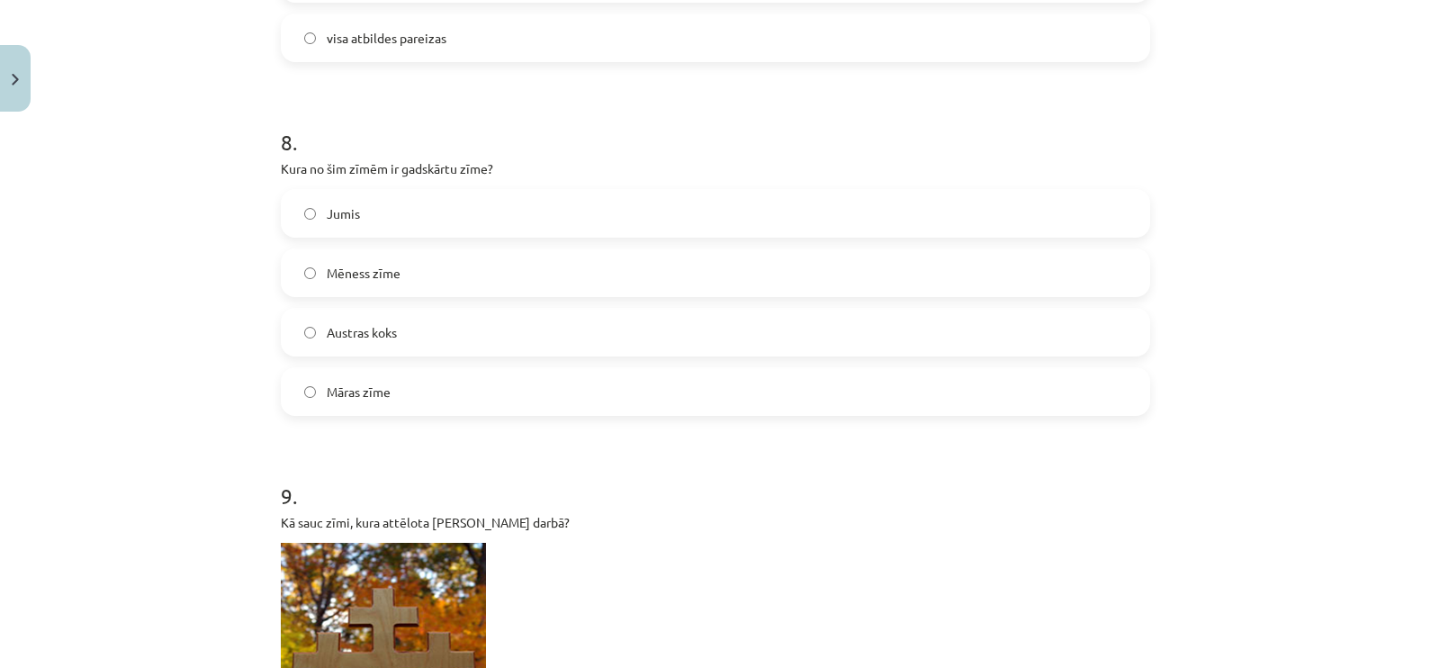
click at [692, 326] on label "Austras koks" at bounding box center [716, 332] width 866 height 45
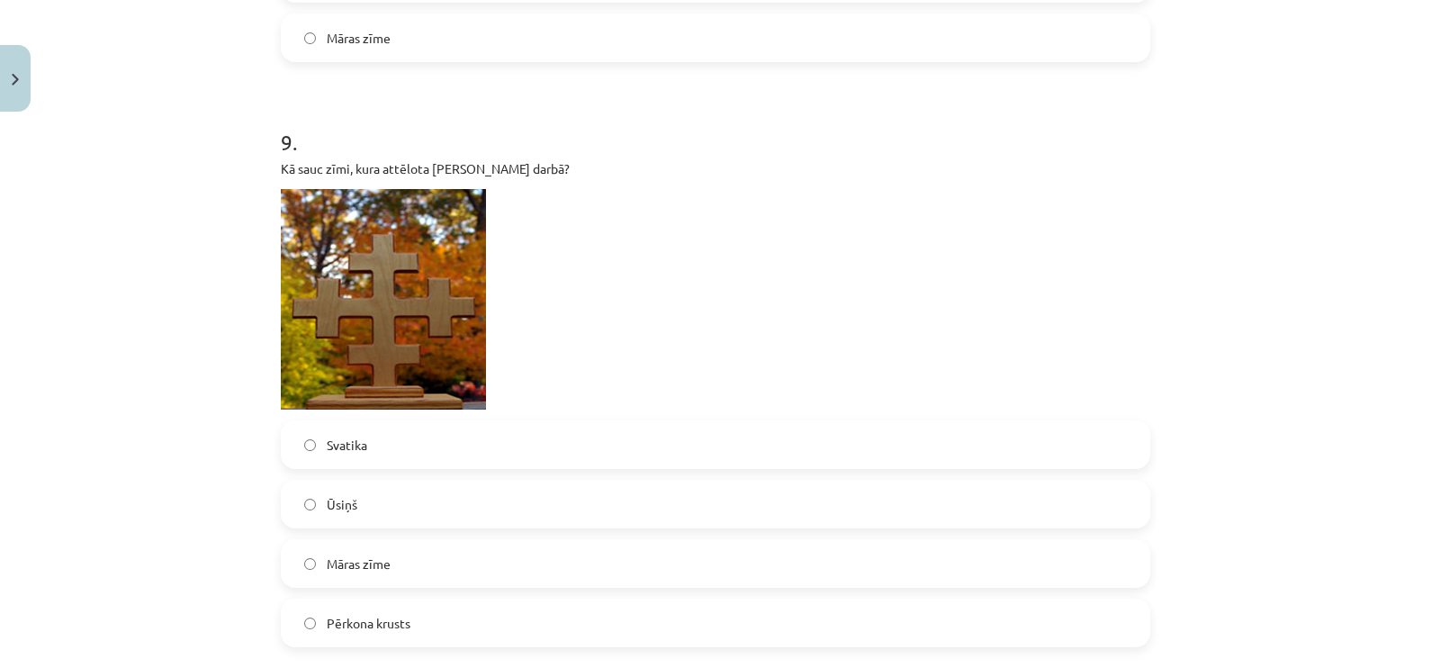
scroll to position [3661, 0]
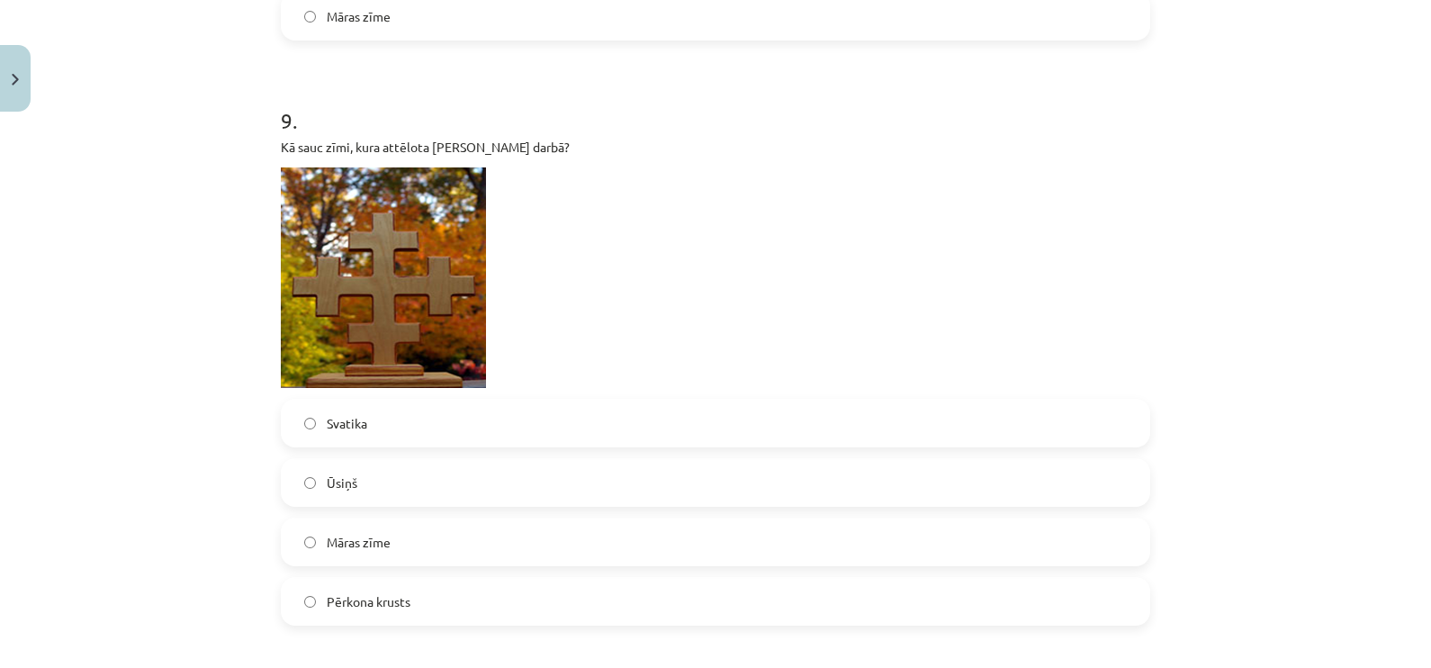
click at [781, 537] on label "Māras zīme" at bounding box center [716, 541] width 866 height 45
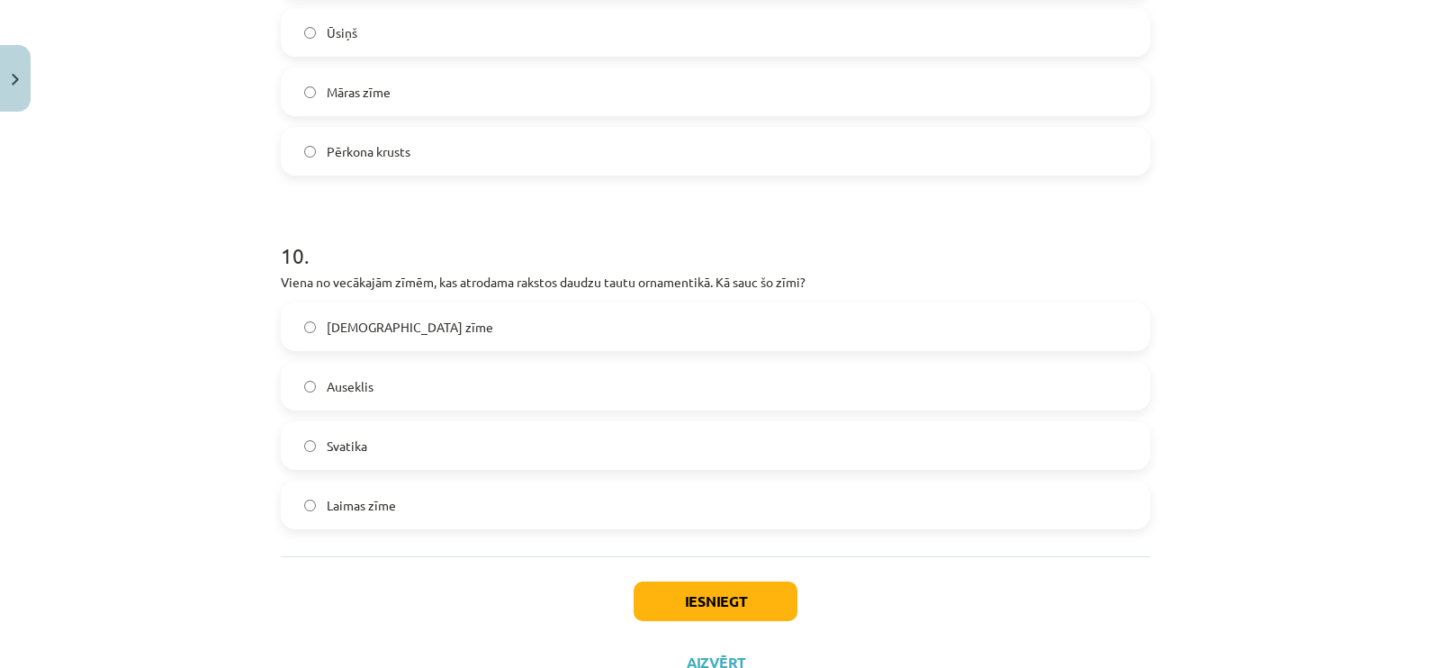
scroll to position [4171, 0]
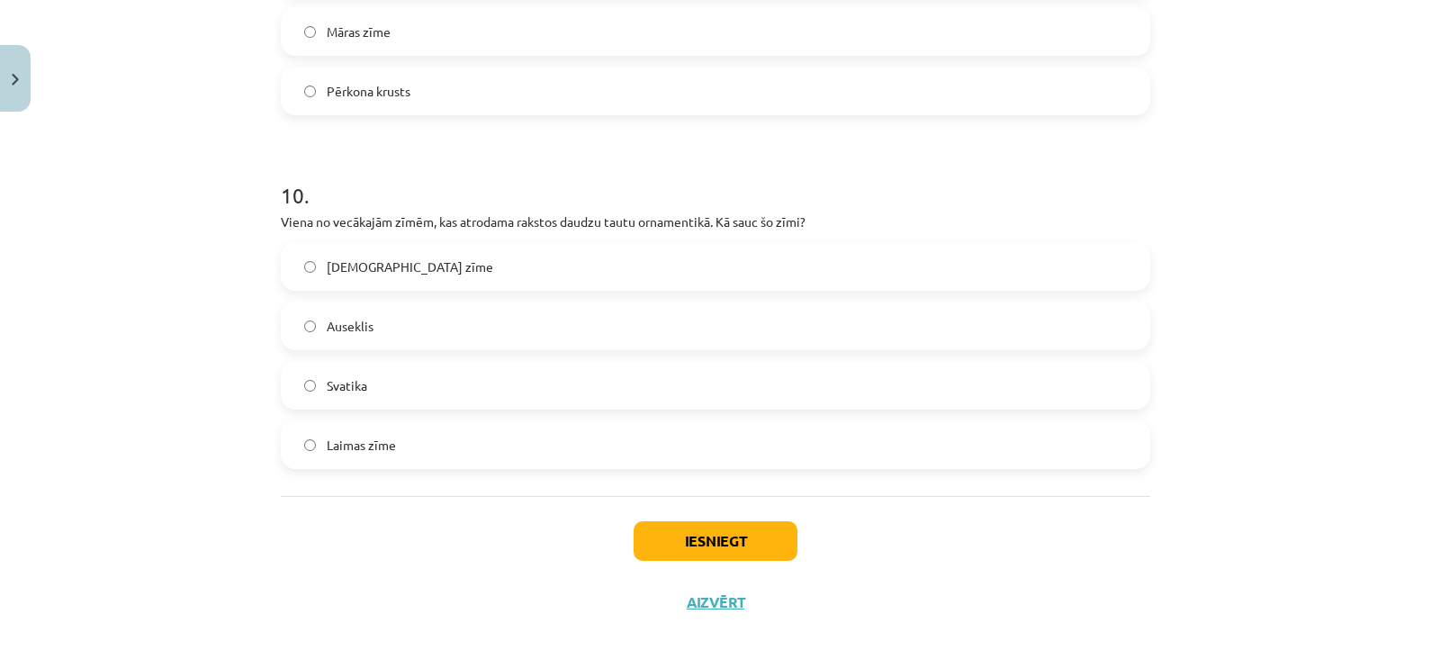
click at [637, 370] on label "Svatika" at bounding box center [716, 385] width 866 height 45
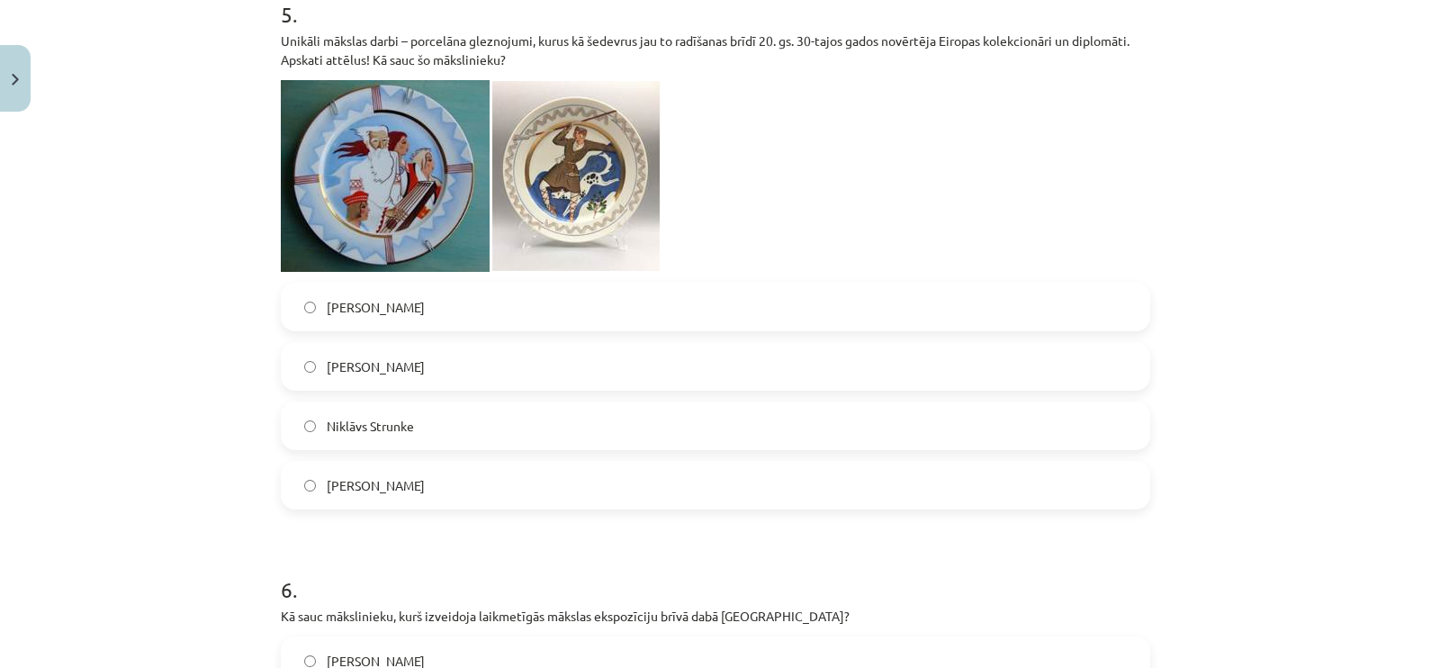
scroll to position [2056, 0]
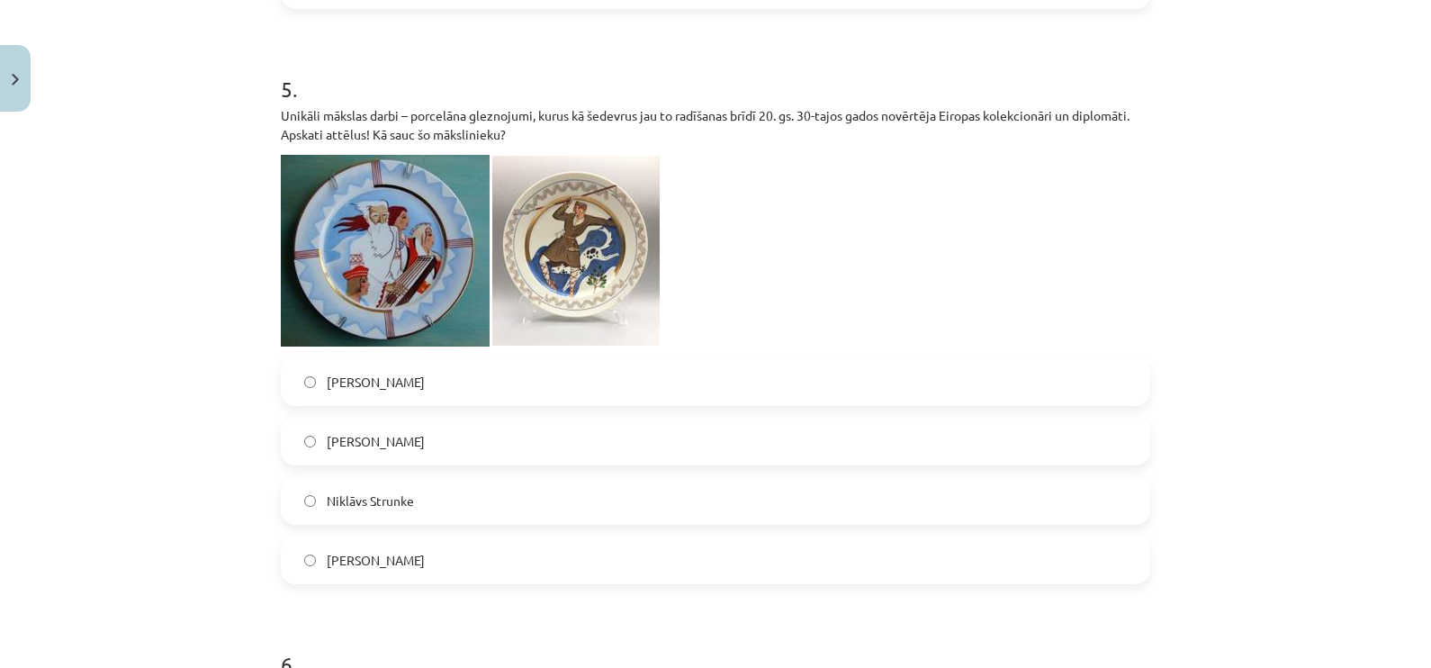
click at [725, 485] on label "Niklāvs Strunke" at bounding box center [716, 500] width 866 height 45
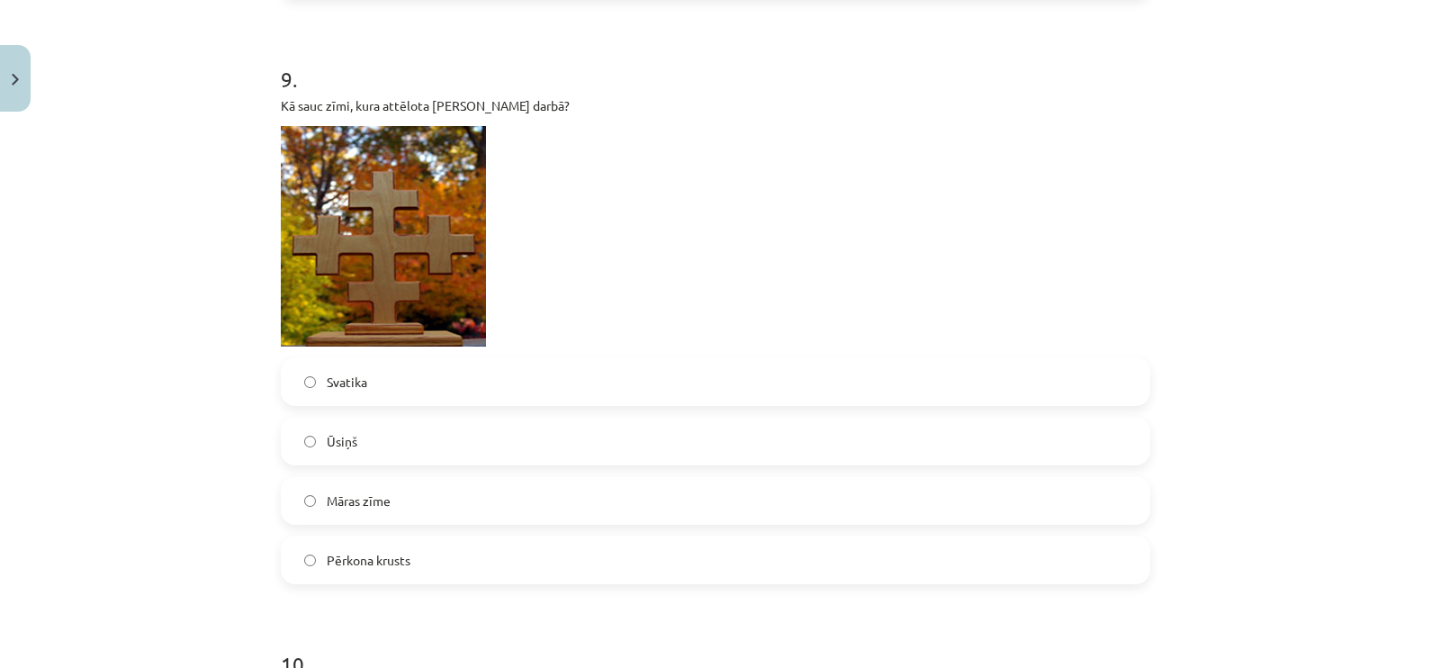
scroll to position [4179, 0]
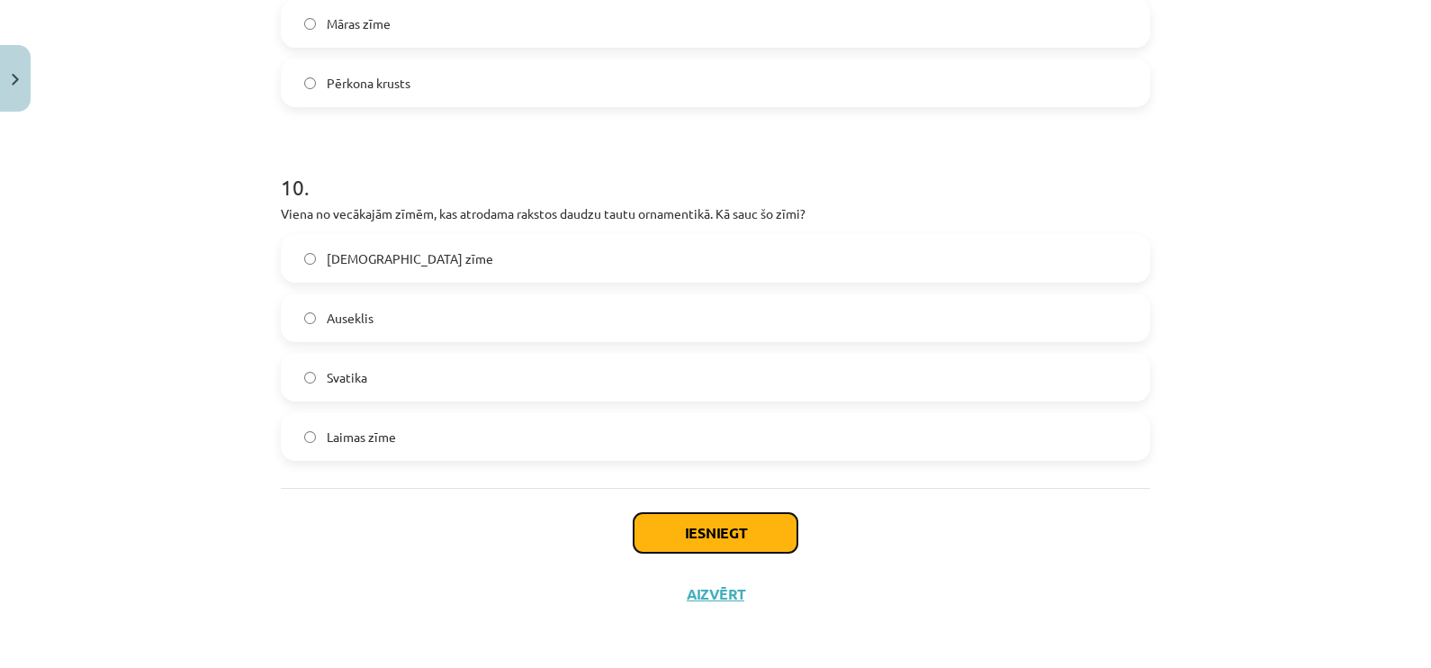
click at [743, 519] on button "Iesniegt" at bounding box center [716, 533] width 164 height 40
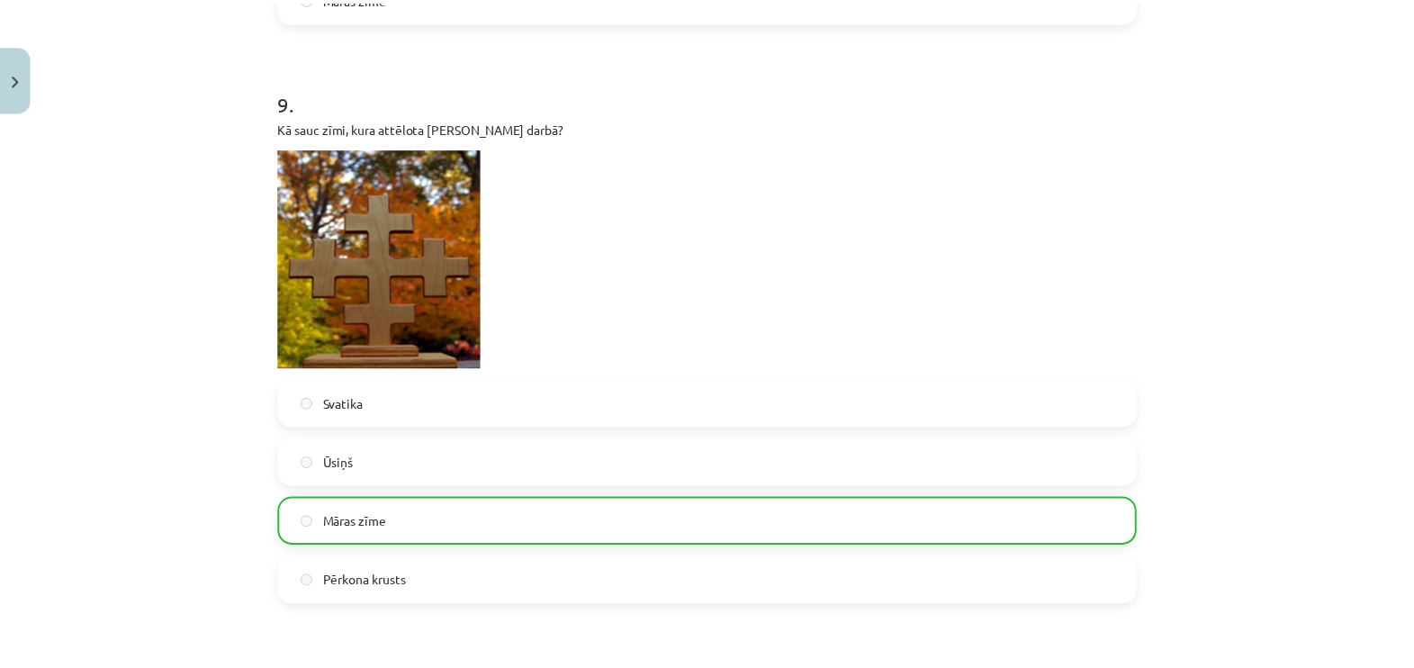
scroll to position [4236, 0]
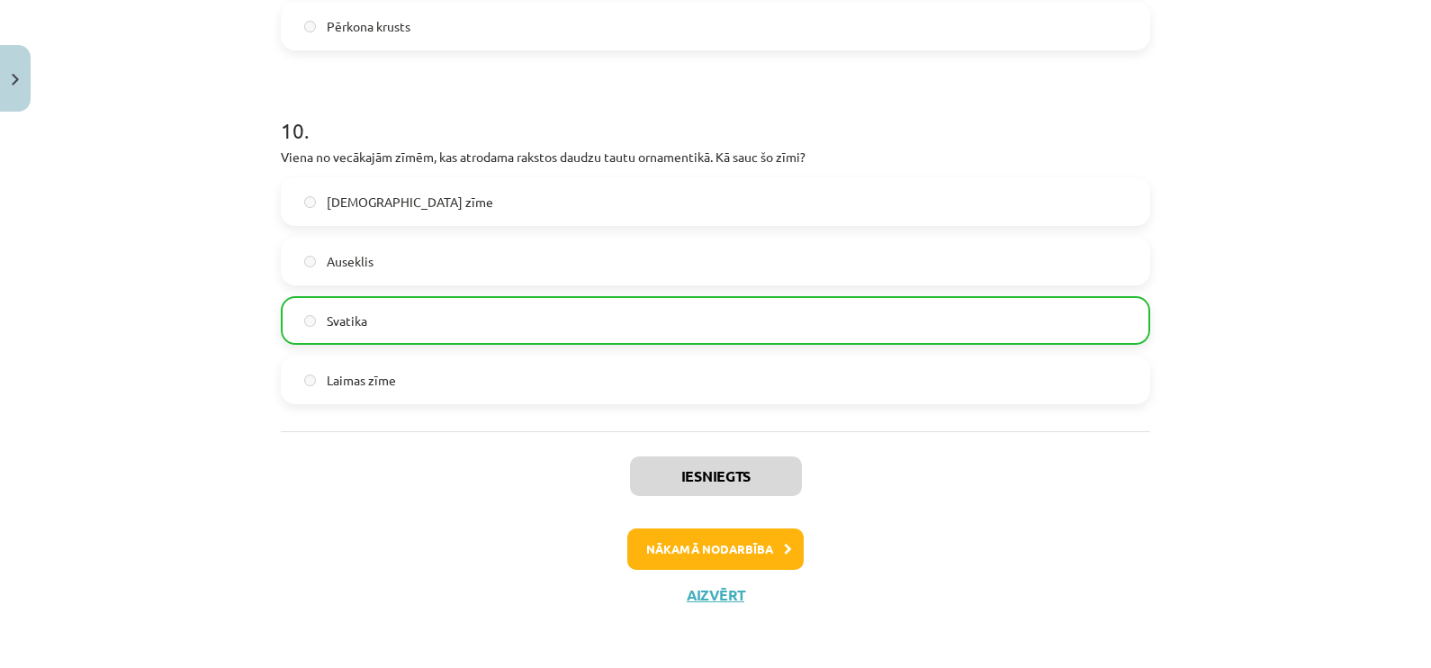
click at [696, 580] on div "Iesniegts Nākamā nodarbība Aizvērt" at bounding box center [715, 523] width 869 height 184
click at [698, 586] on button "Aizvērt" at bounding box center [715, 595] width 68 height 18
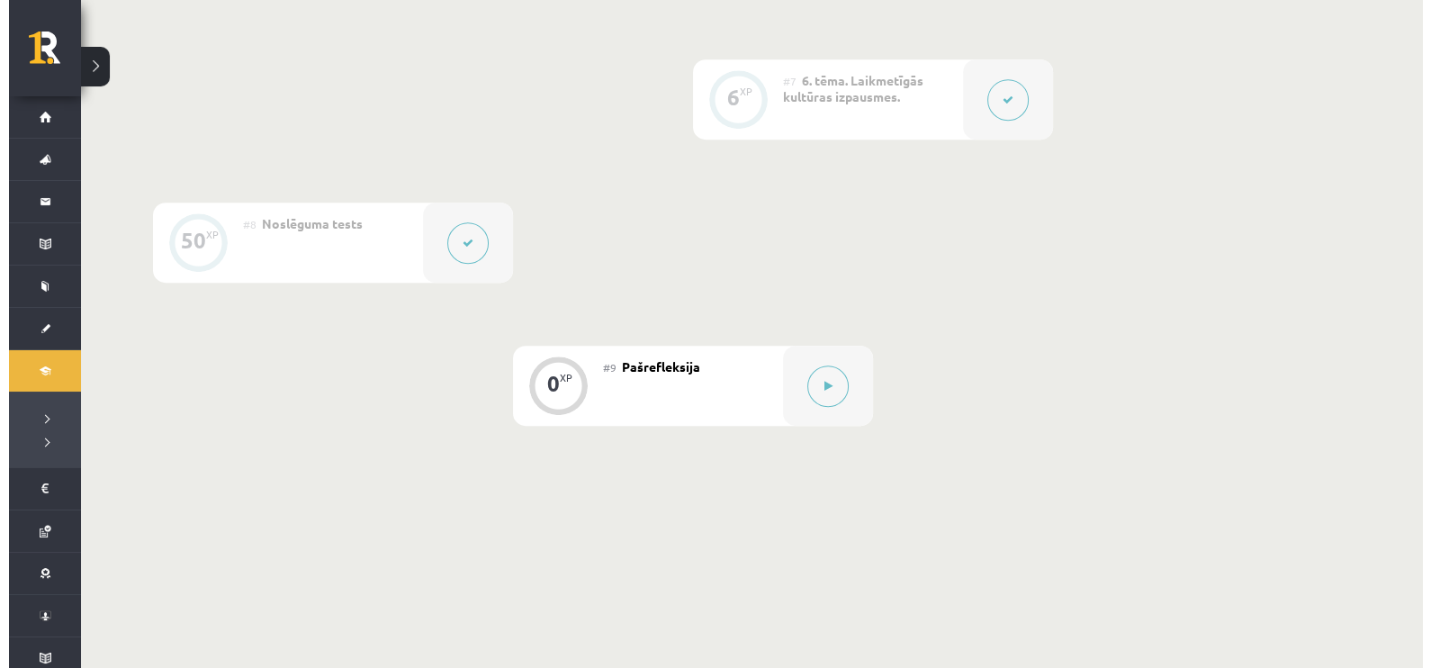
scroll to position [1425, 0]
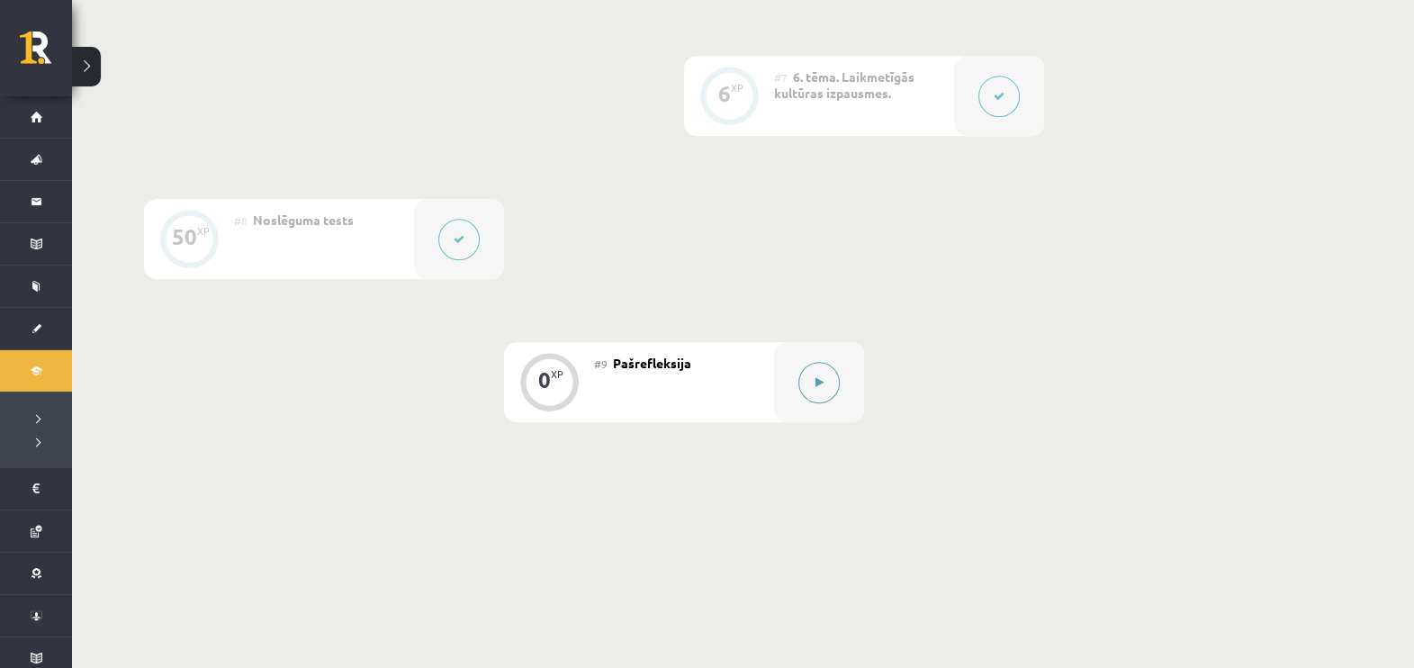
click at [804, 394] on button at bounding box center [818, 382] width 41 height 41
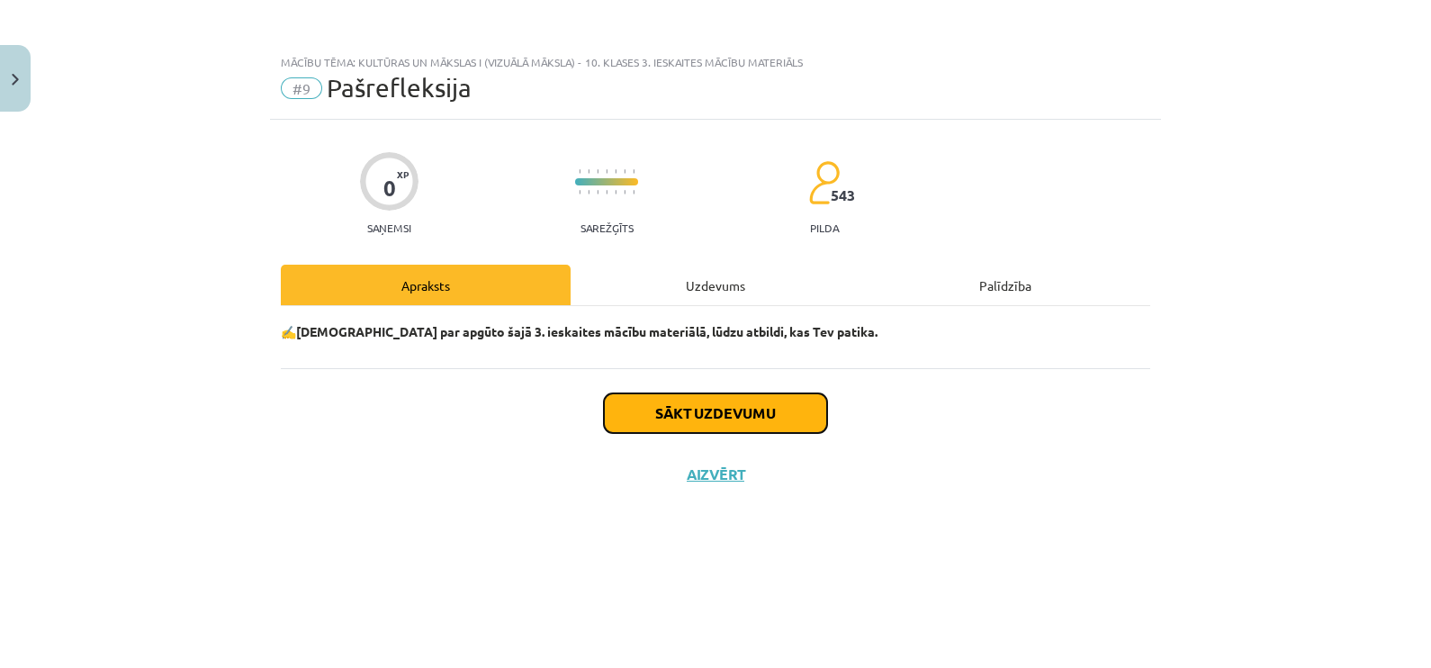
click at [771, 420] on button "Sākt uzdevumu" at bounding box center [715, 413] width 223 height 40
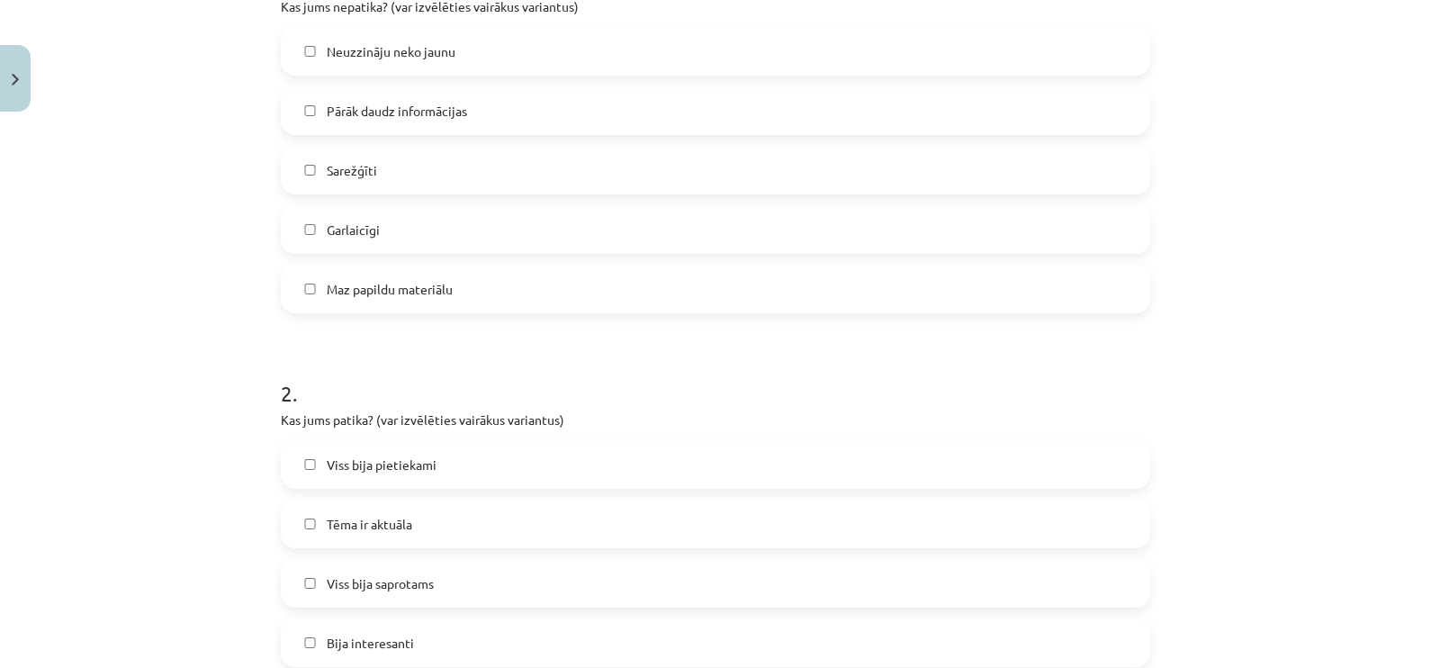
scroll to position [435, 0]
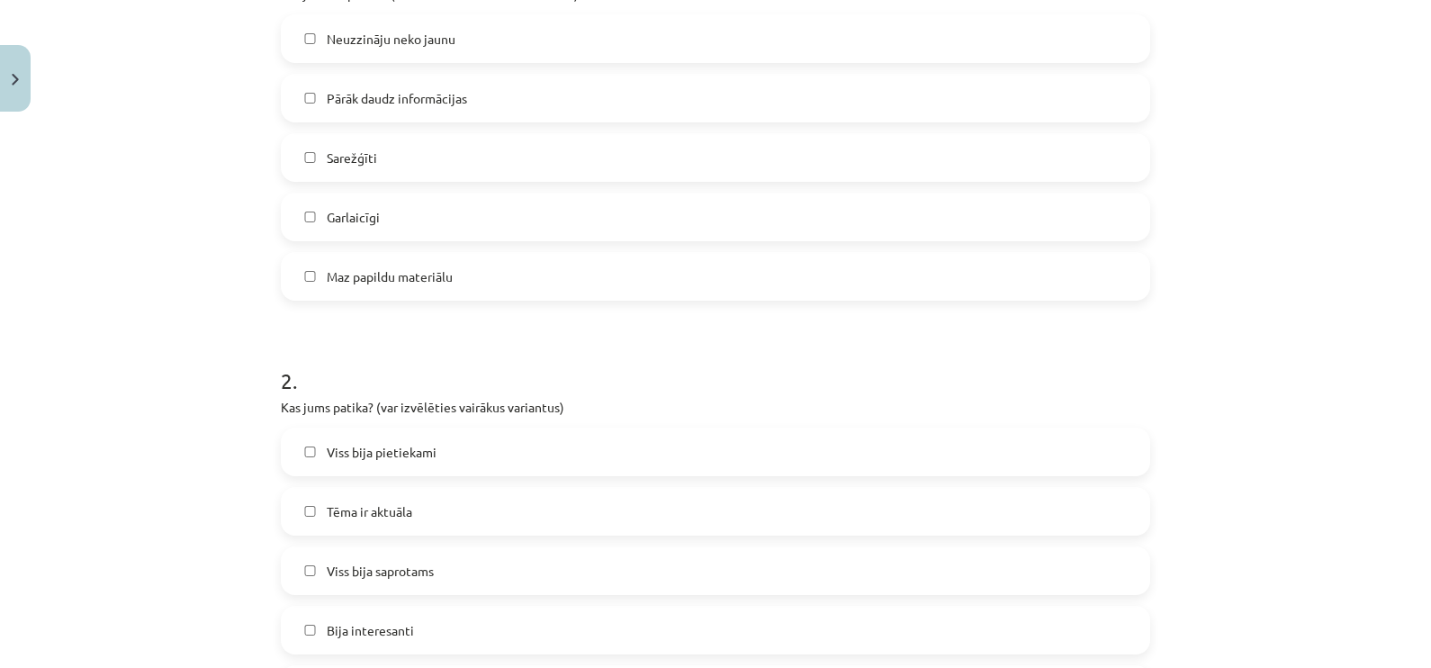
click at [1009, 142] on label "Sarežģīti" at bounding box center [716, 157] width 866 height 45
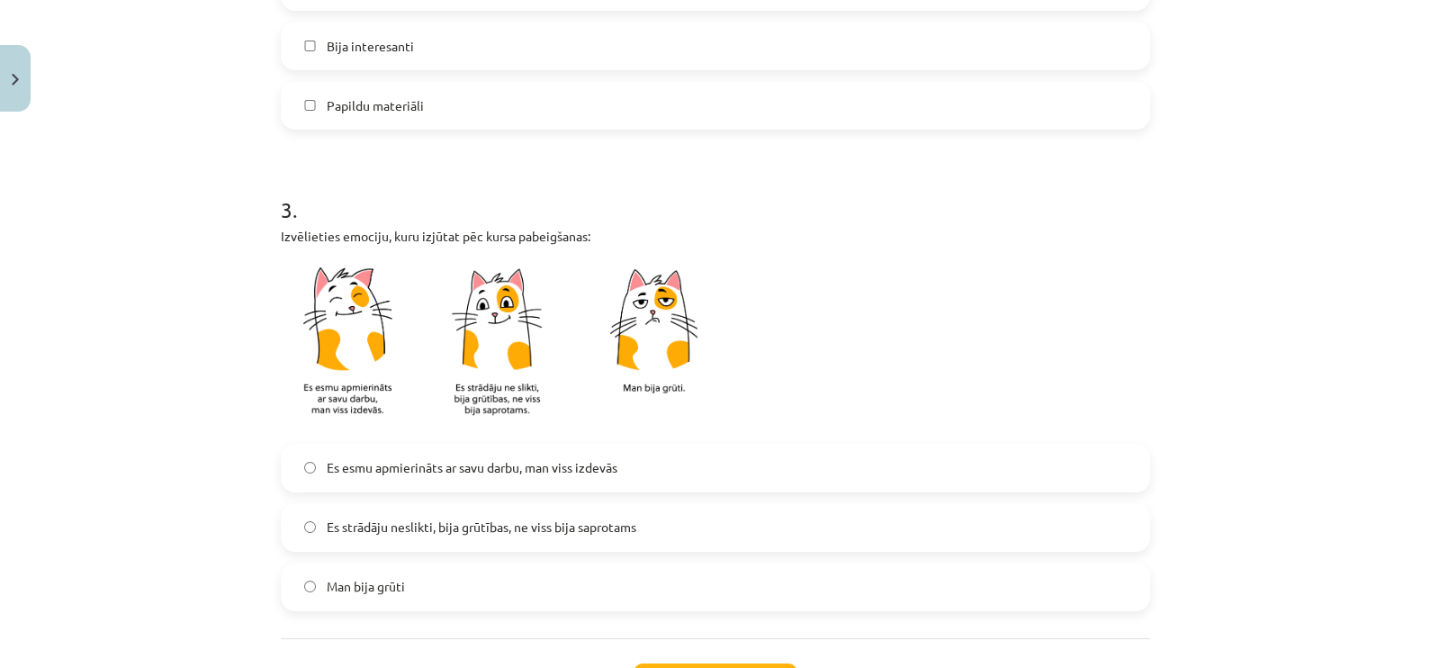
scroll to position [1169, 0]
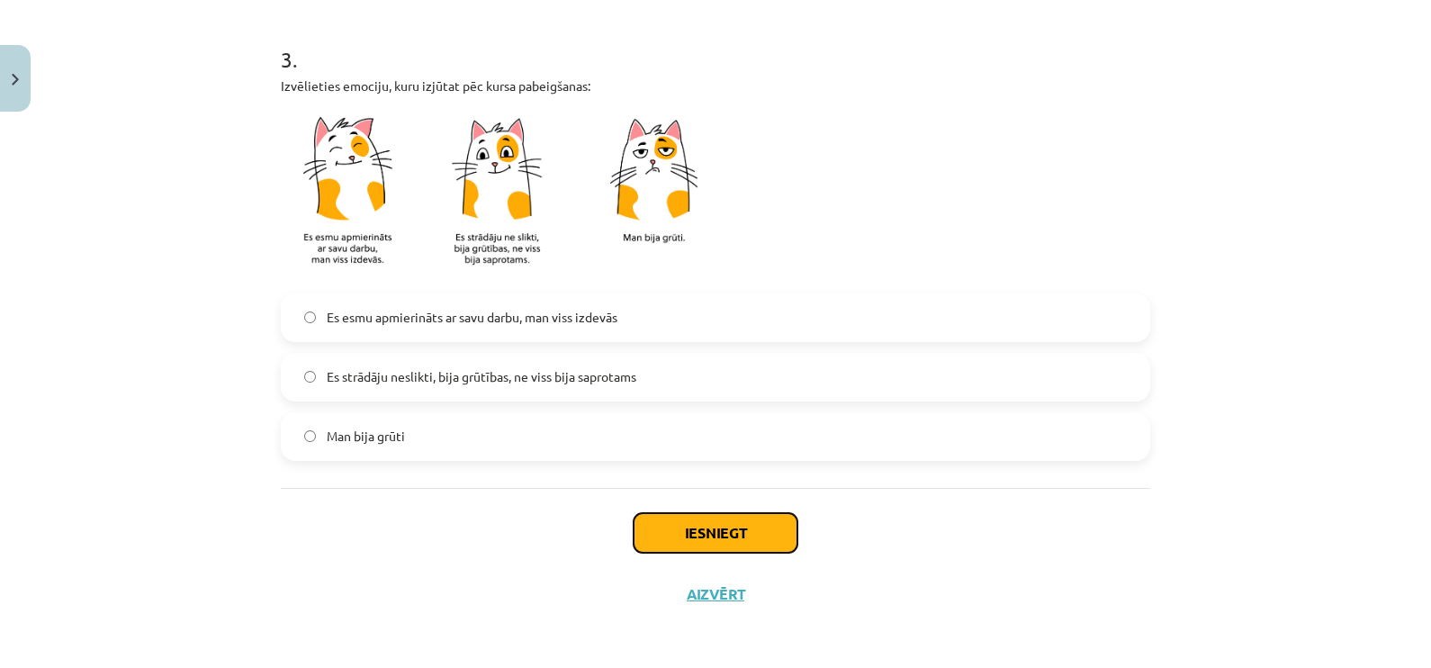
click at [702, 543] on button "Iesniegt" at bounding box center [716, 533] width 164 height 40
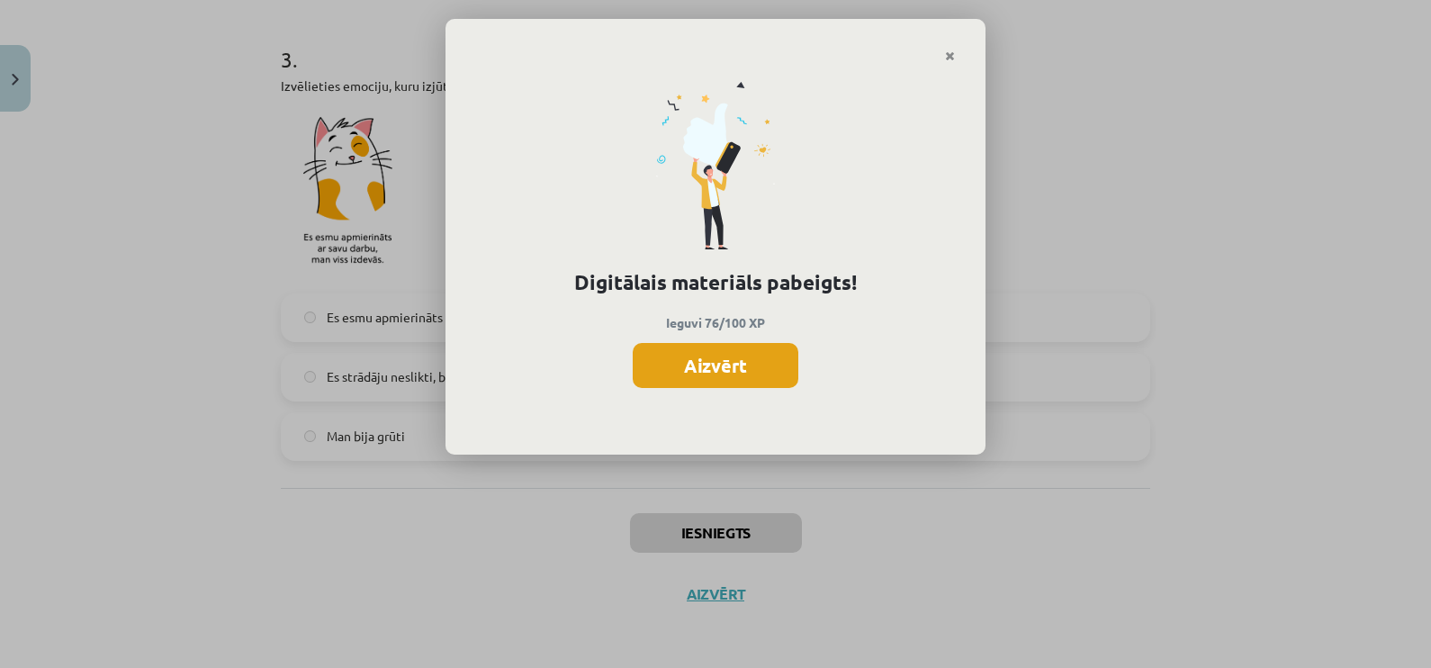
click at [742, 360] on button "Aizvērt" at bounding box center [716, 365] width 166 height 45
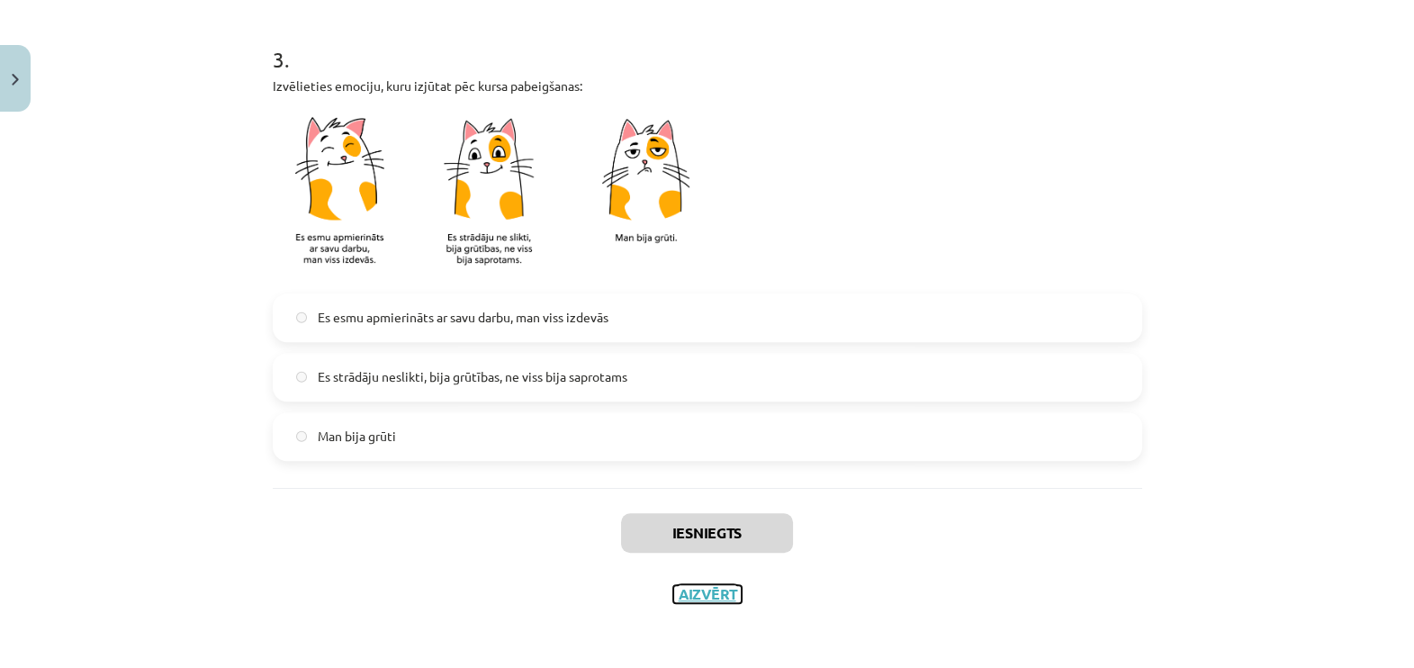
click at [711, 590] on button "Aizvērt" at bounding box center [707, 594] width 68 height 18
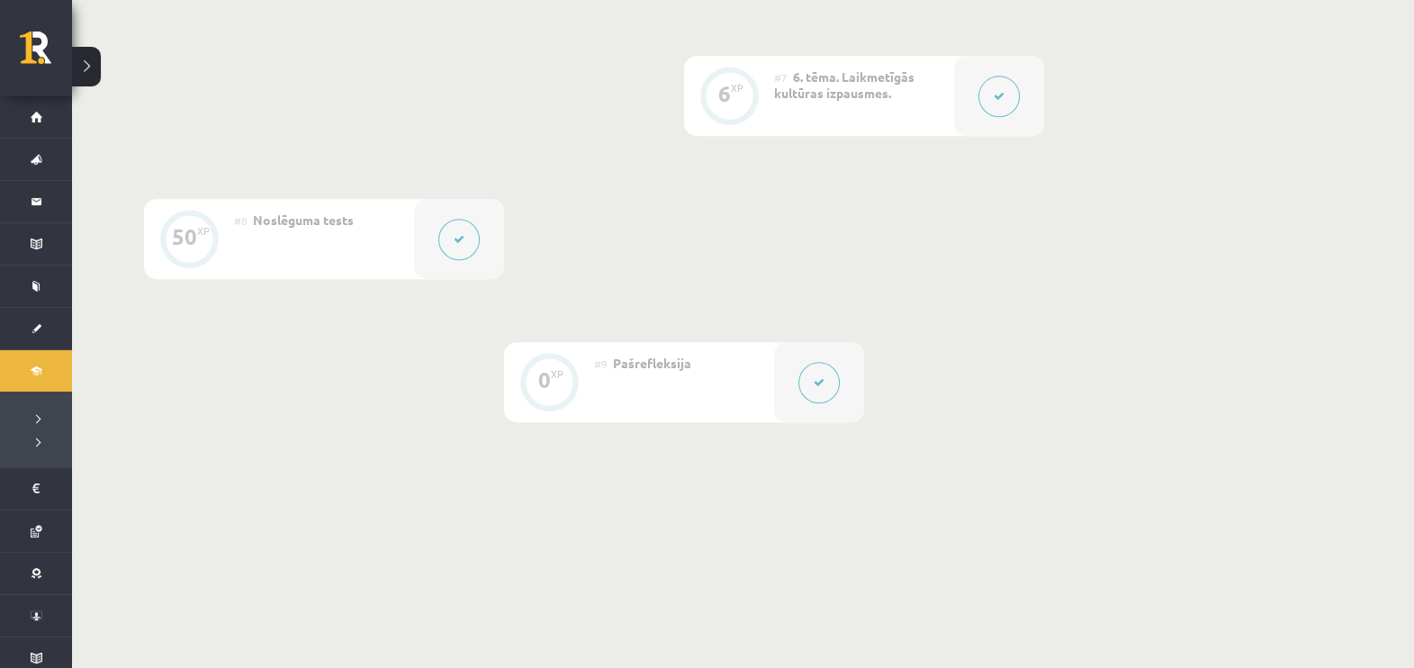
click at [460, 245] on icon at bounding box center [459, 239] width 11 height 11
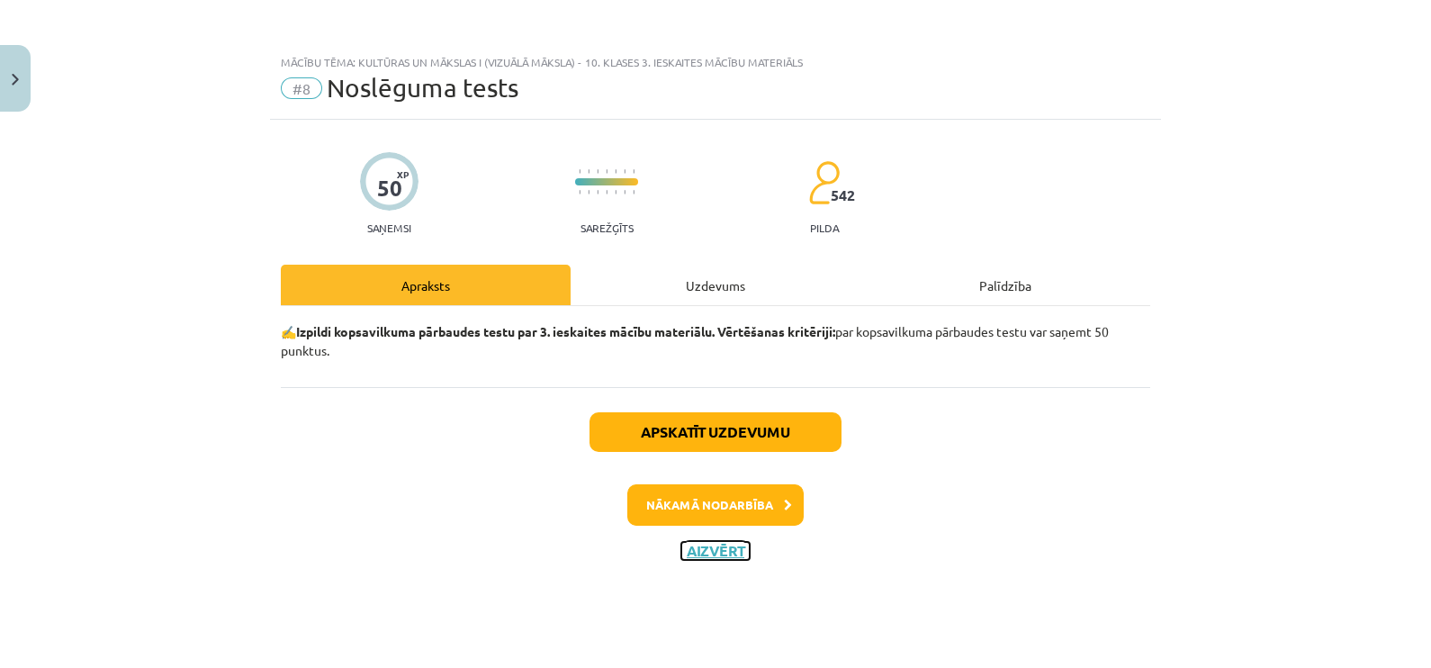
click at [693, 544] on button "Aizvērt" at bounding box center [715, 551] width 68 height 18
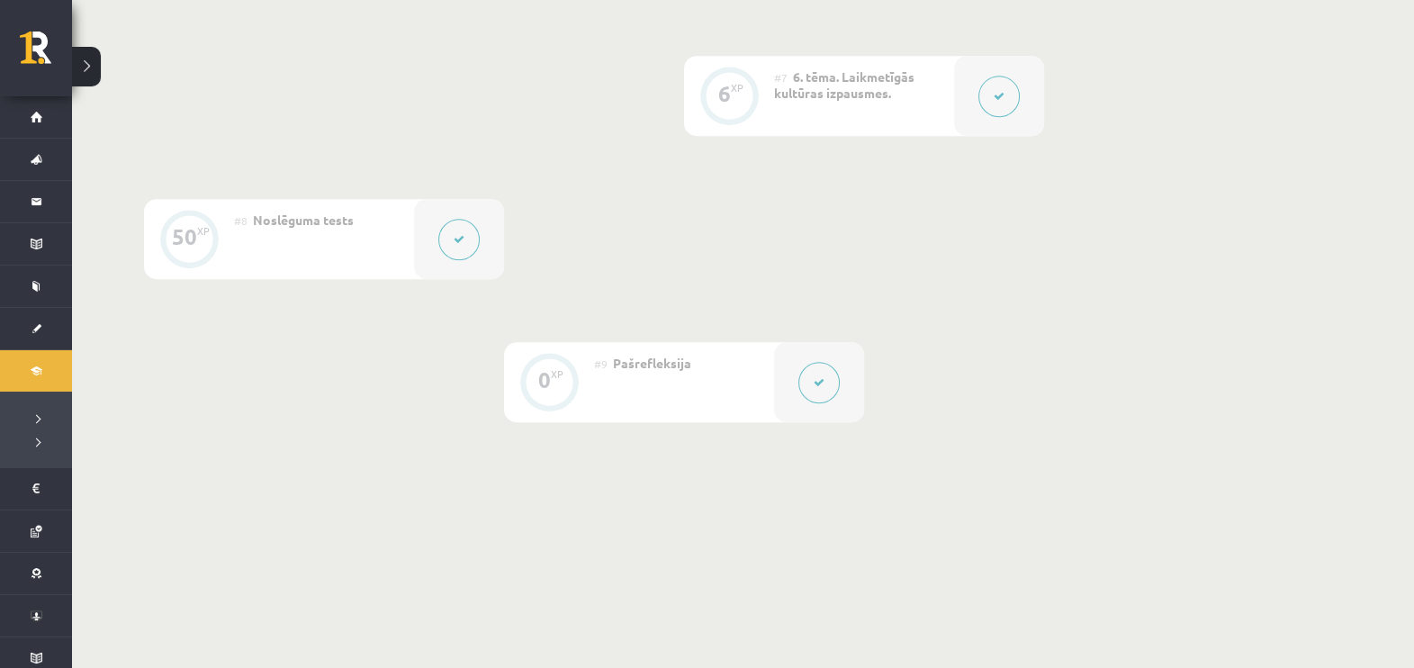
click at [980, 105] on button at bounding box center [998, 96] width 41 height 41
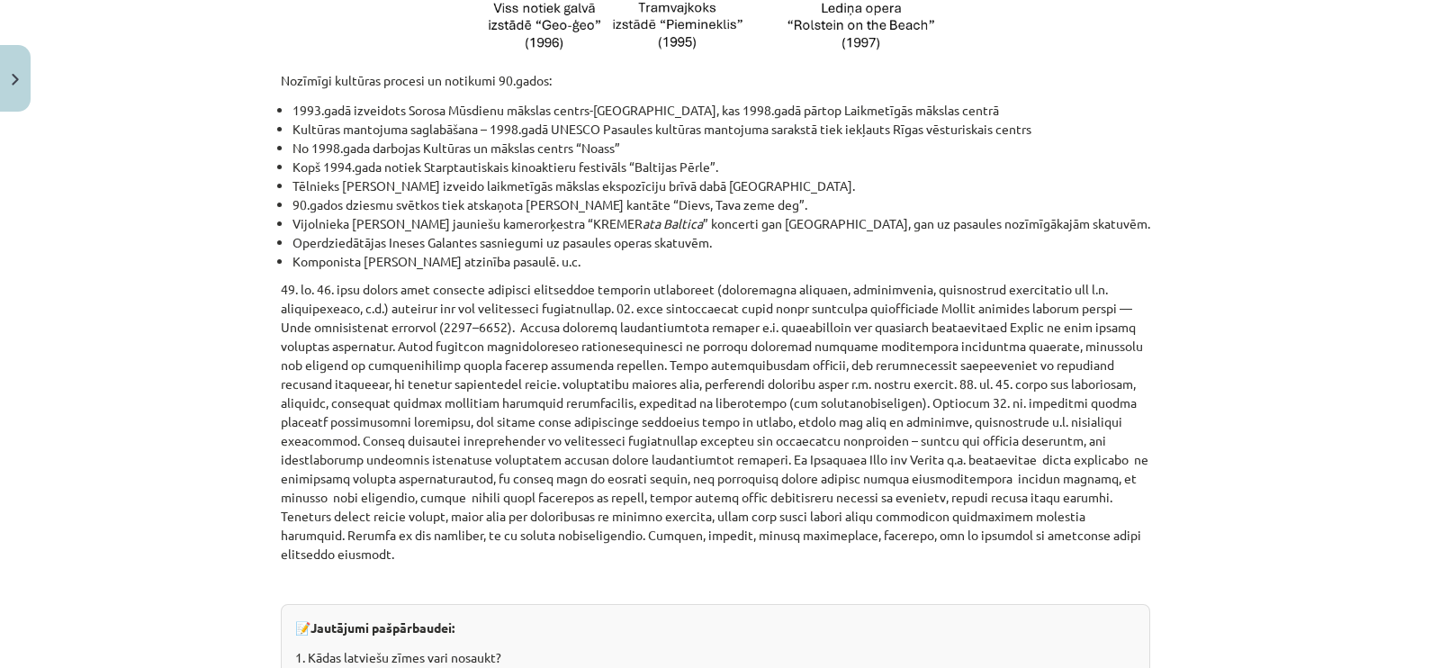
scroll to position [1529, 0]
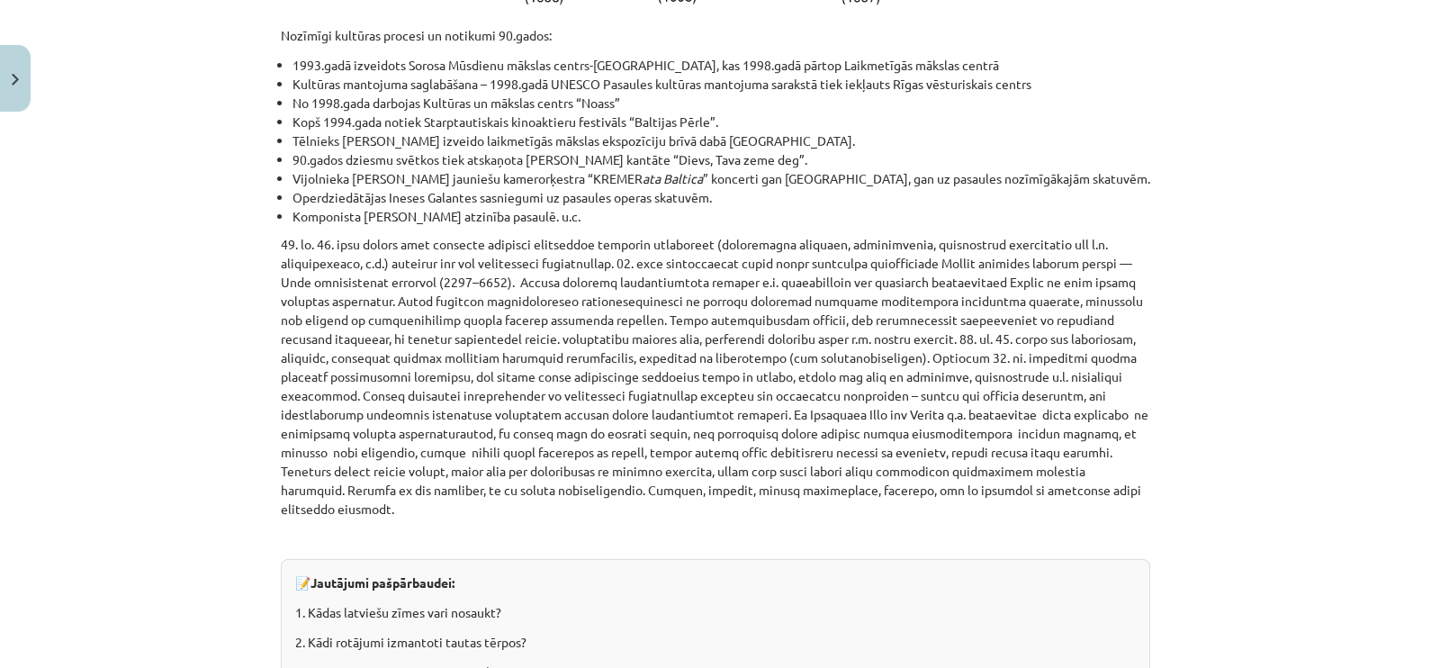
click at [1402, 642] on div "Mācību tēma: Kultūras un mākslas i (vizuālā māksla) - 10. klases 3. ieskaites m…" at bounding box center [715, 334] width 1431 height 668
drag, startPoint x: 1402, startPoint y: 642, endPoint x: 1420, endPoint y: 654, distance: 22.0
click at [1420, 654] on div "Mācību tēma: Kultūras un mākslas i (vizuālā māksla) - 10. klases 3. ieskaites m…" at bounding box center [715, 334] width 1431 height 668
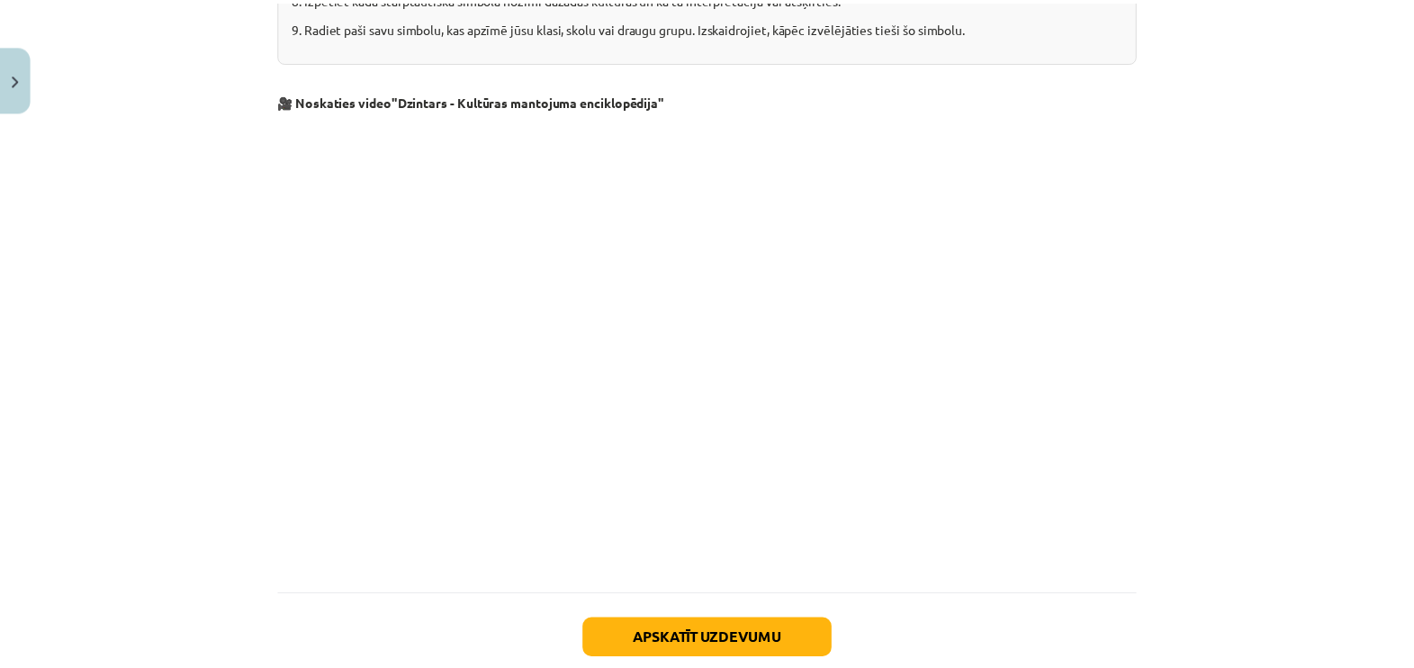
scroll to position [2427, 0]
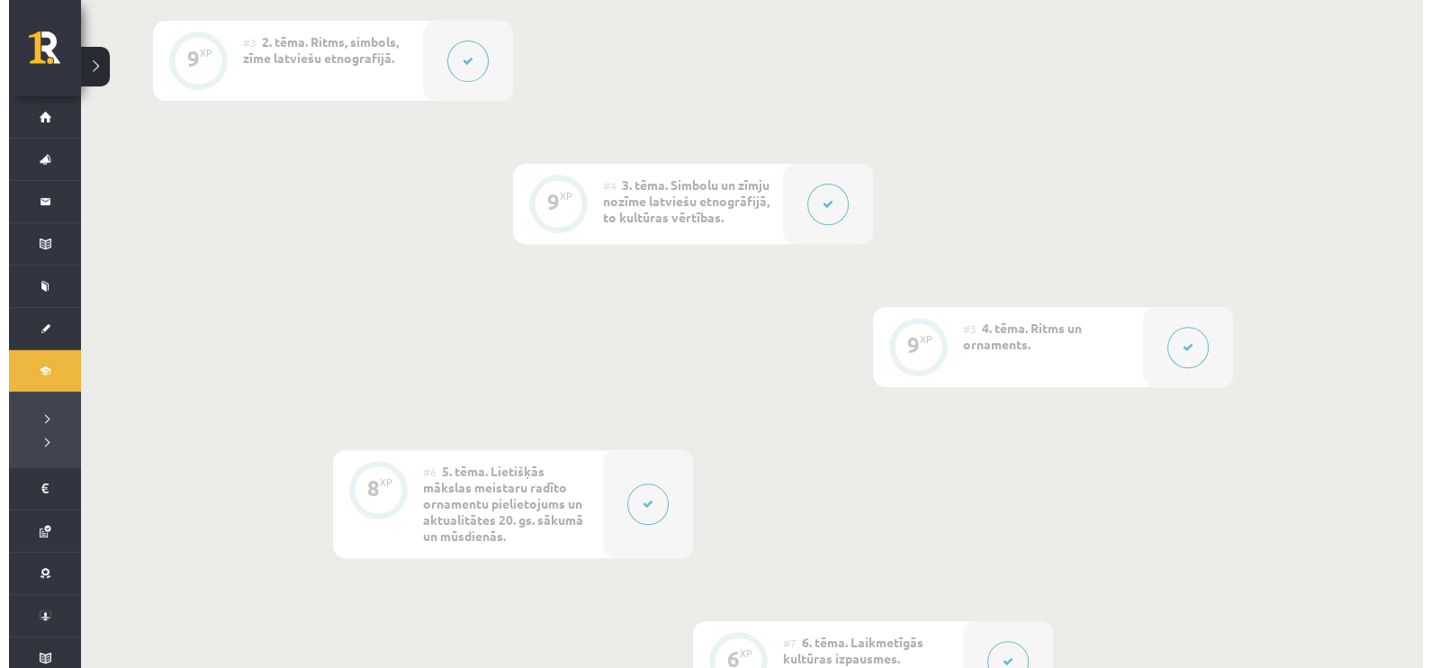
scroll to position [838, 0]
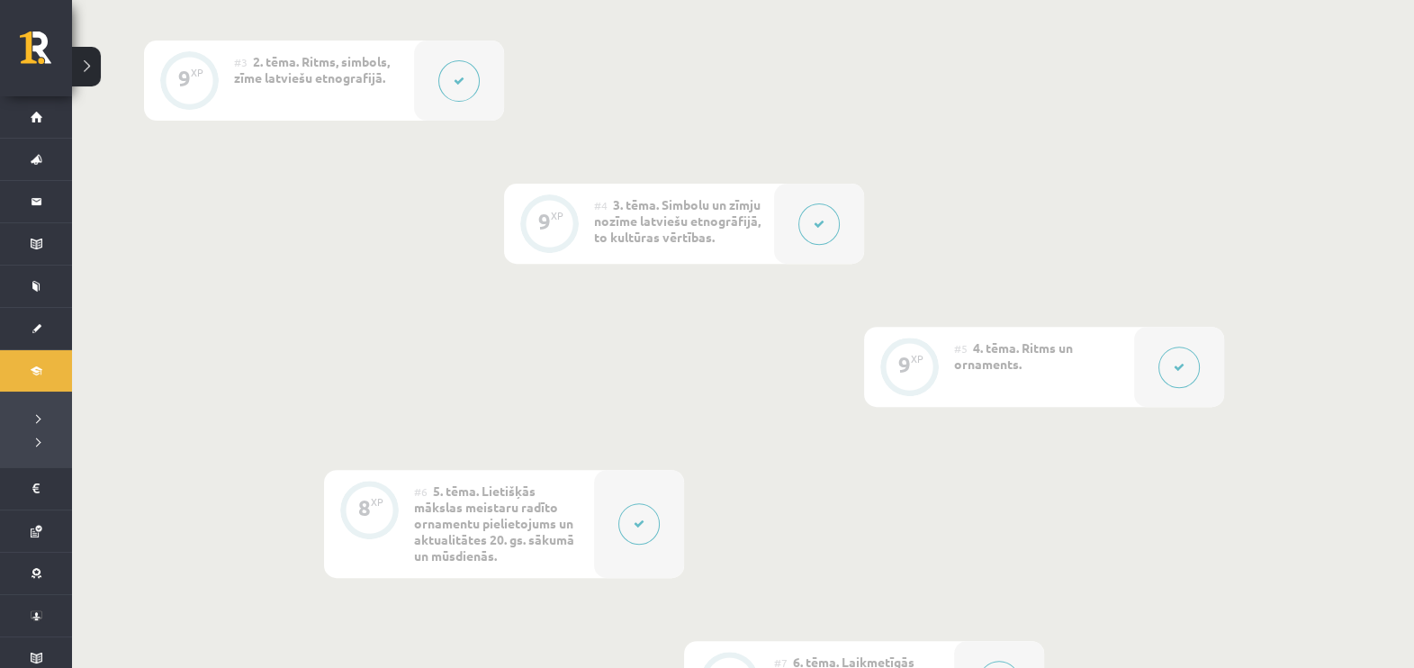
click at [642, 525] on button at bounding box center [638, 523] width 41 height 41
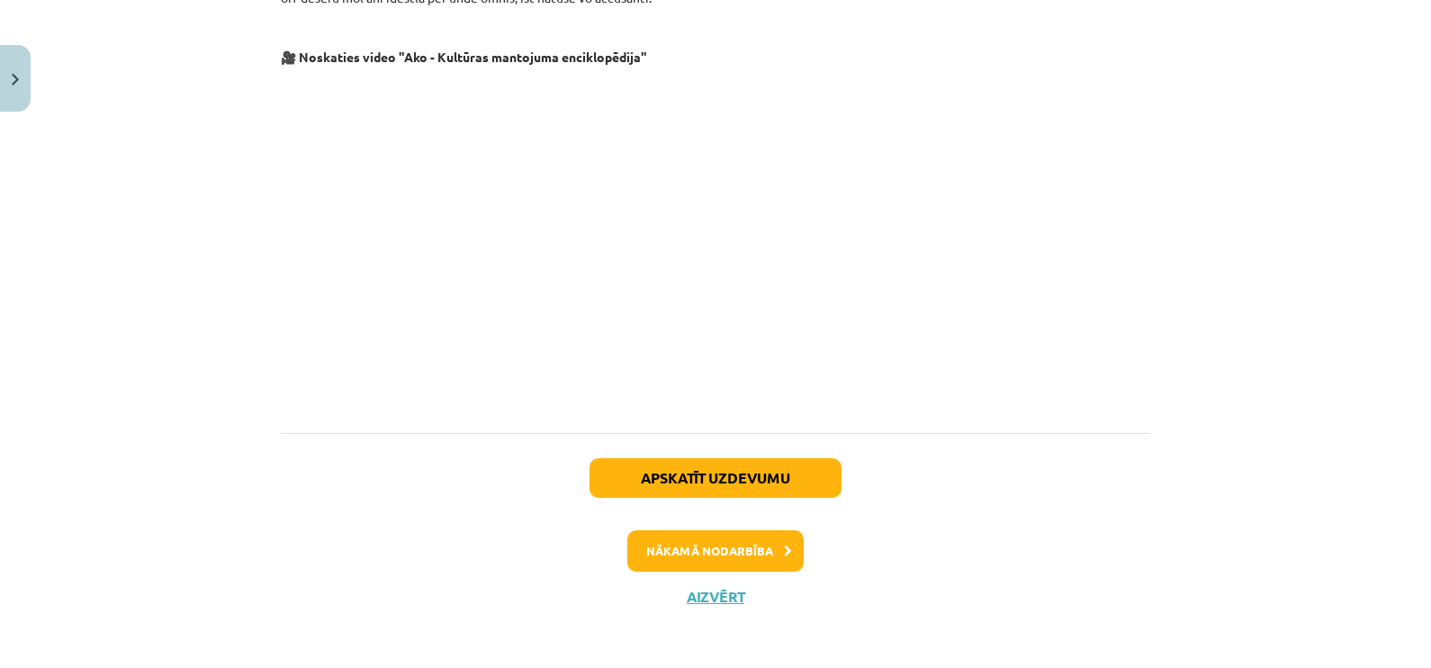
scroll to position [3589, 0]
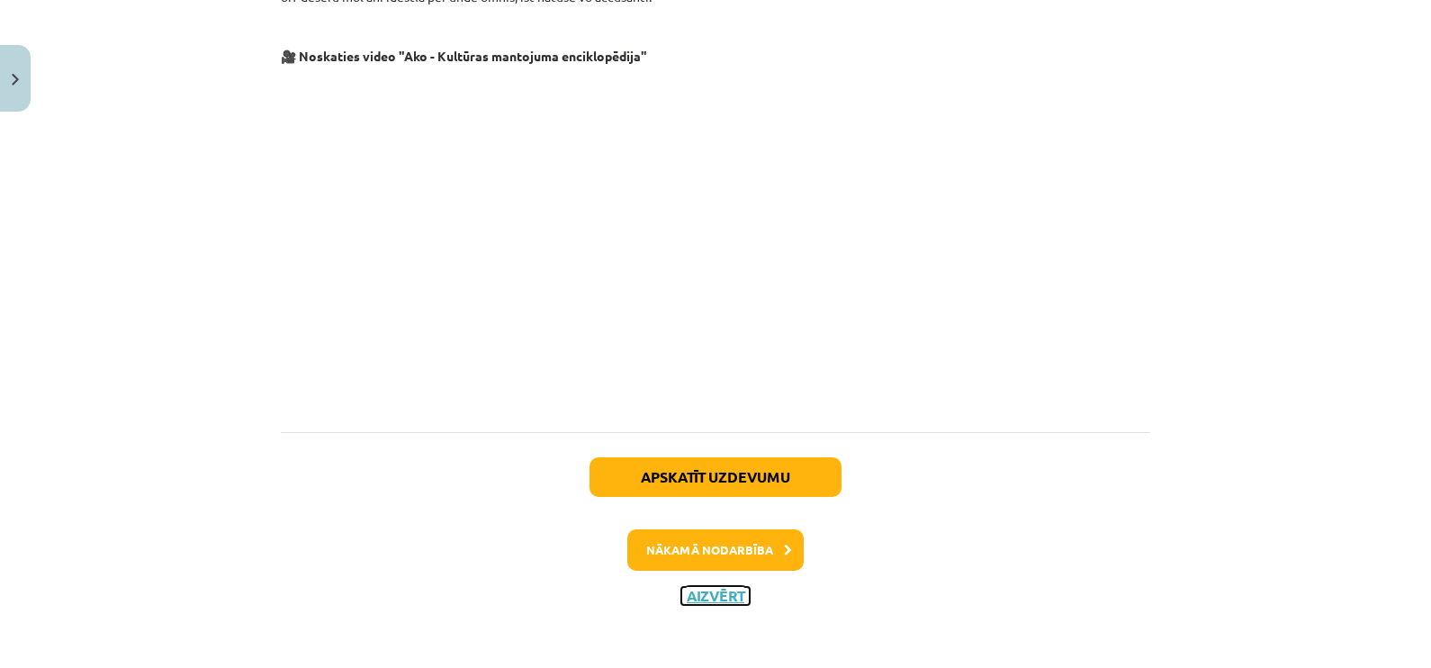
click at [706, 589] on button "Aizvērt" at bounding box center [715, 596] width 68 height 18
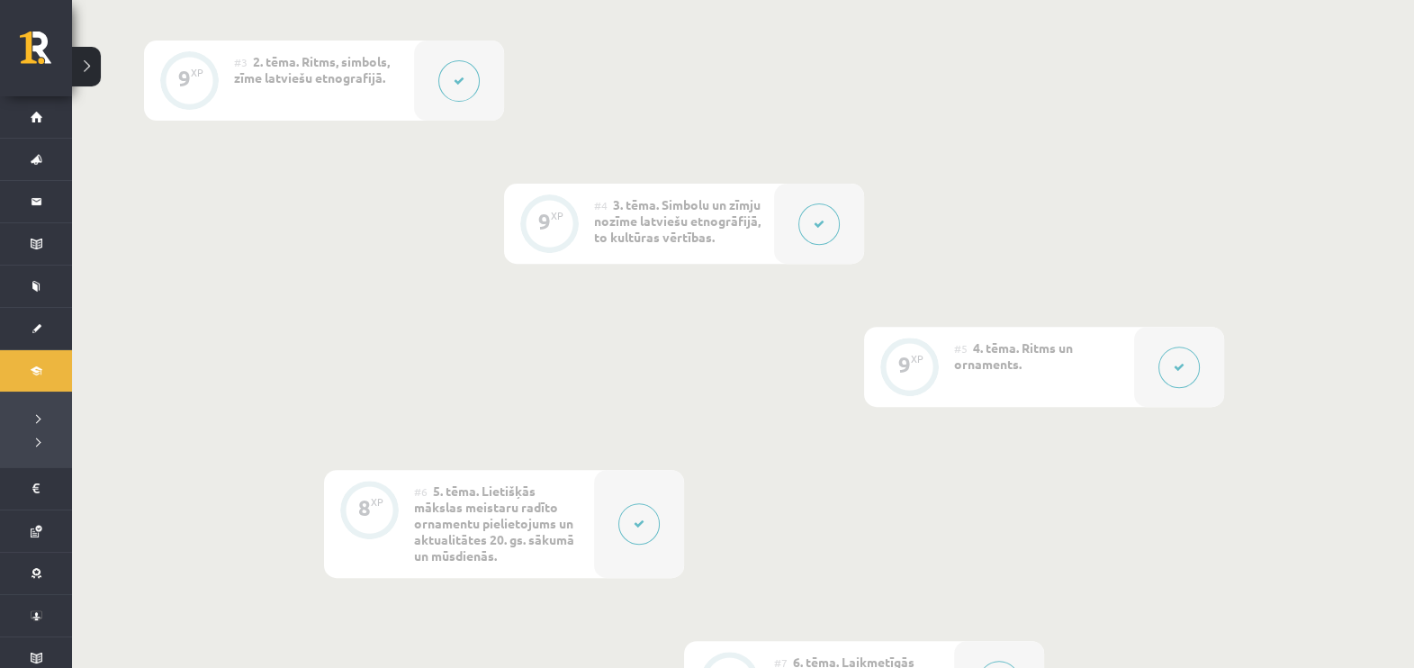
click at [815, 245] on button at bounding box center [818, 223] width 41 height 41
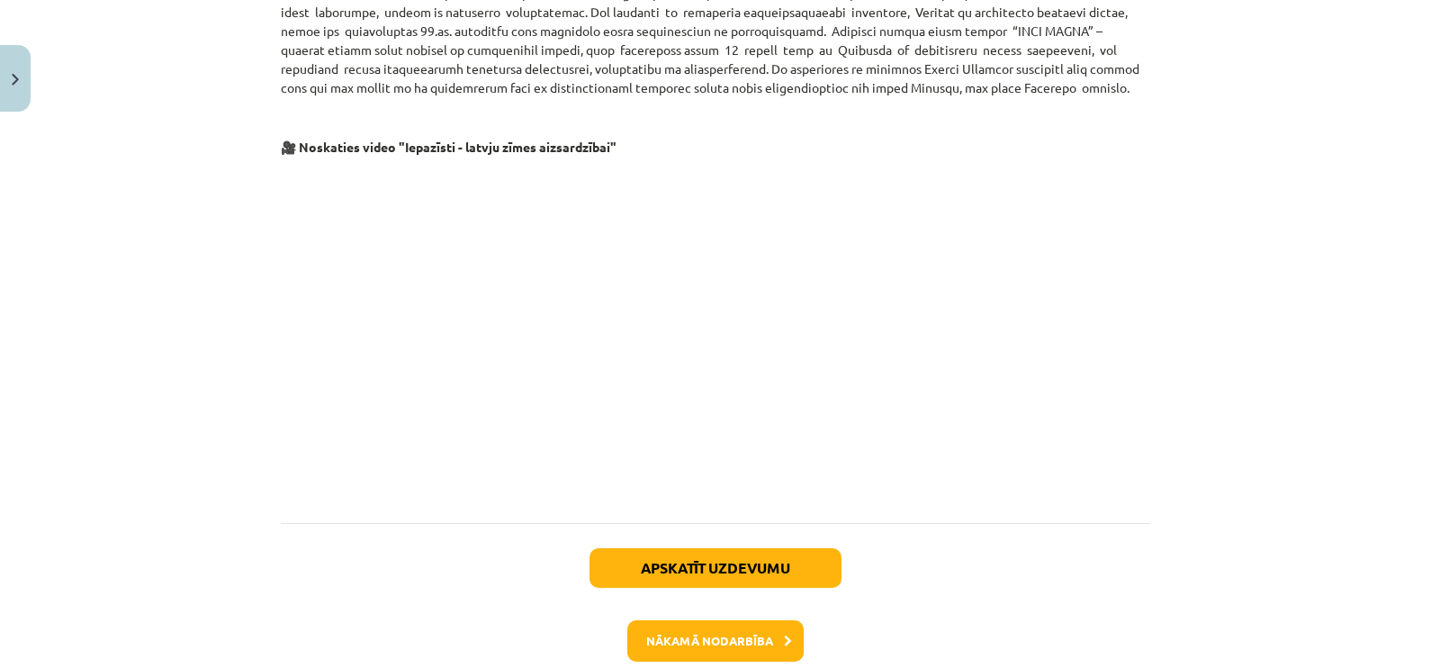
scroll to position [1082, 0]
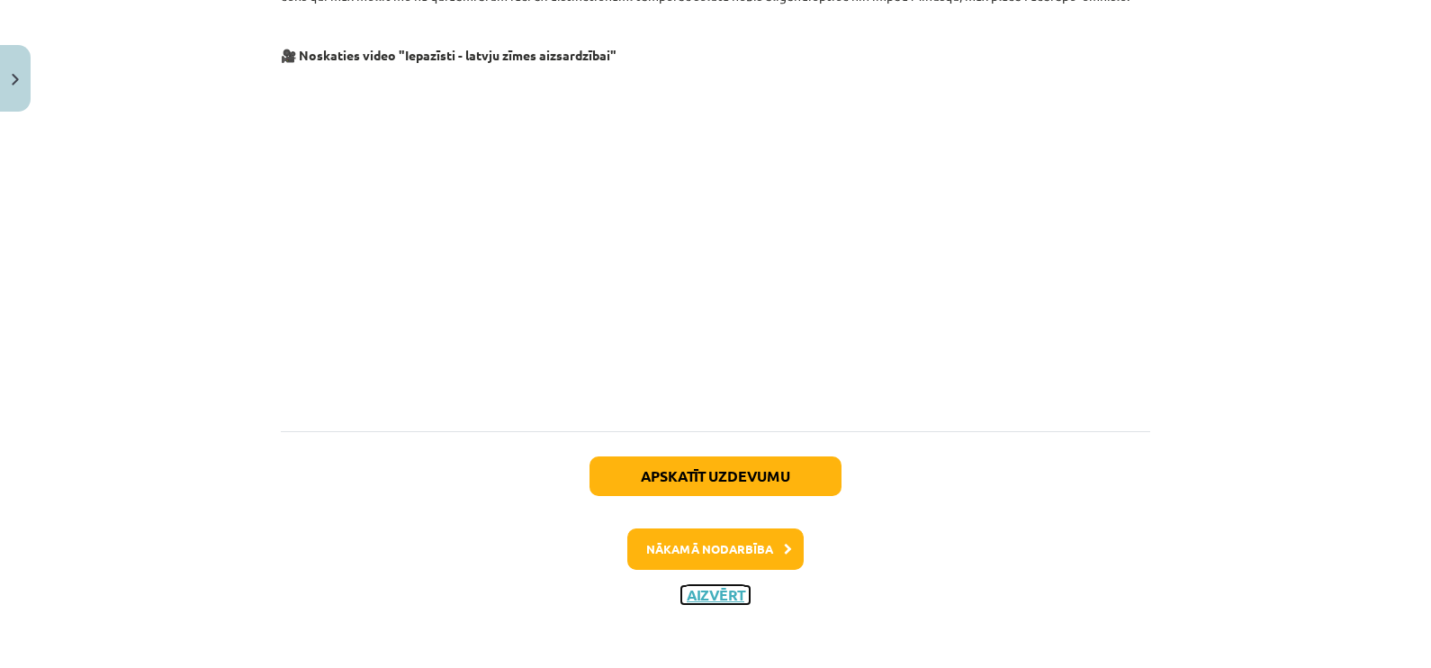
click at [708, 599] on button "Aizvērt" at bounding box center [715, 595] width 68 height 18
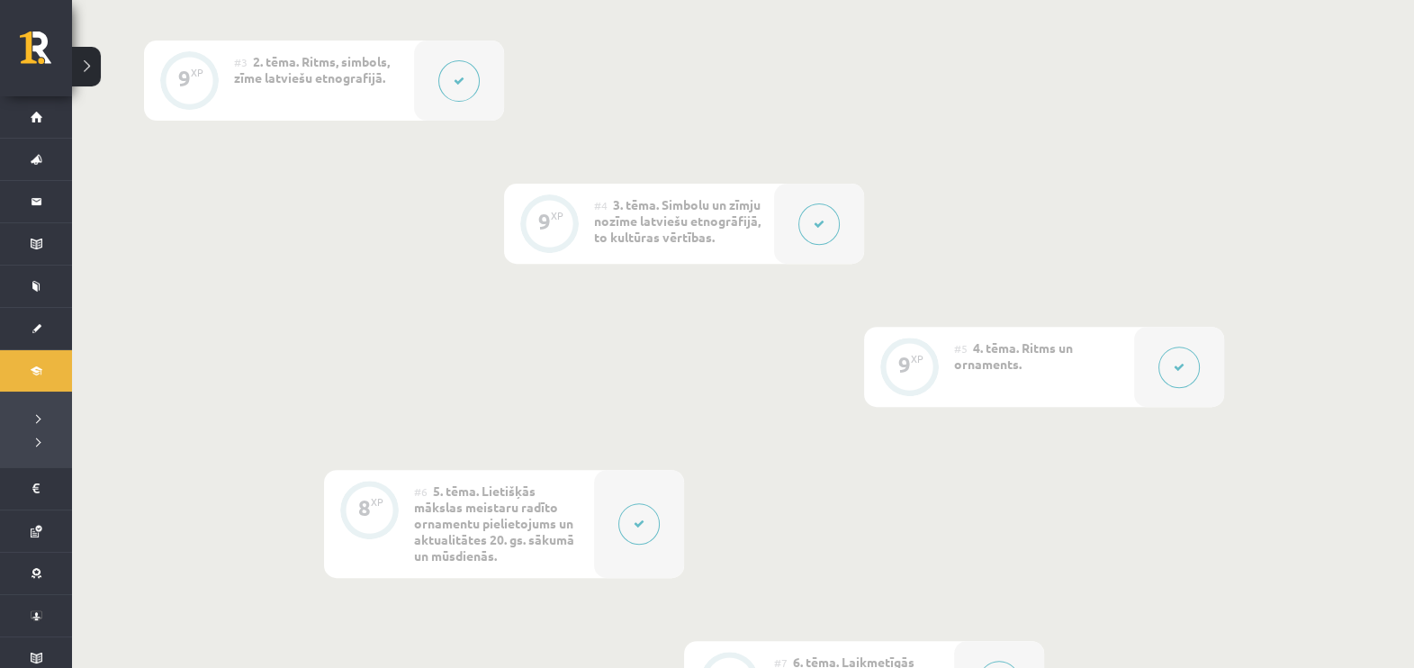
click at [1154, 401] on div at bounding box center [1179, 367] width 90 height 80
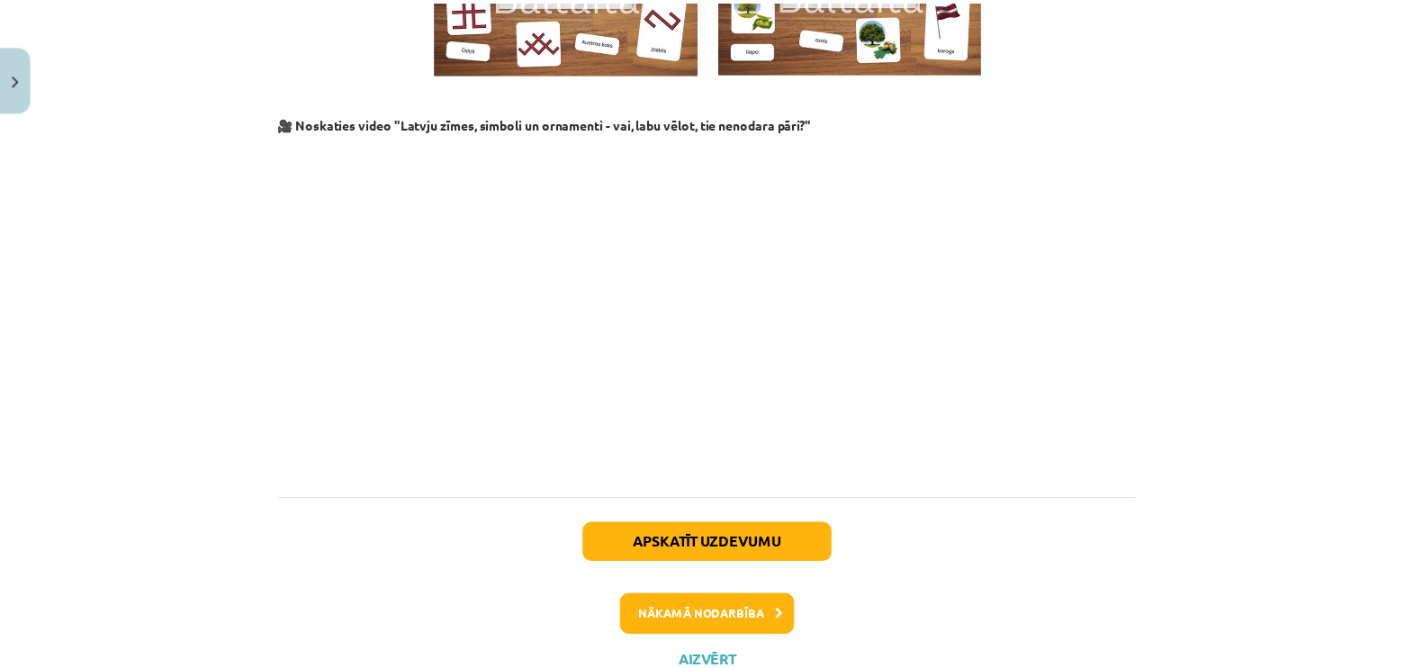
scroll to position [1817, 0]
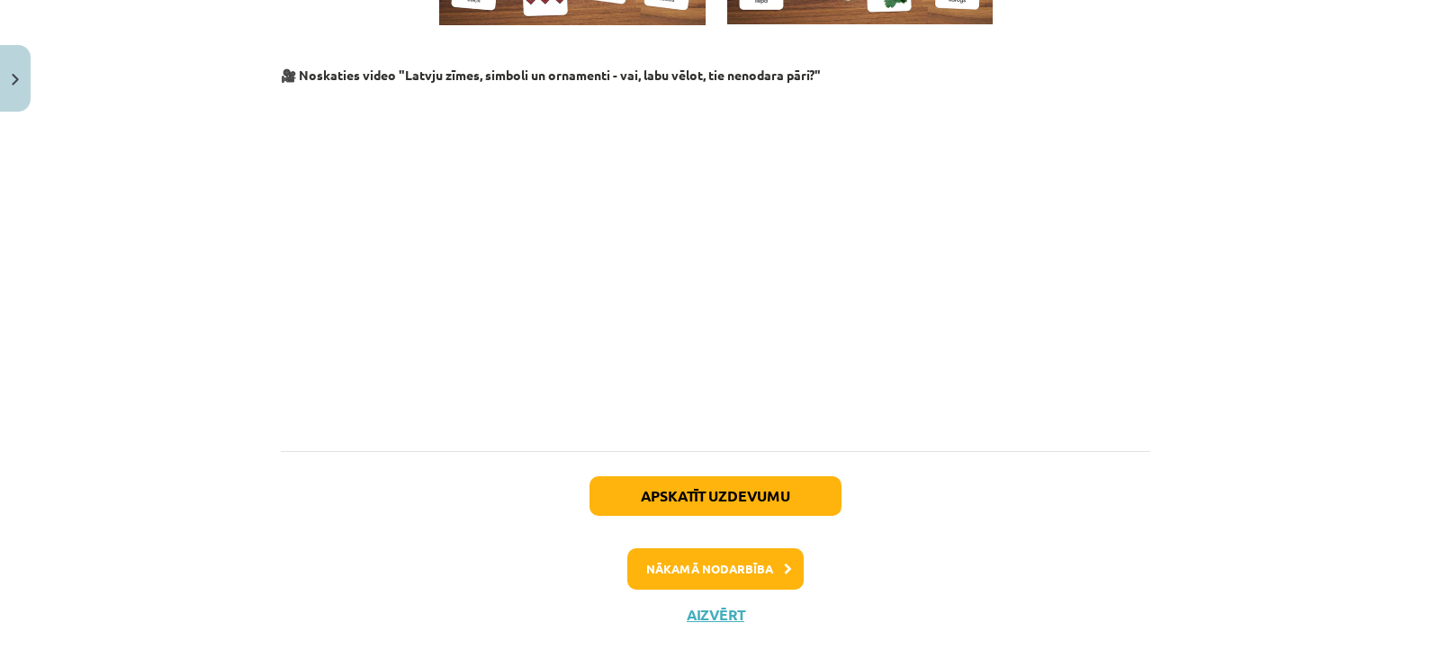
click at [691, 605] on div "Apskatīt uzdevumu Nākamā nodarbība Aizvērt" at bounding box center [715, 543] width 869 height 184
click at [686, 606] on button "Aizvērt" at bounding box center [715, 615] width 68 height 18
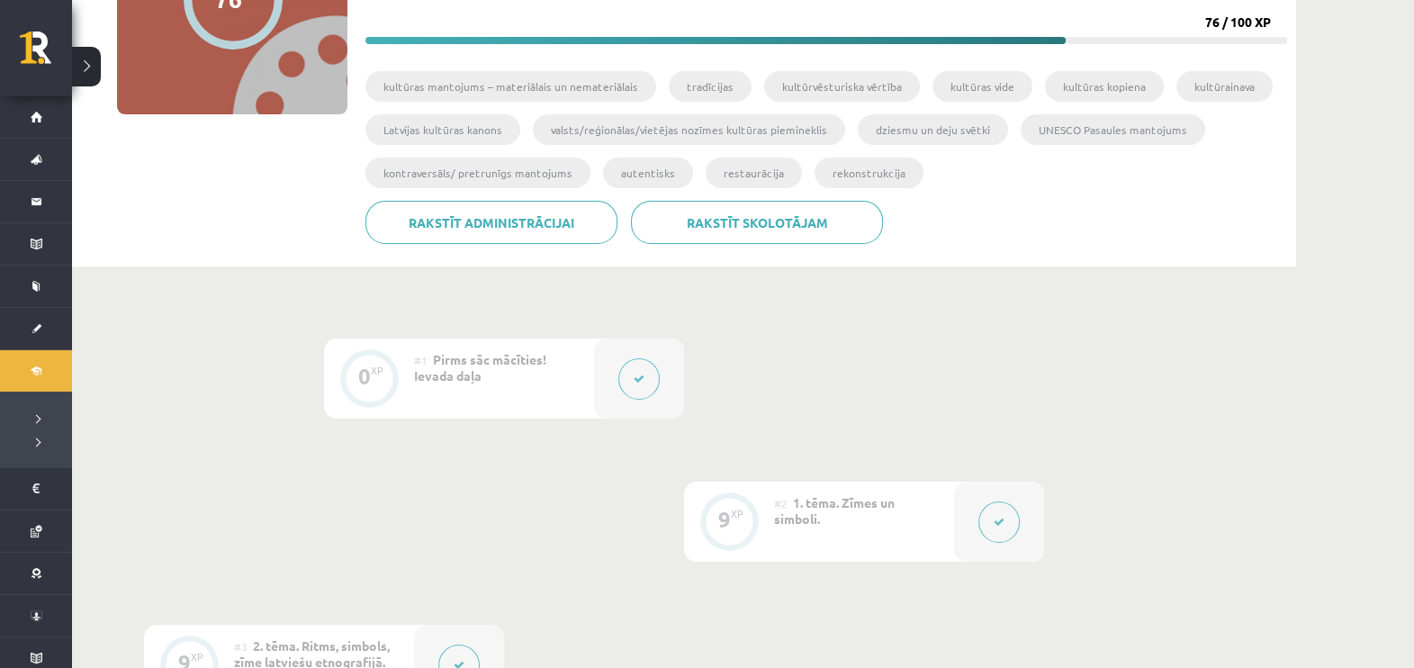
scroll to position [0, 0]
